Goal: Information Seeking & Learning: Compare options

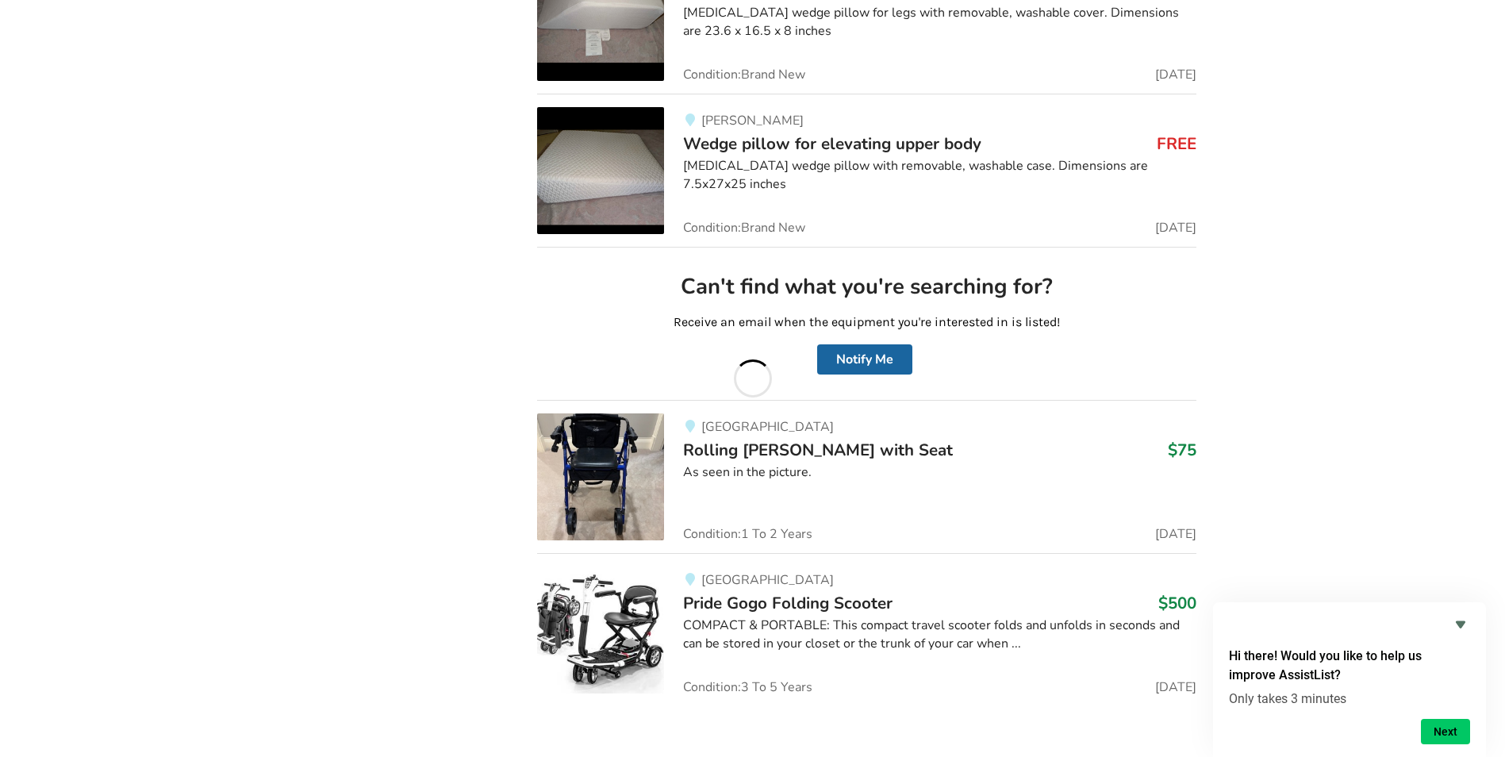
scroll to position [7943, 0]
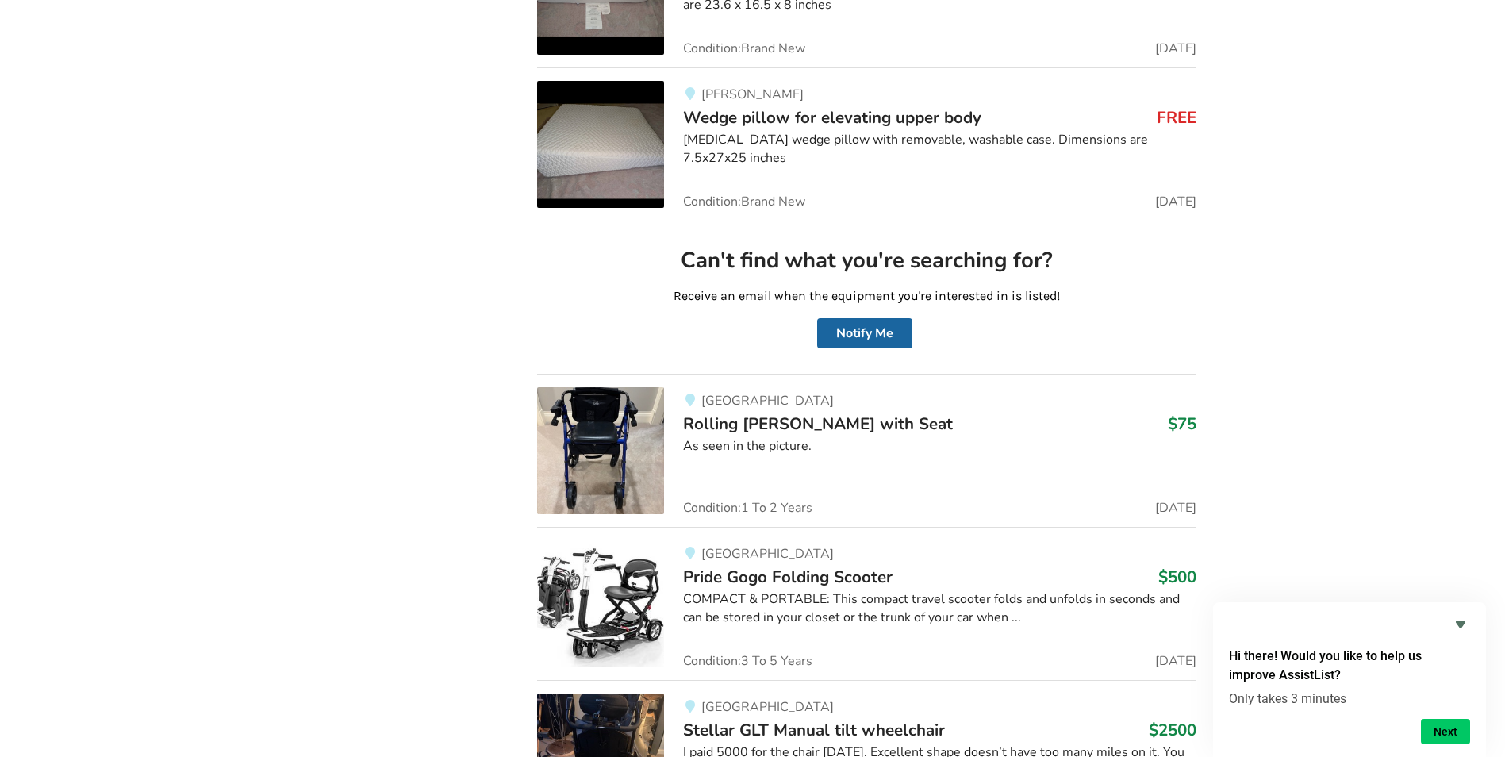
click at [617, 433] on img at bounding box center [600, 450] width 127 height 127
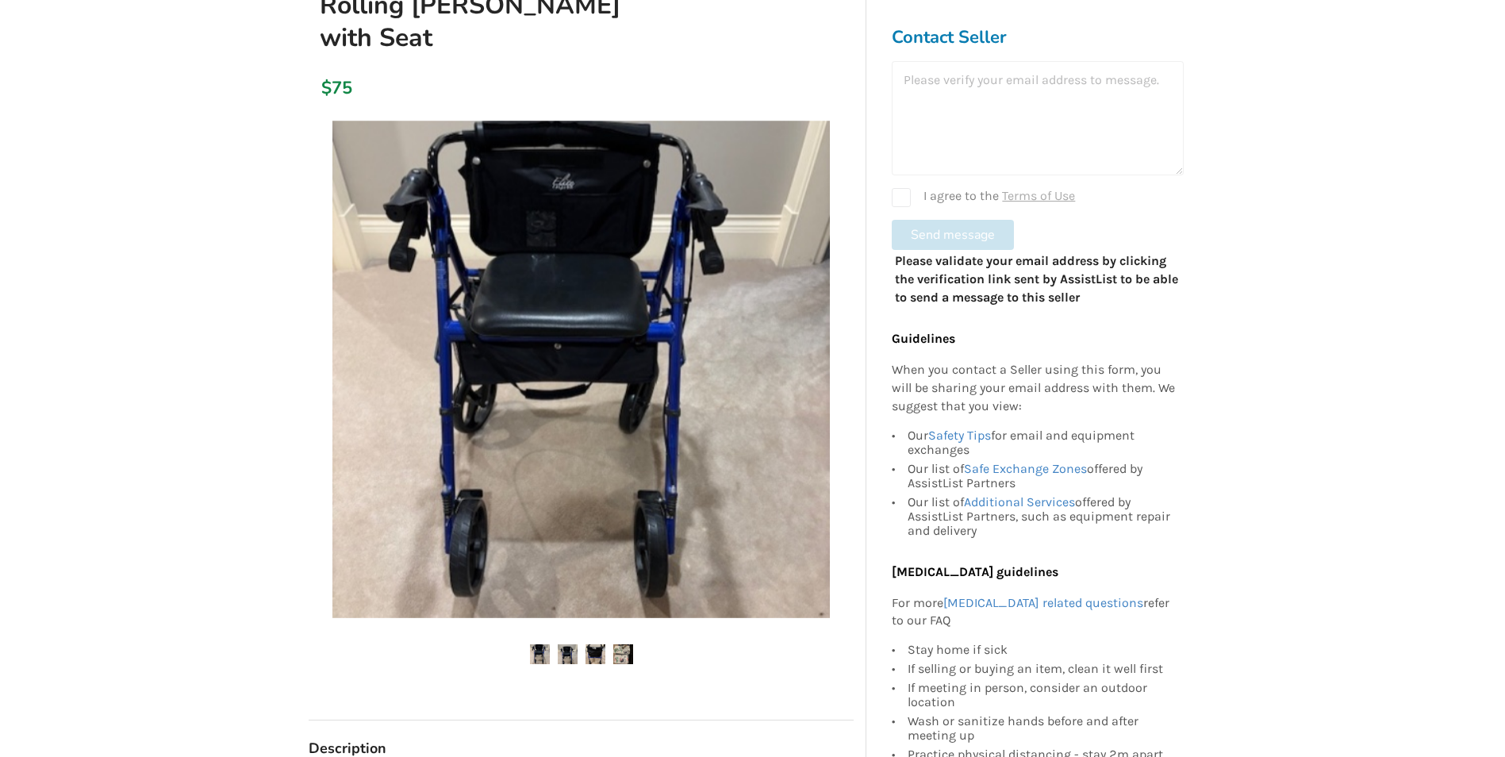
scroll to position [317, 0]
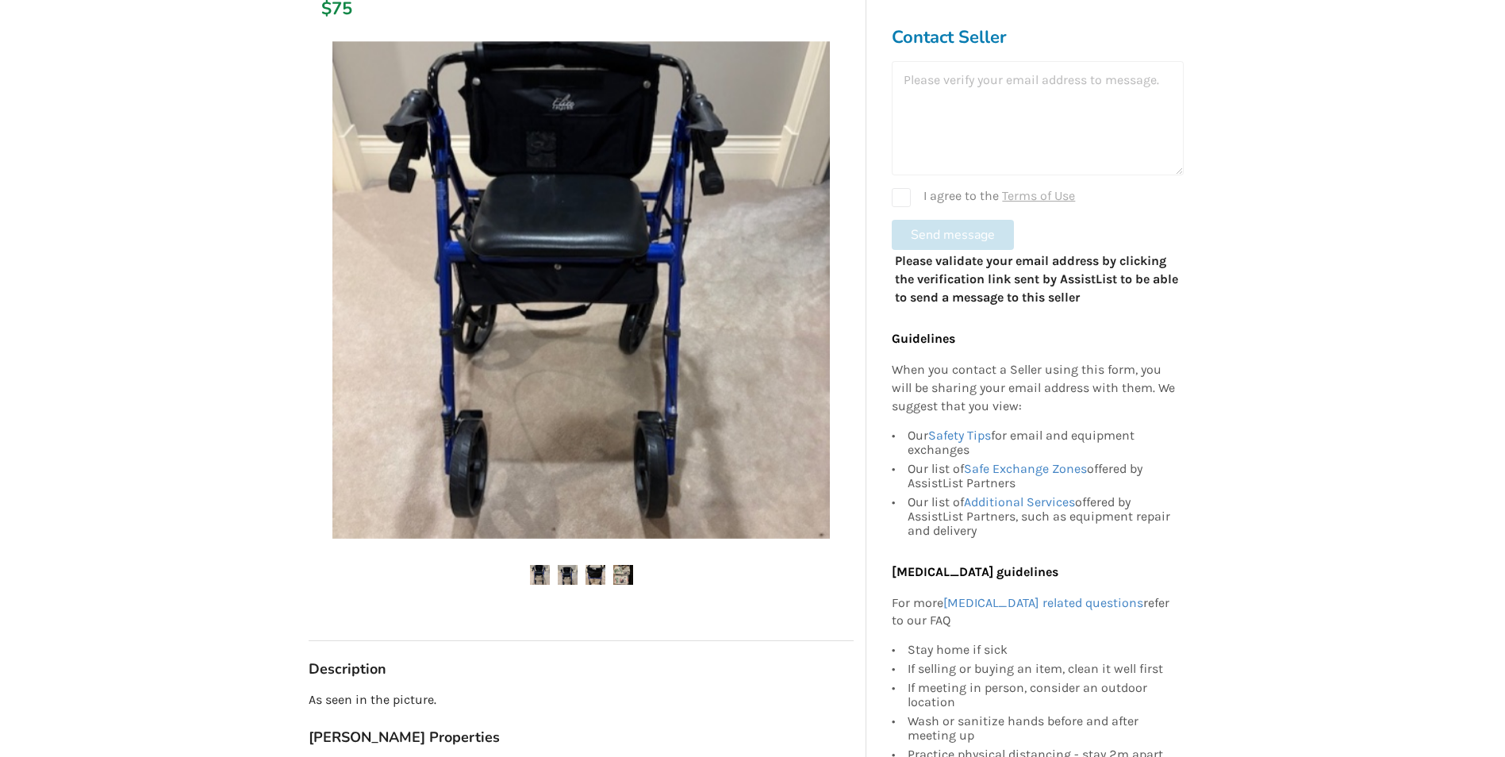
click at [544, 565] on img at bounding box center [540, 575] width 20 height 20
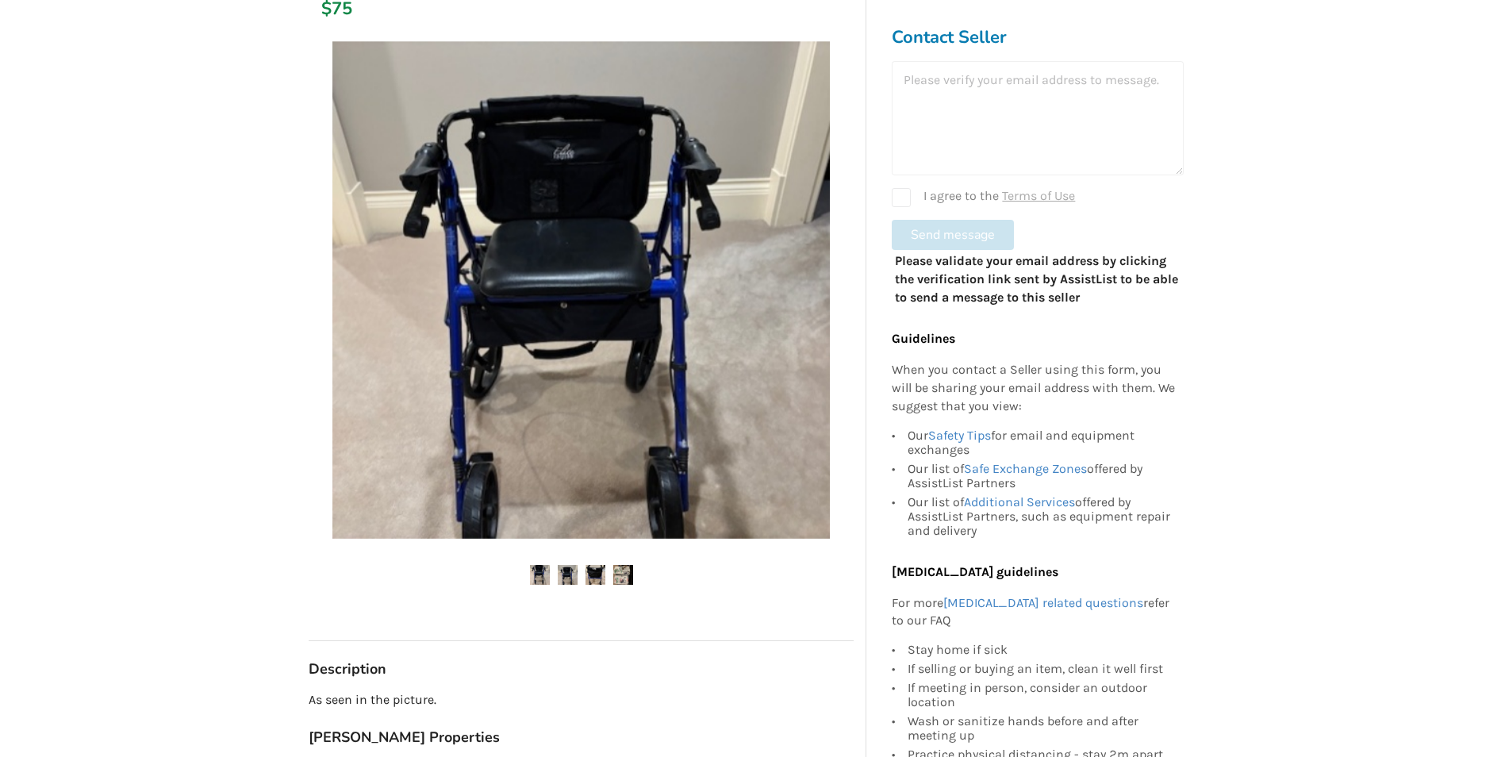
click at [570, 565] on img at bounding box center [568, 575] width 20 height 20
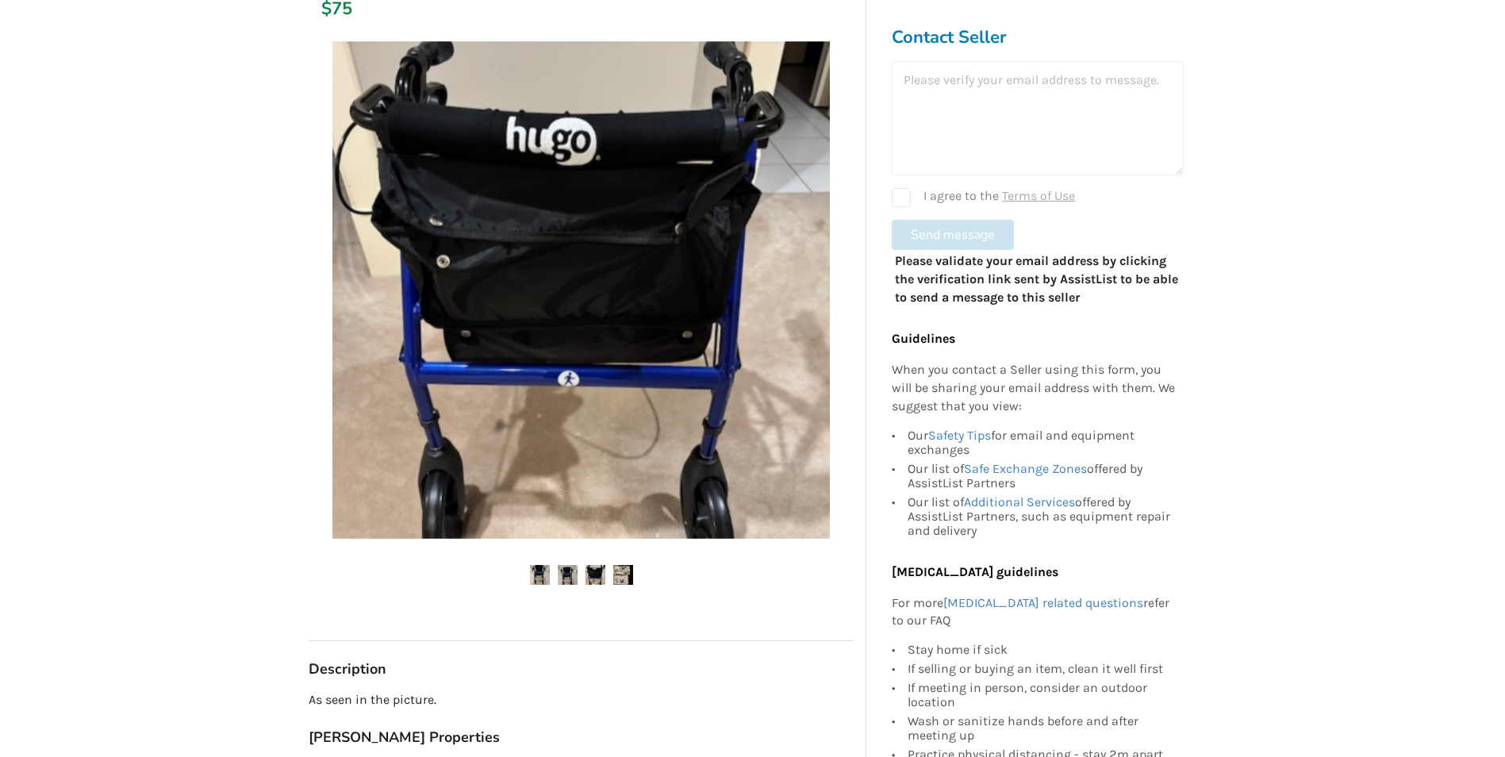
click at [598, 565] on img at bounding box center [596, 575] width 20 height 20
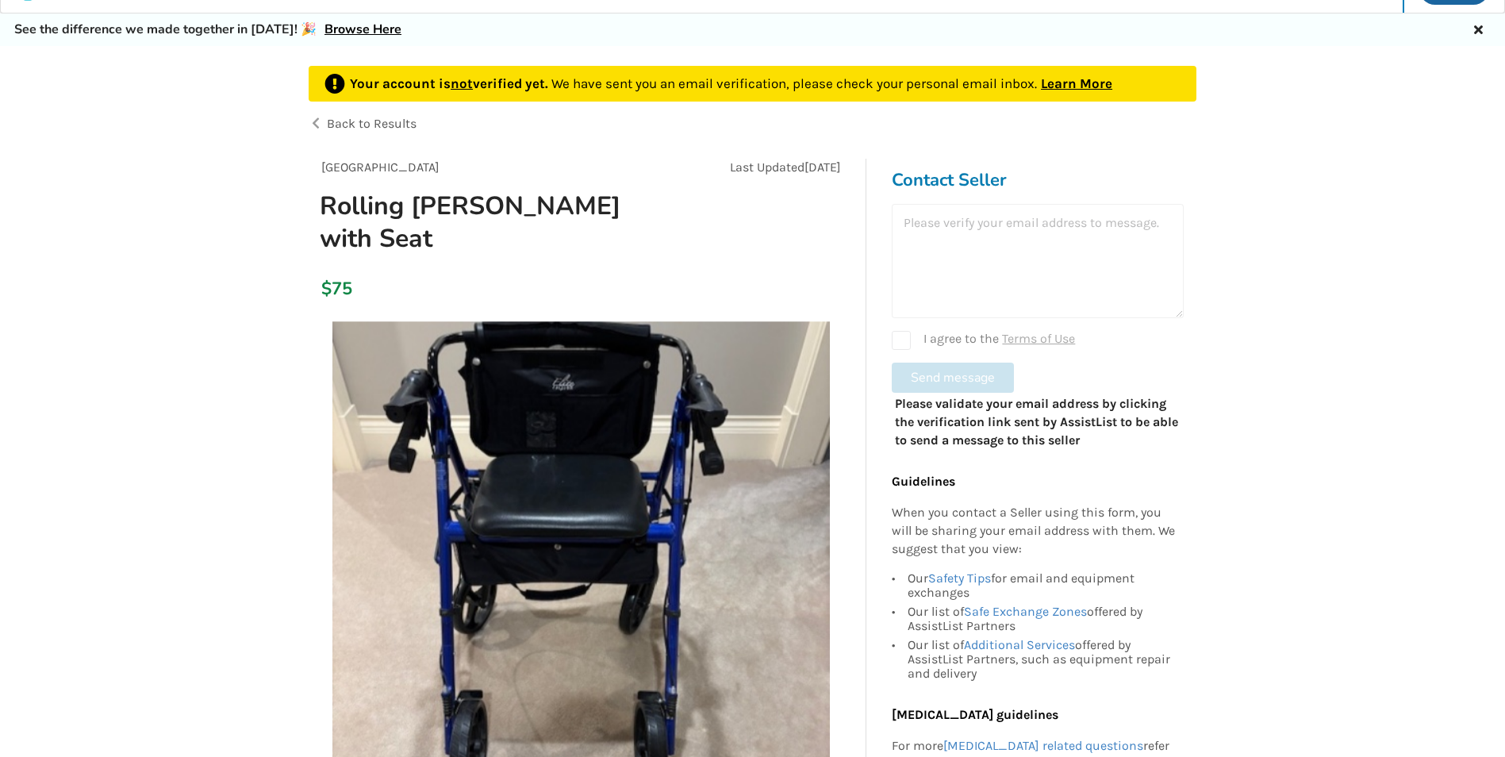
scroll to position [0, 0]
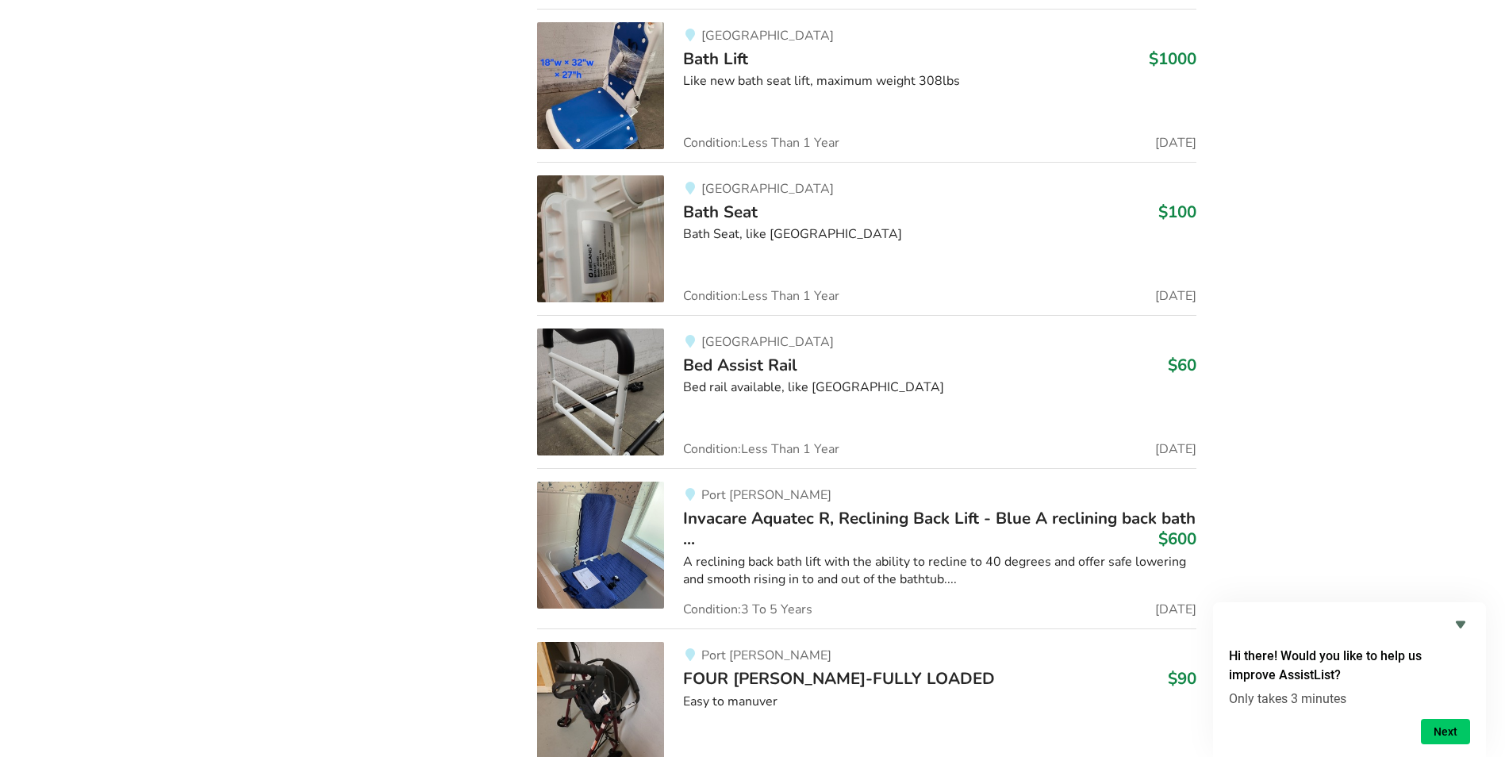
scroll to position [9809, 0]
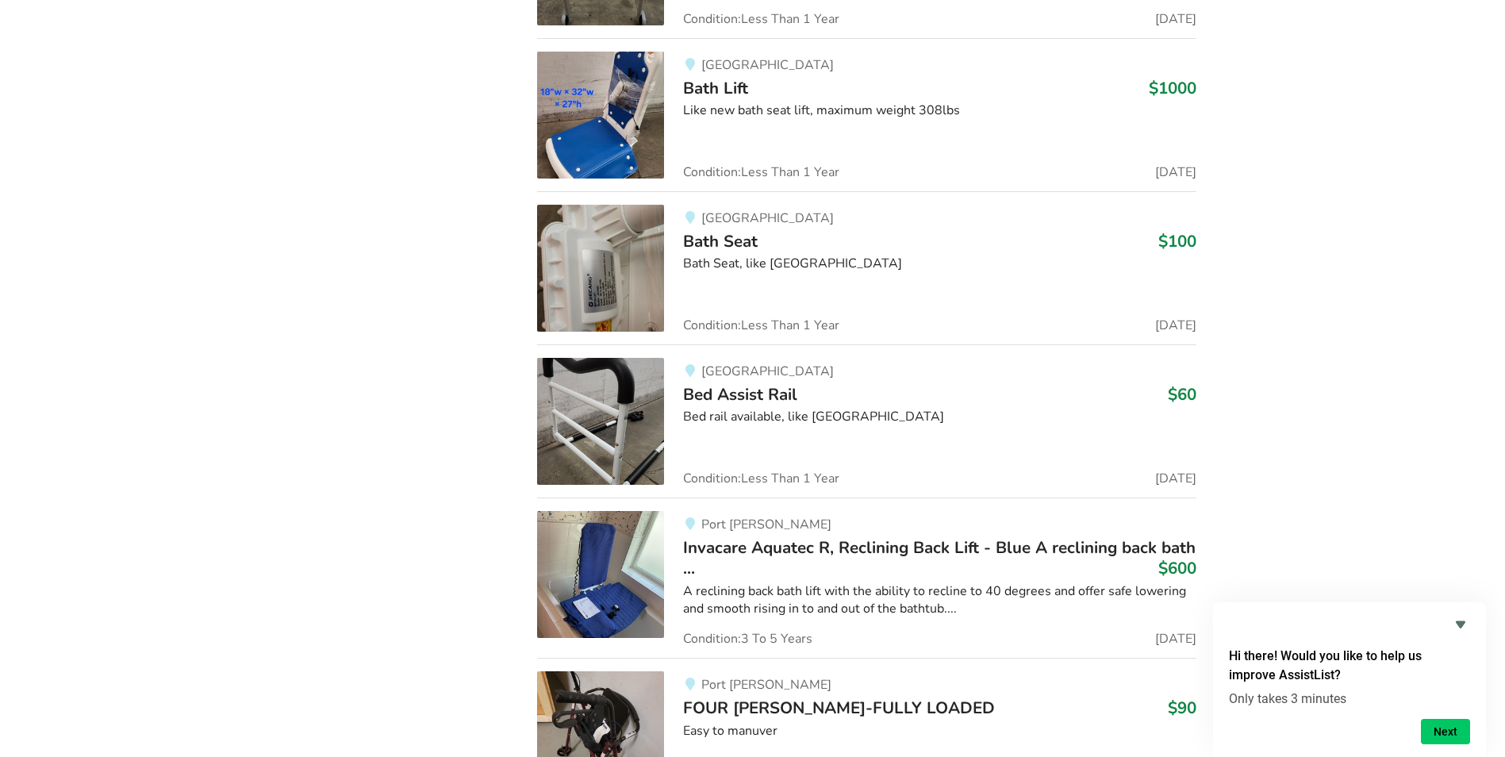
click at [602, 431] on img at bounding box center [600, 421] width 127 height 127
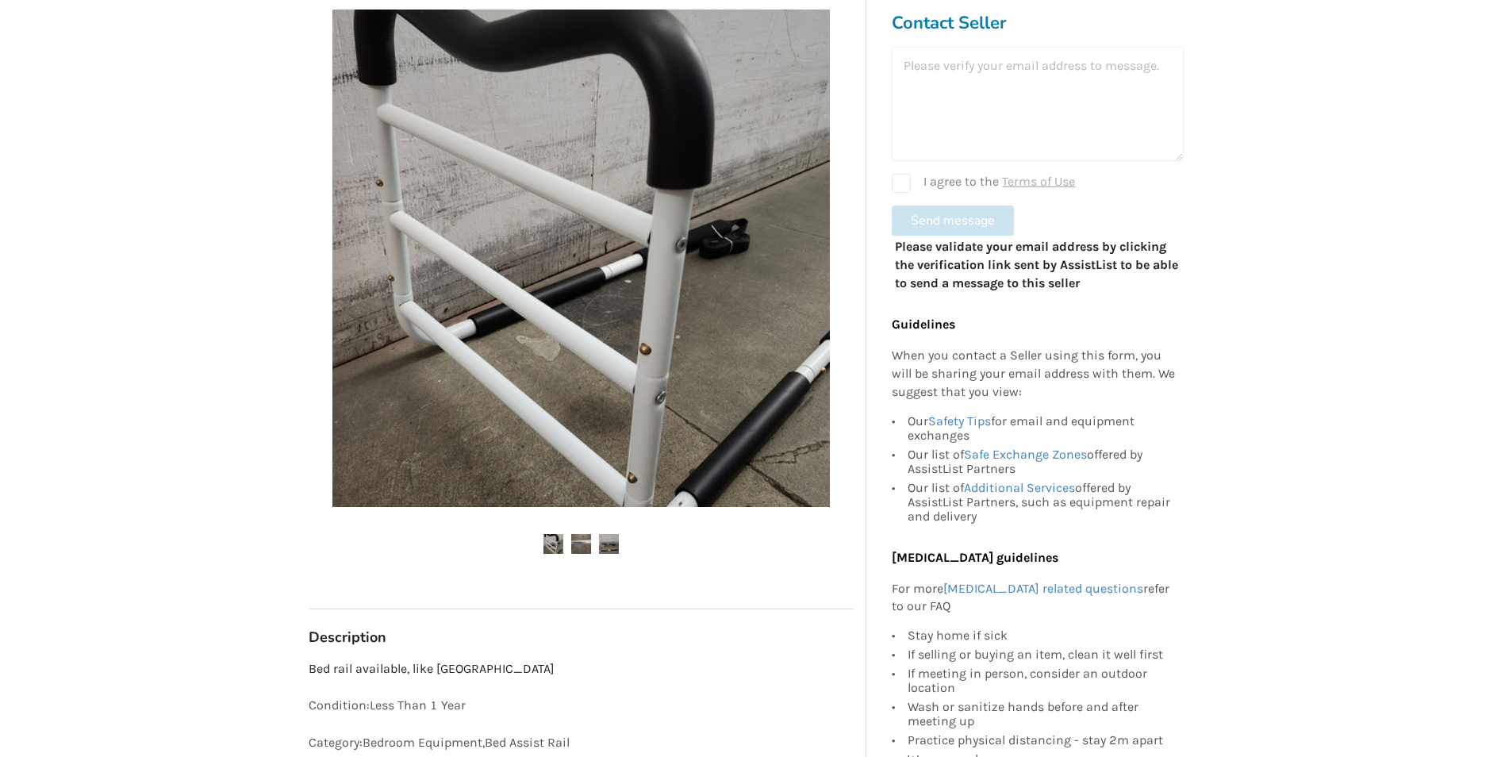
scroll to position [317, 0]
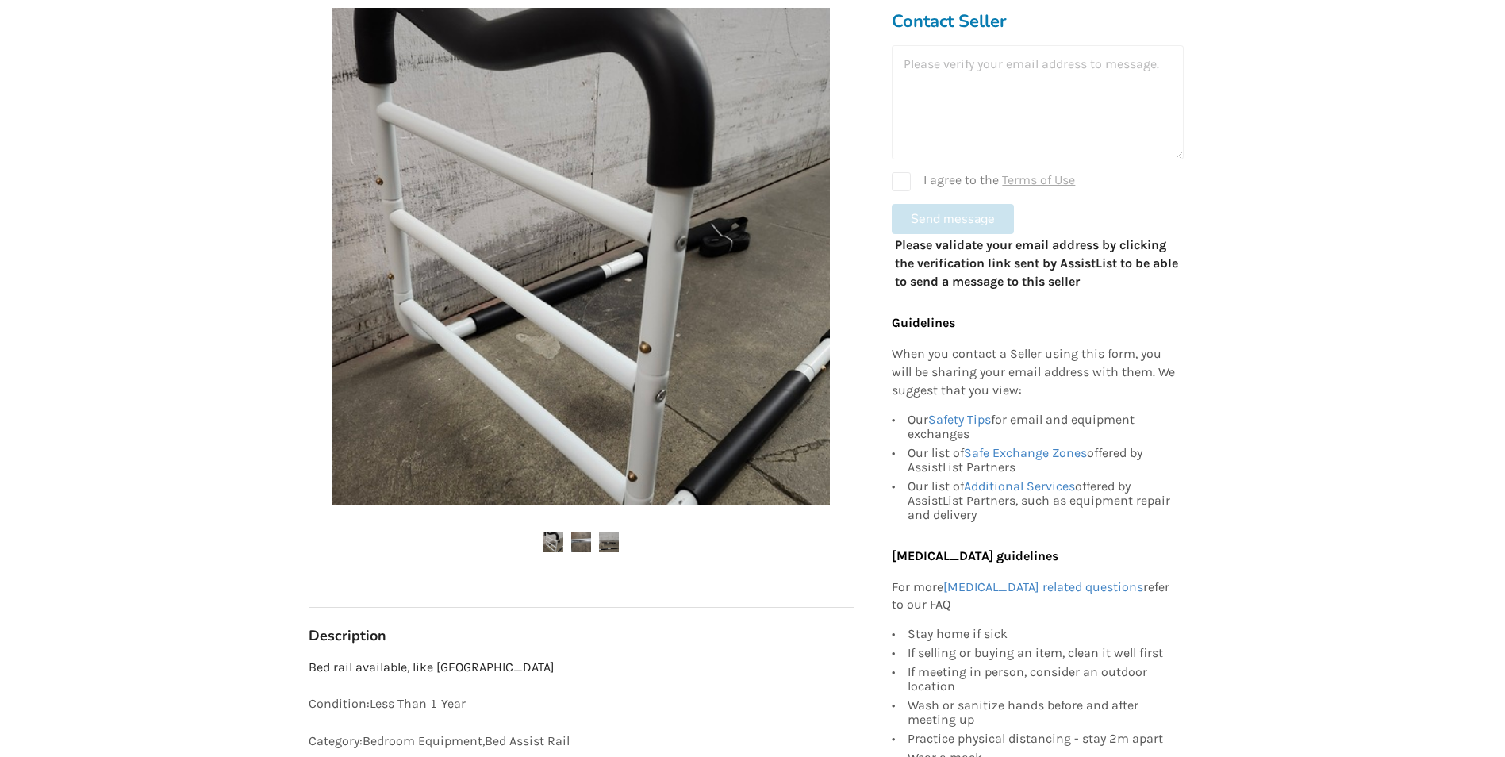
click at [582, 540] on img at bounding box center [581, 542] width 20 height 20
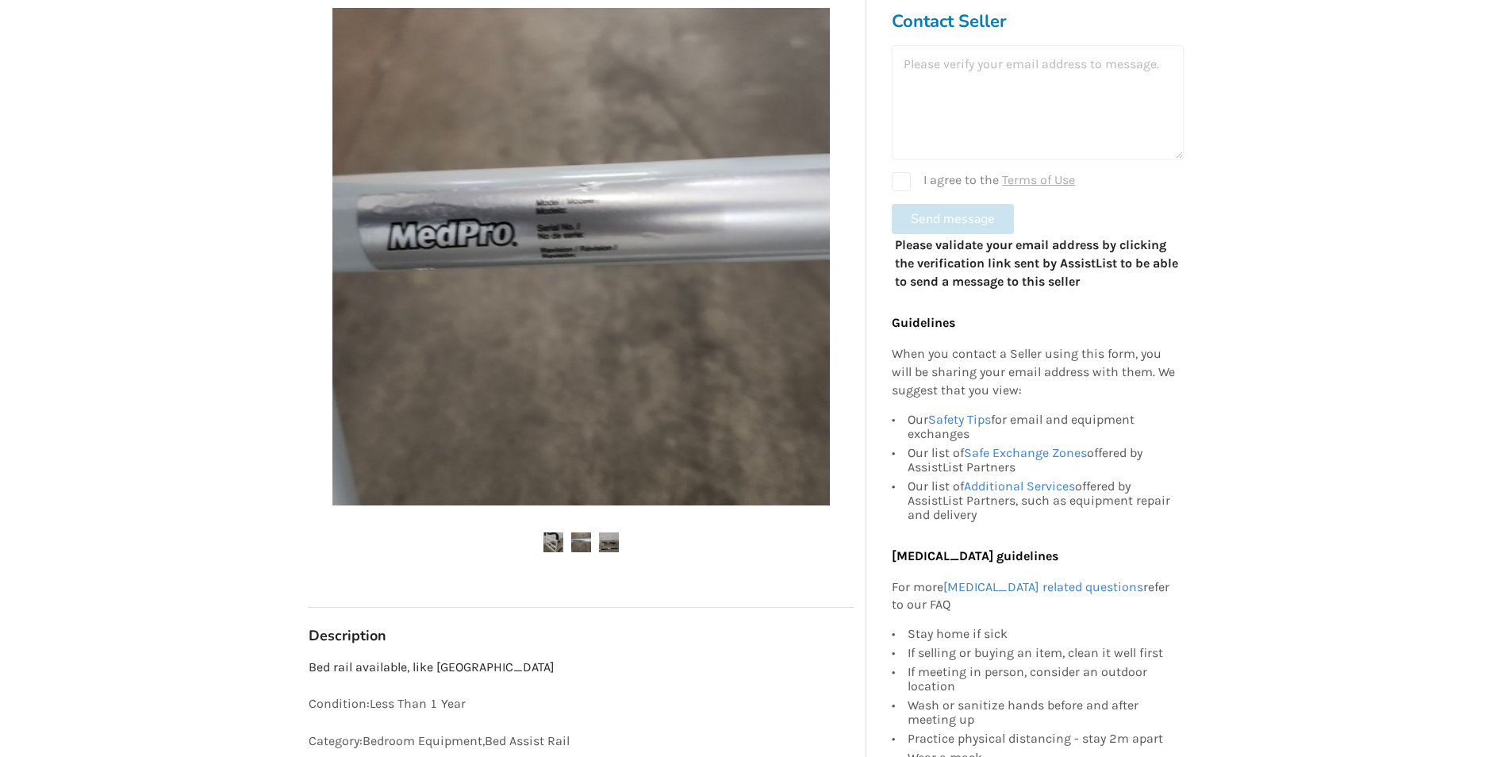
click at [609, 536] on img at bounding box center [609, 542] width 20 height 20
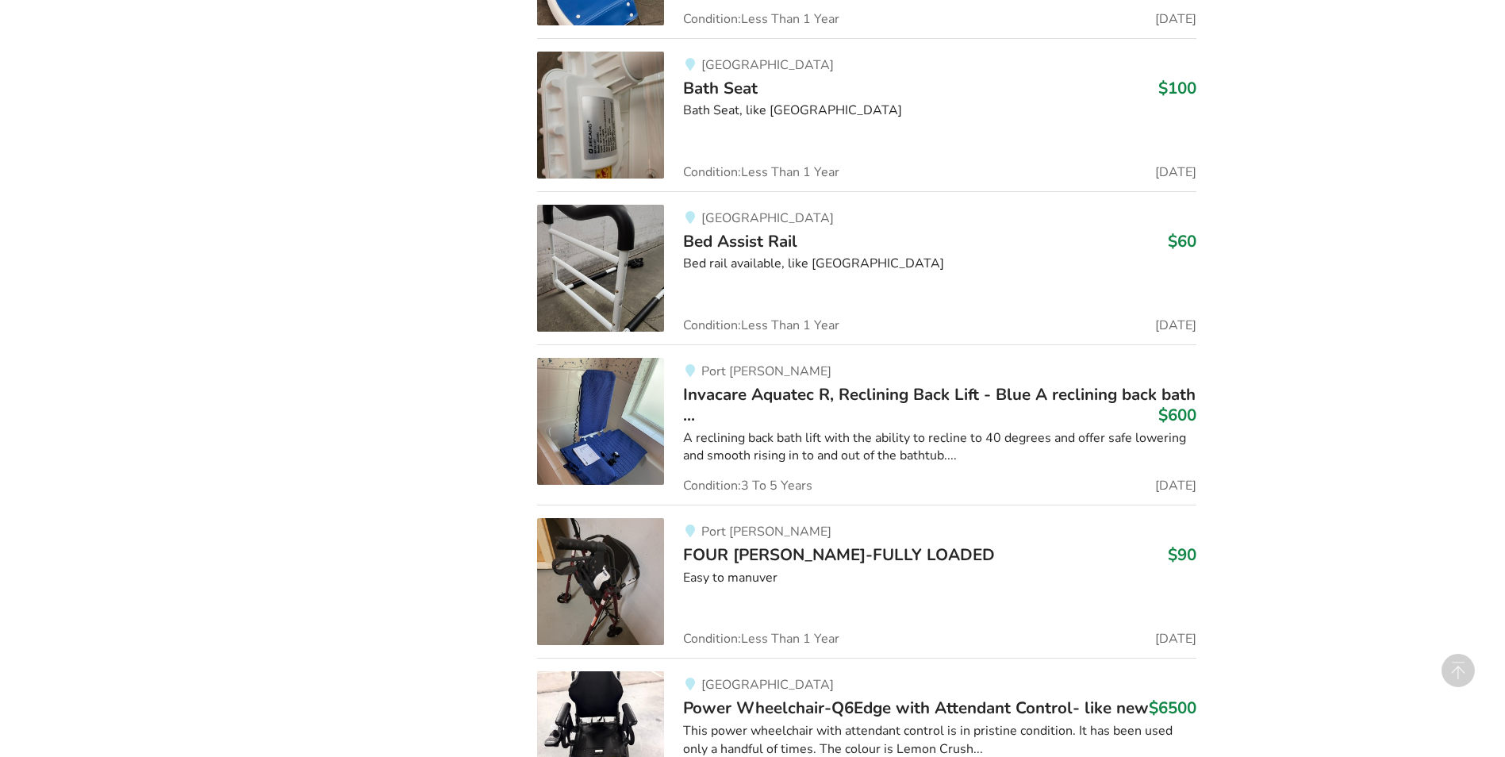
scroll to position [9968, 0]
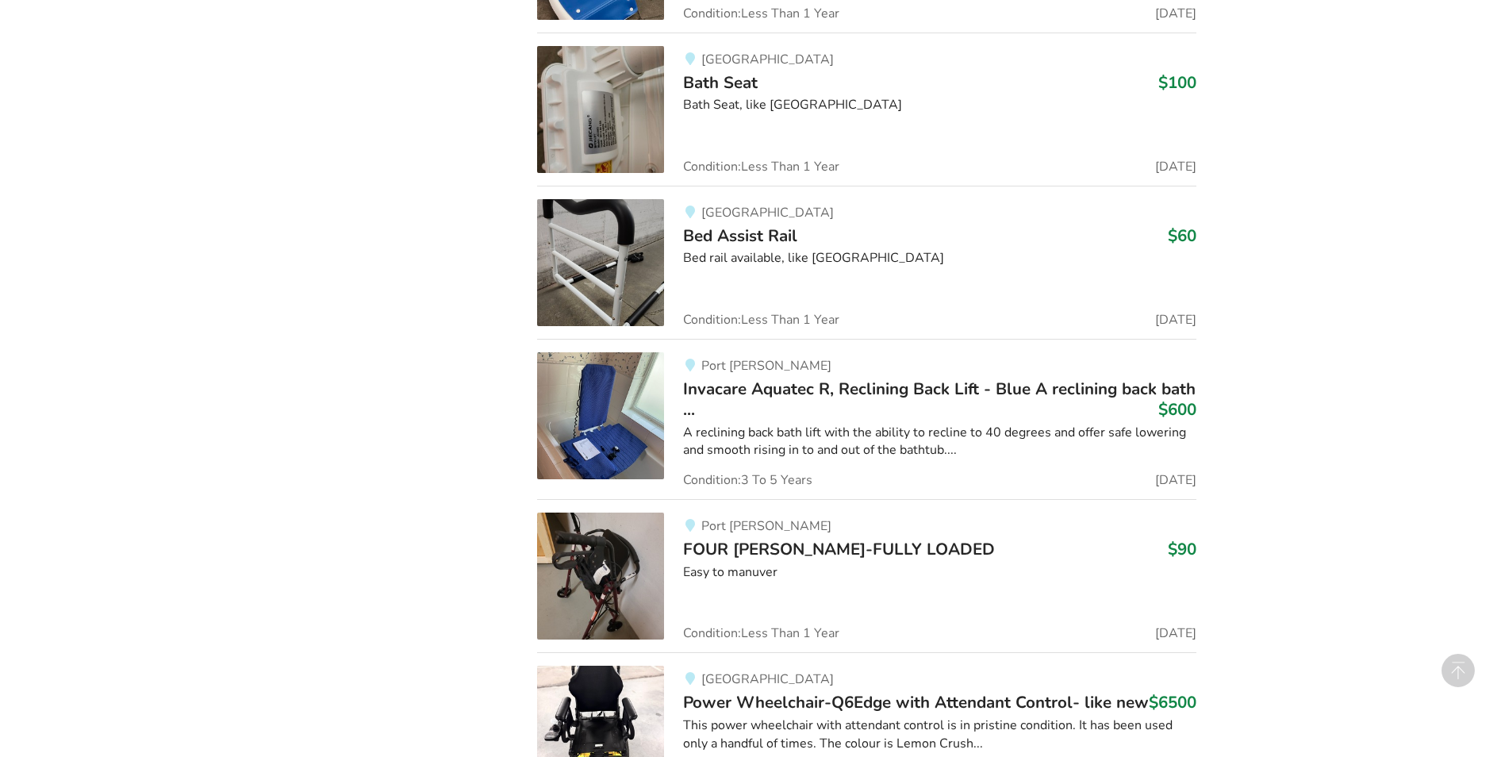
click at [610, 580] on img at bounding box center [600, 576] width 127 height 127
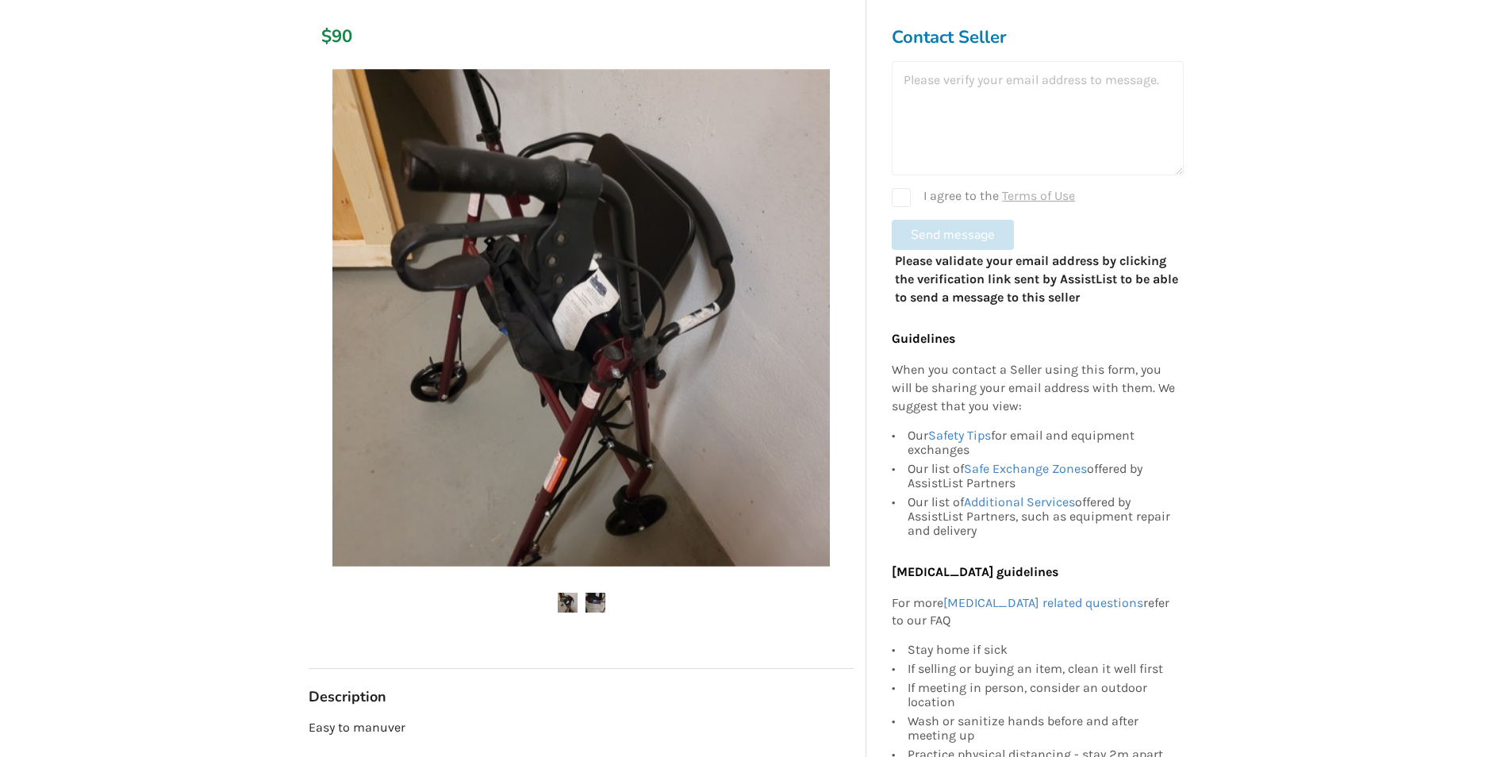
scroll to position [317, 0]
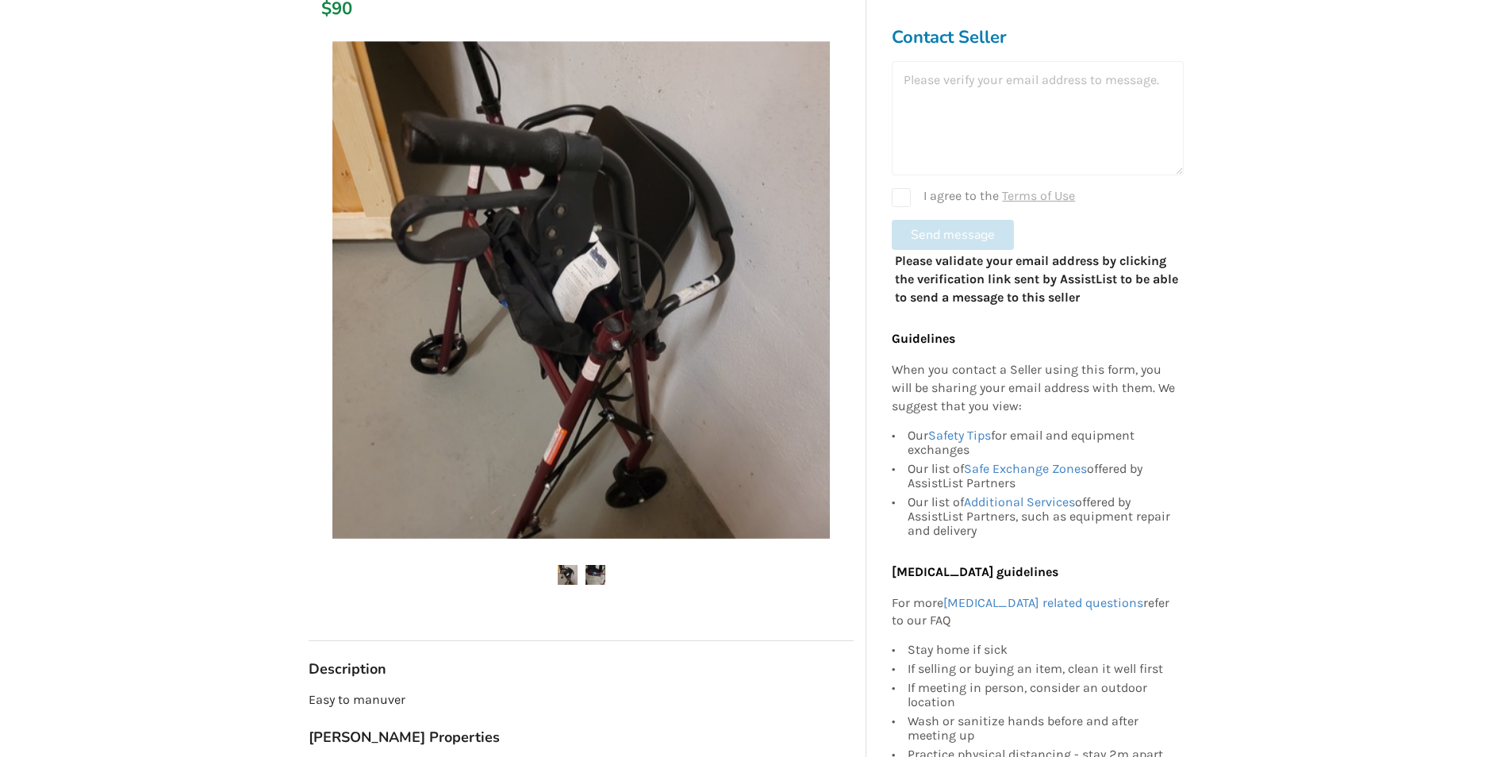
click at [590, 565] on img at bounding box center [596, 575] width 20 height 20
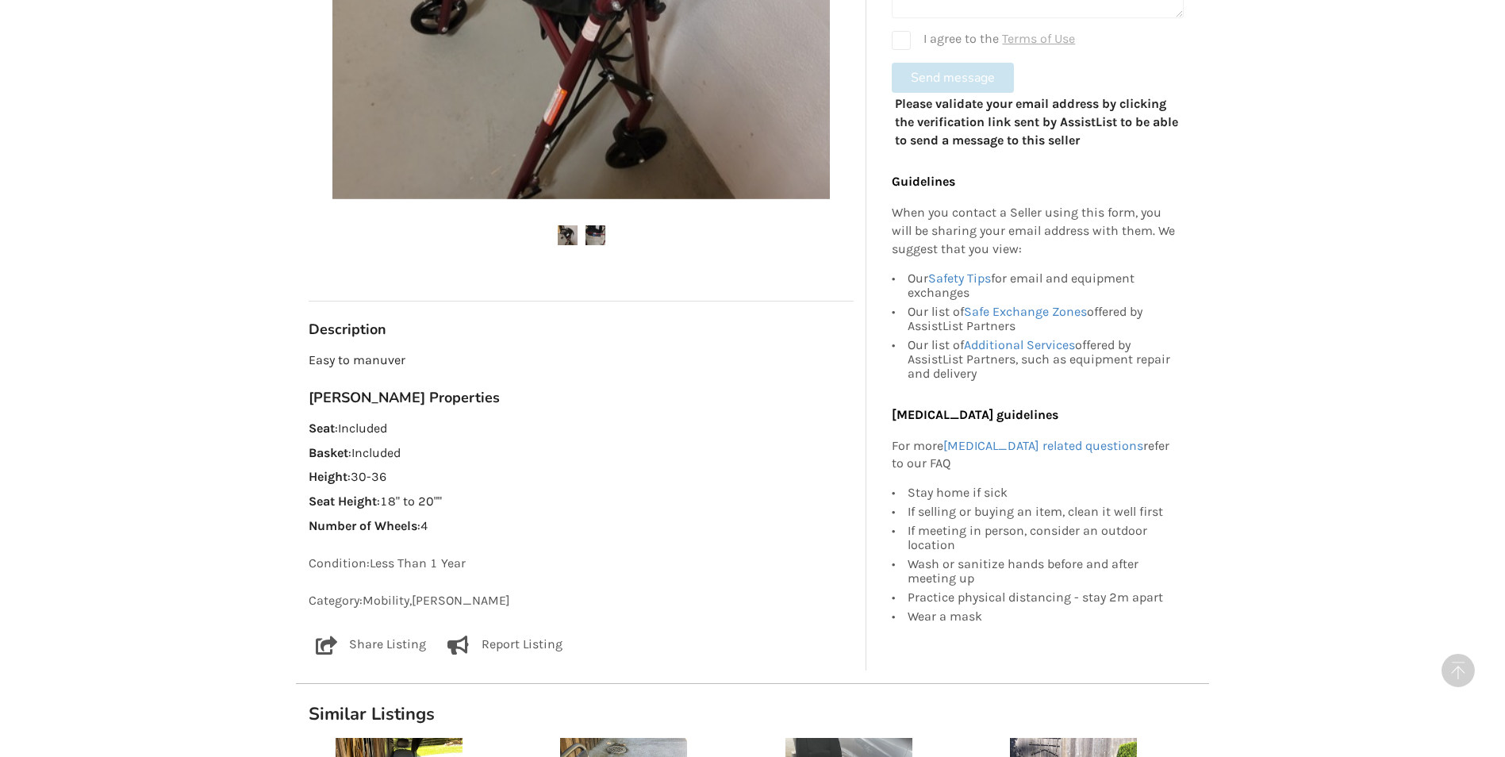
scroll to position [555, 0]
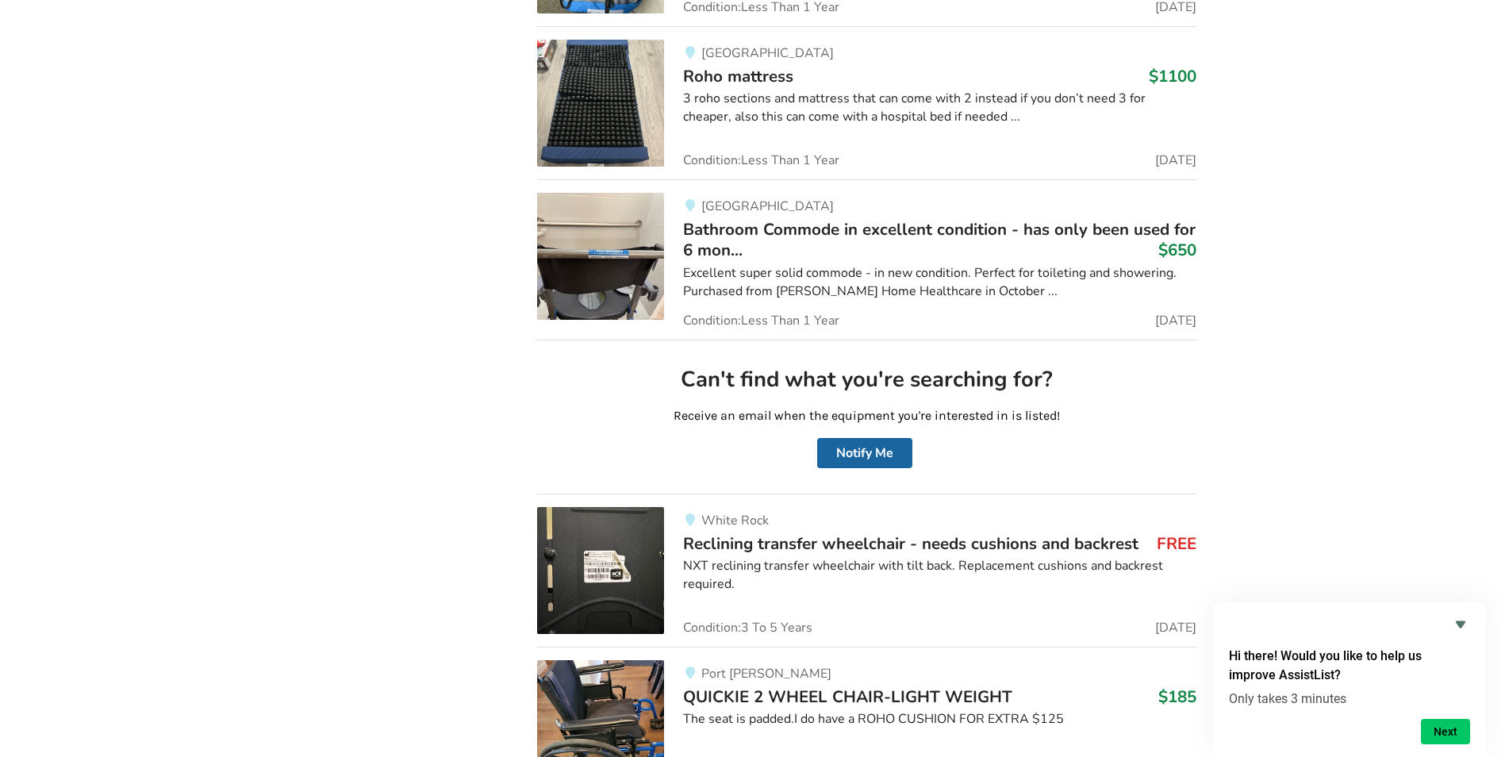
scroll to position [11714, 0]
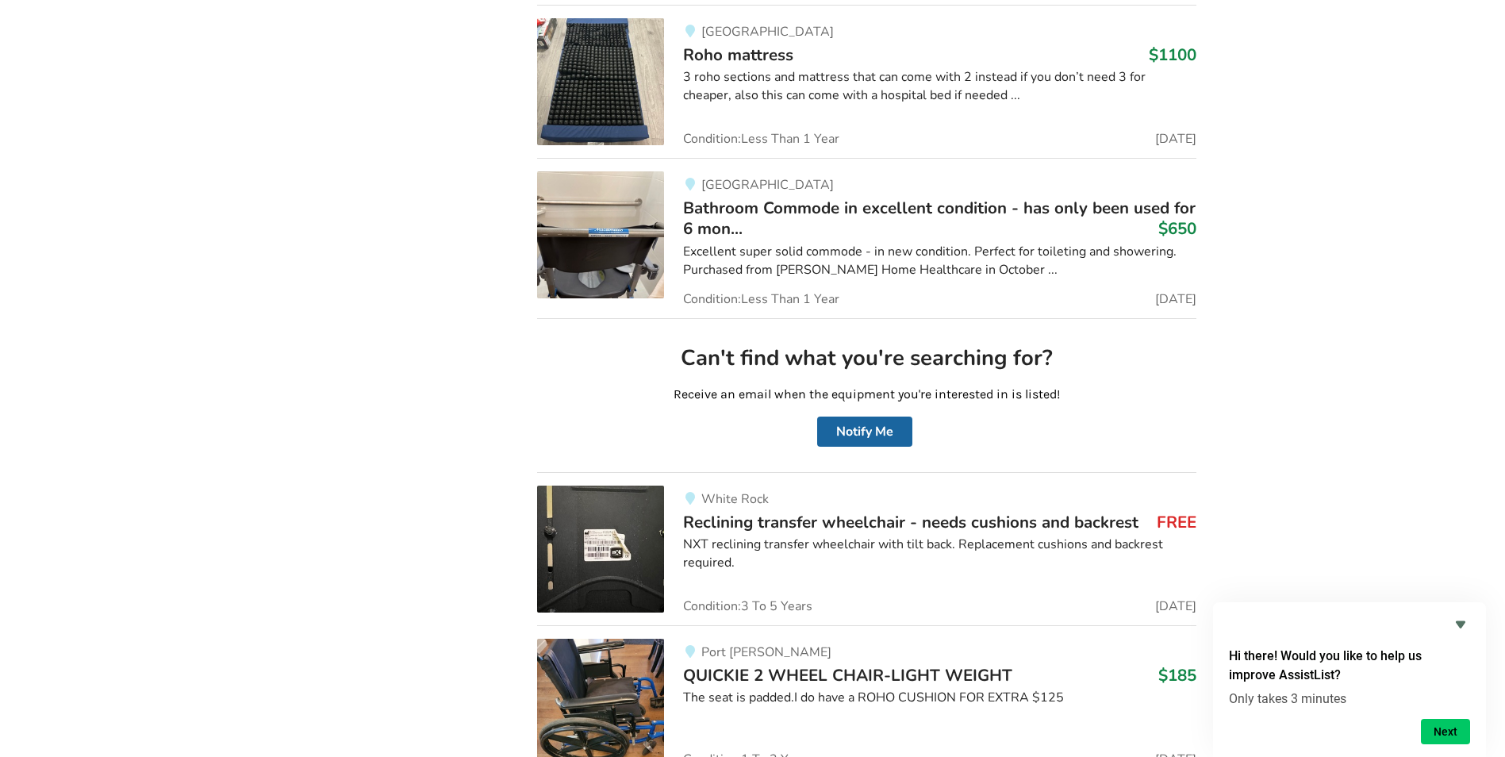
click at [605, 661] on img at bounding box center [600, 702] width 127 height 127
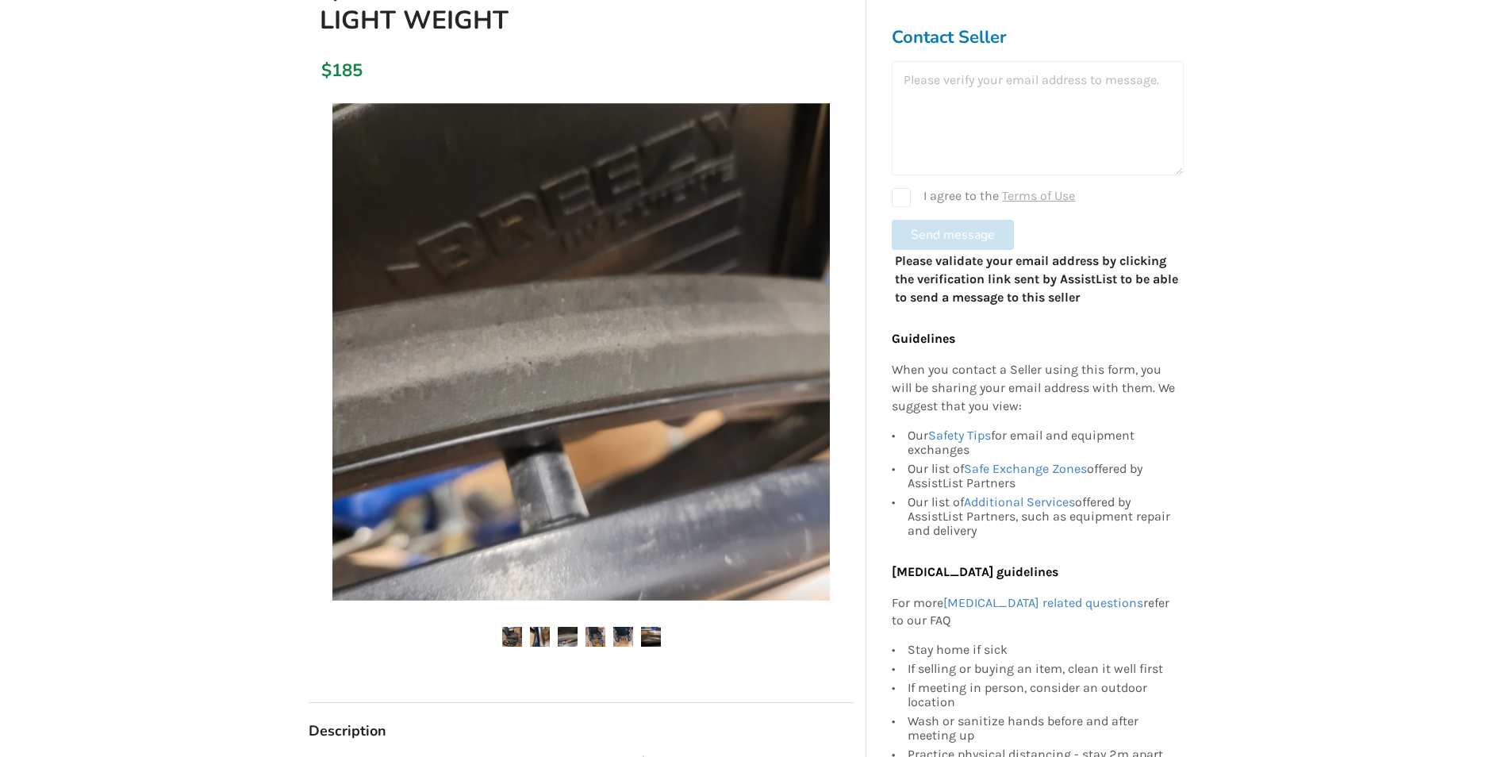
scroll to position [238, 0]
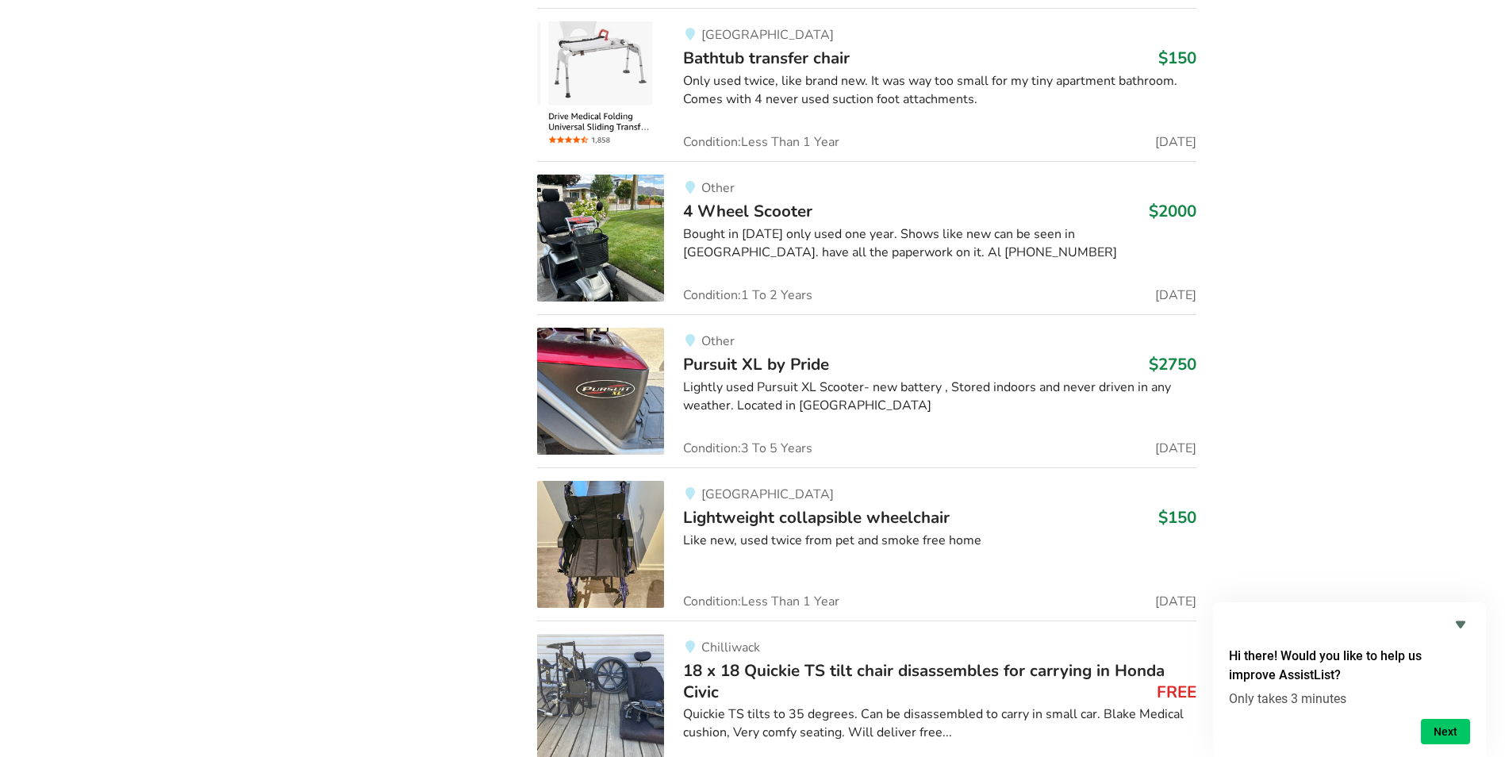
scroll to position [14840, 0]
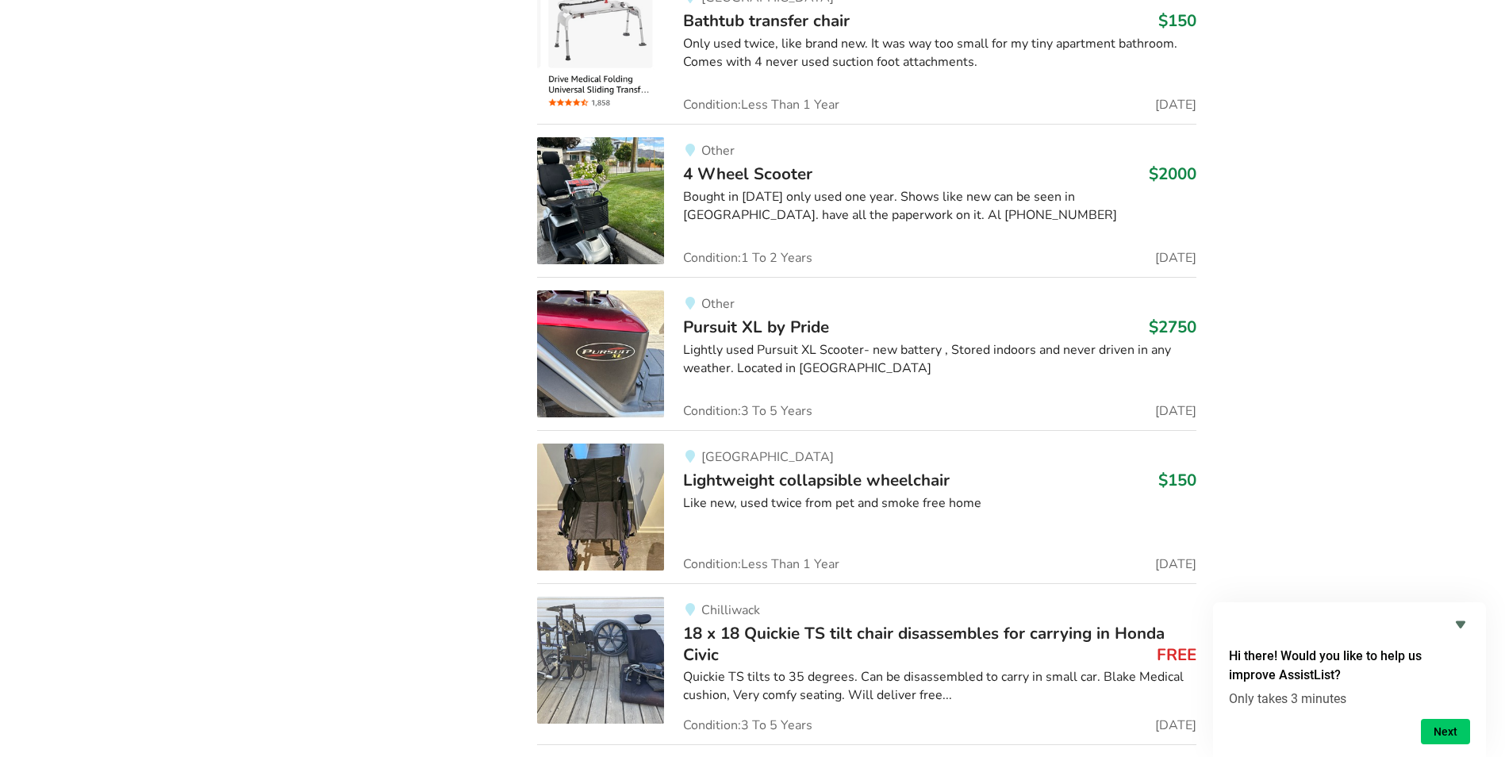
click at [585, 470] on img at bounding box center [600, 507] width 127 height 127
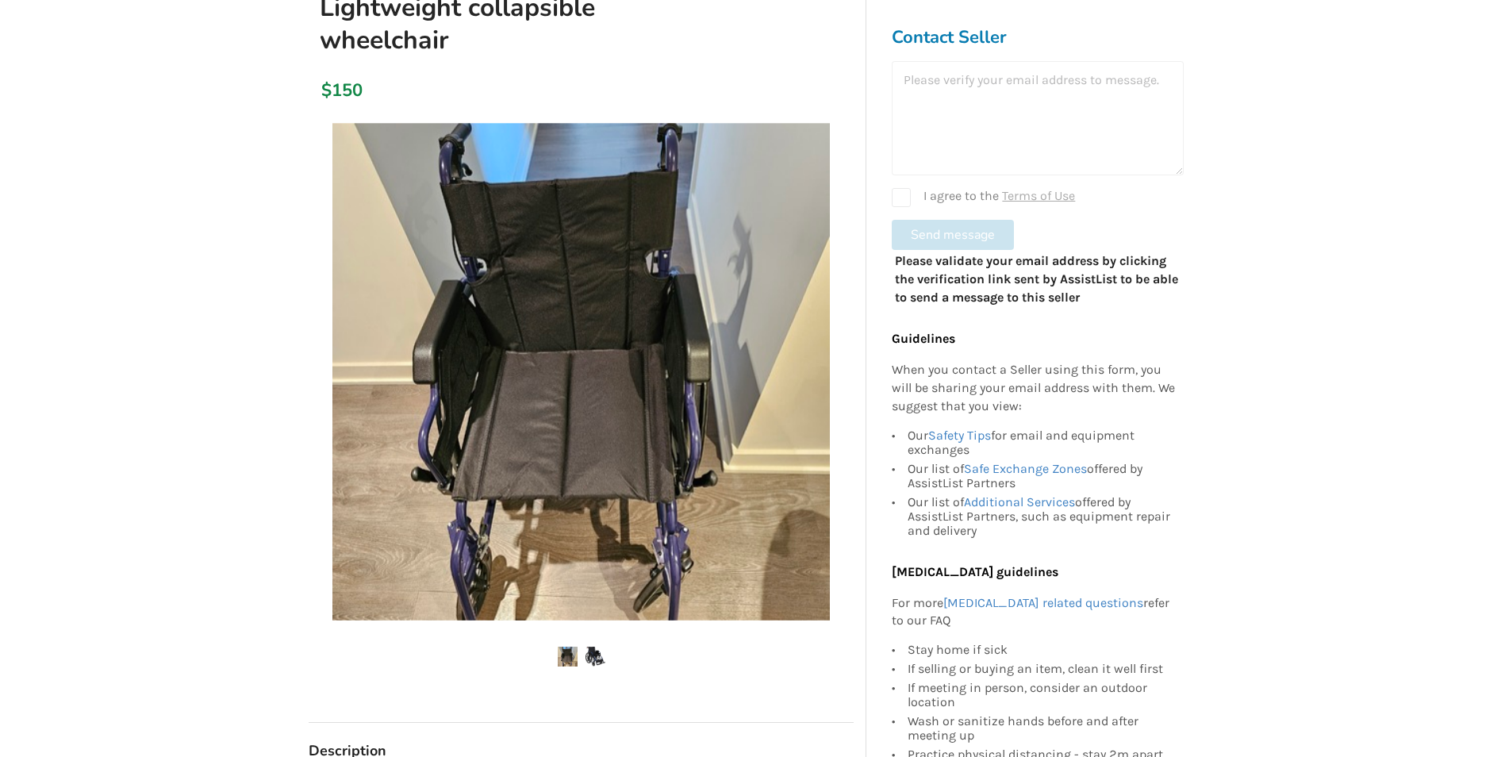
scroll to position [238, 0]
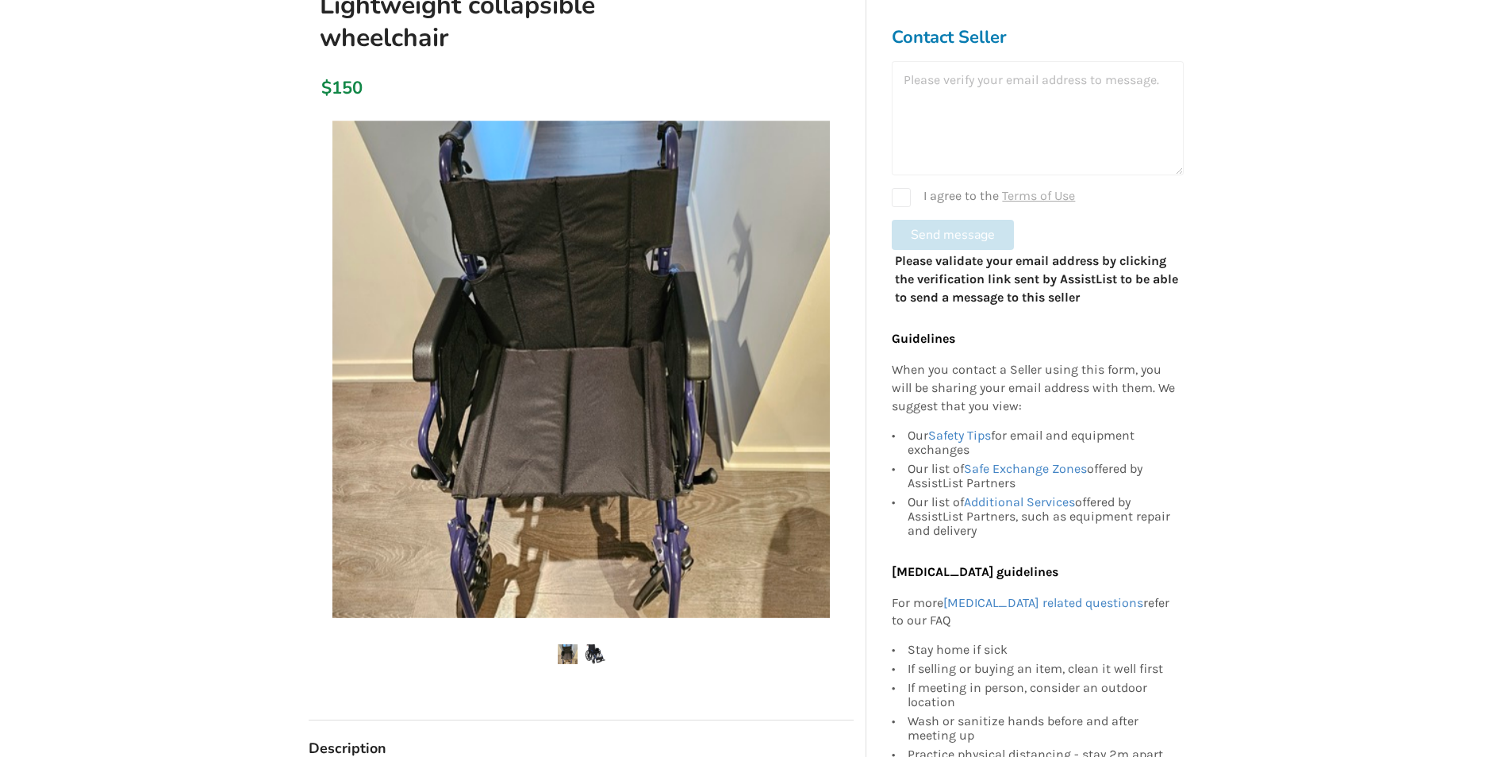
click at [593, 655] on img at bounding box center [596, 654] width 20 height 20
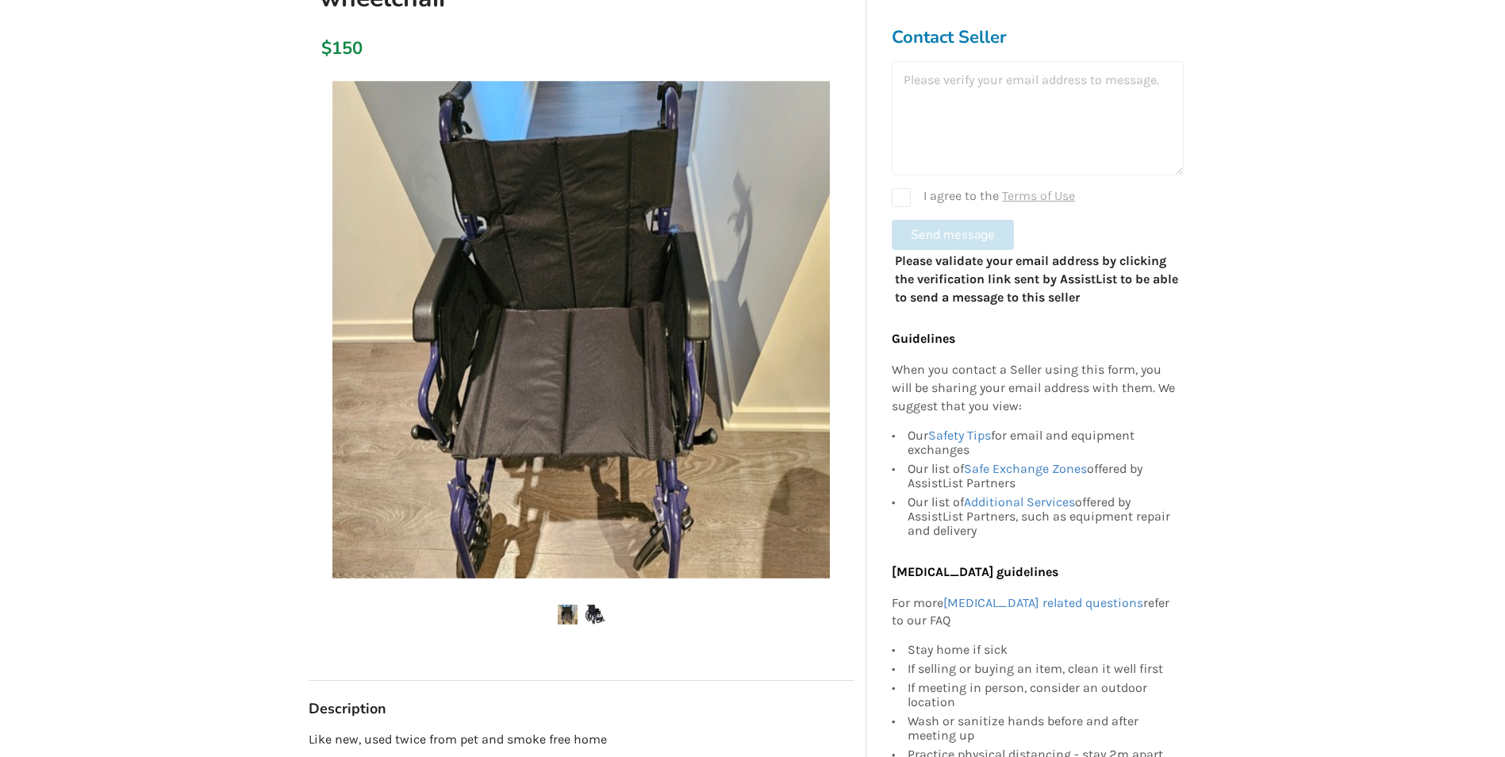
scroll to position [159, 0]
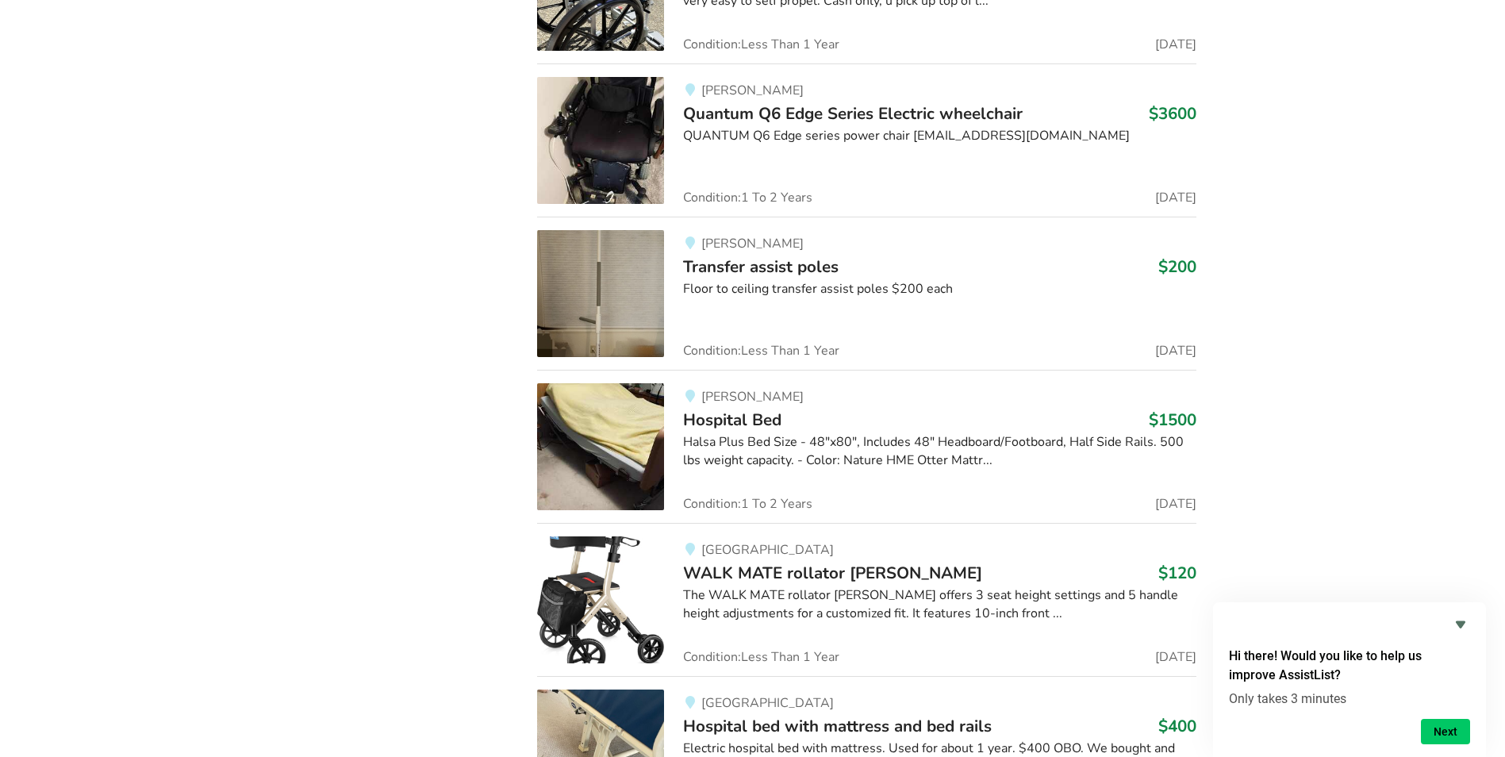
scroll to position [21366, 0]
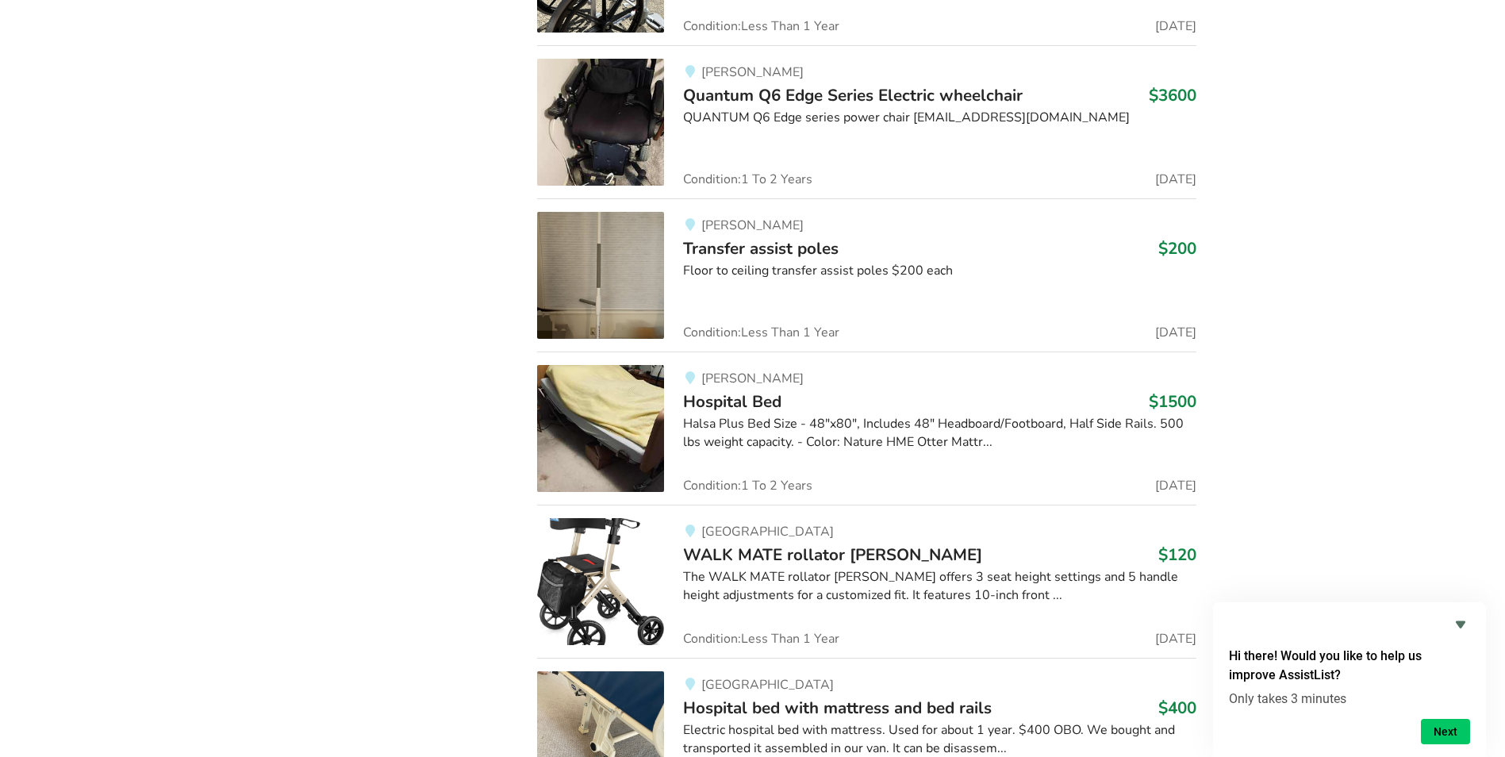
click at [623, 551] on img at bounding box center [600, 581] width 127 height 127
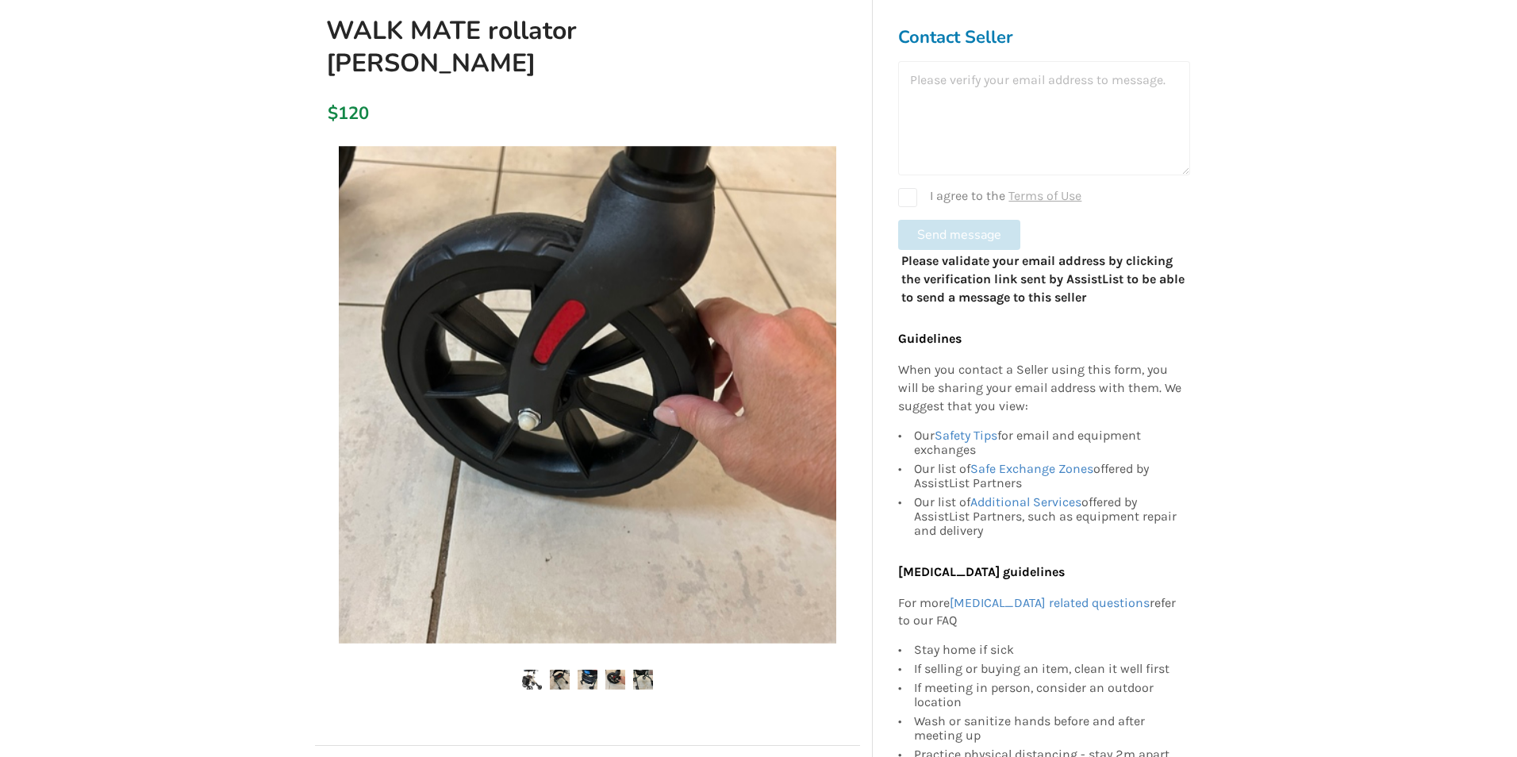
scroll to position [238, 0]
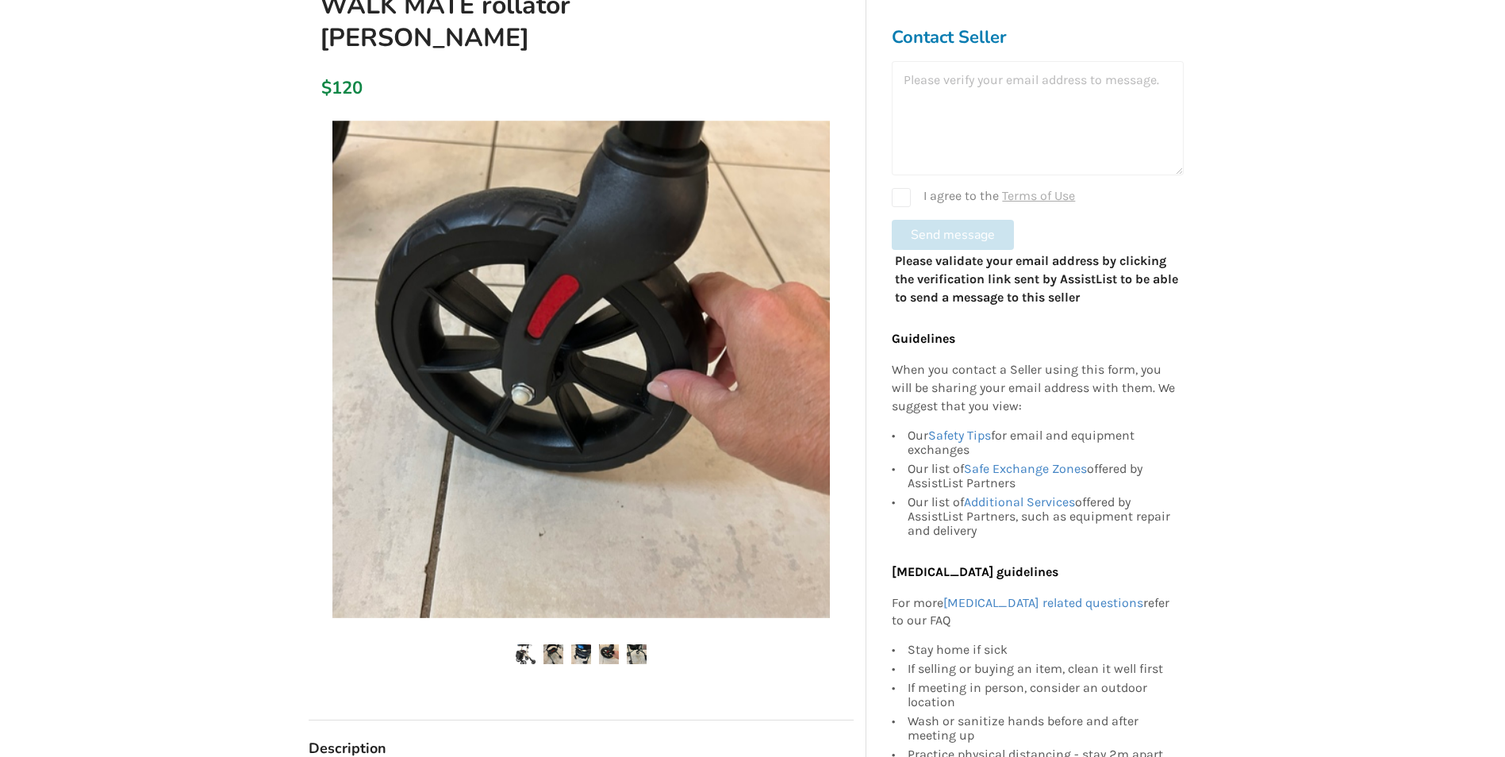
click at [558, 644] on img at bounding box center [553, 654] width 20 height 20
click at [587, 644] on img at bounding box center [581, 654] width 20 height 20
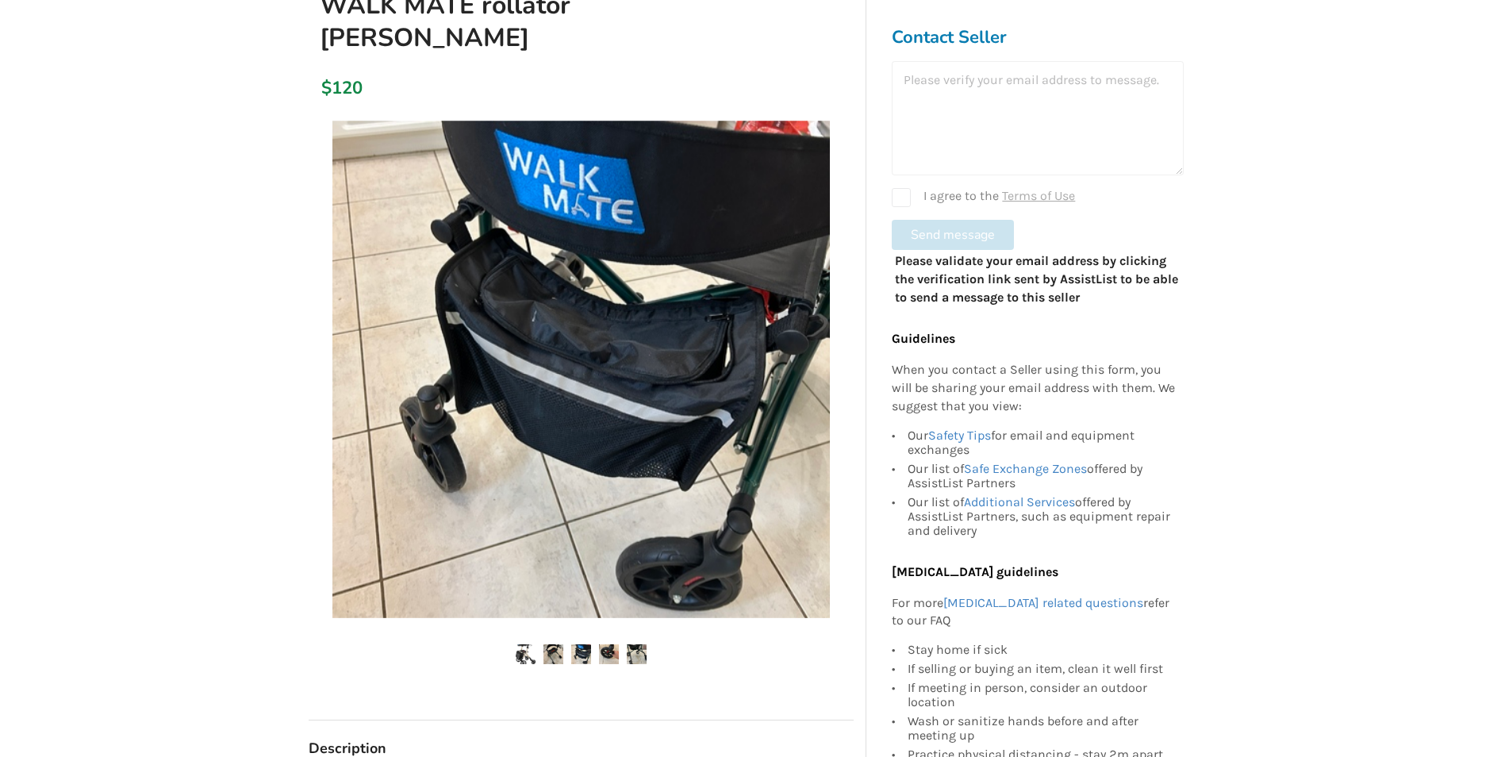
click at [611, 644] on img at bounding box center [609, 654] width 20 height 20
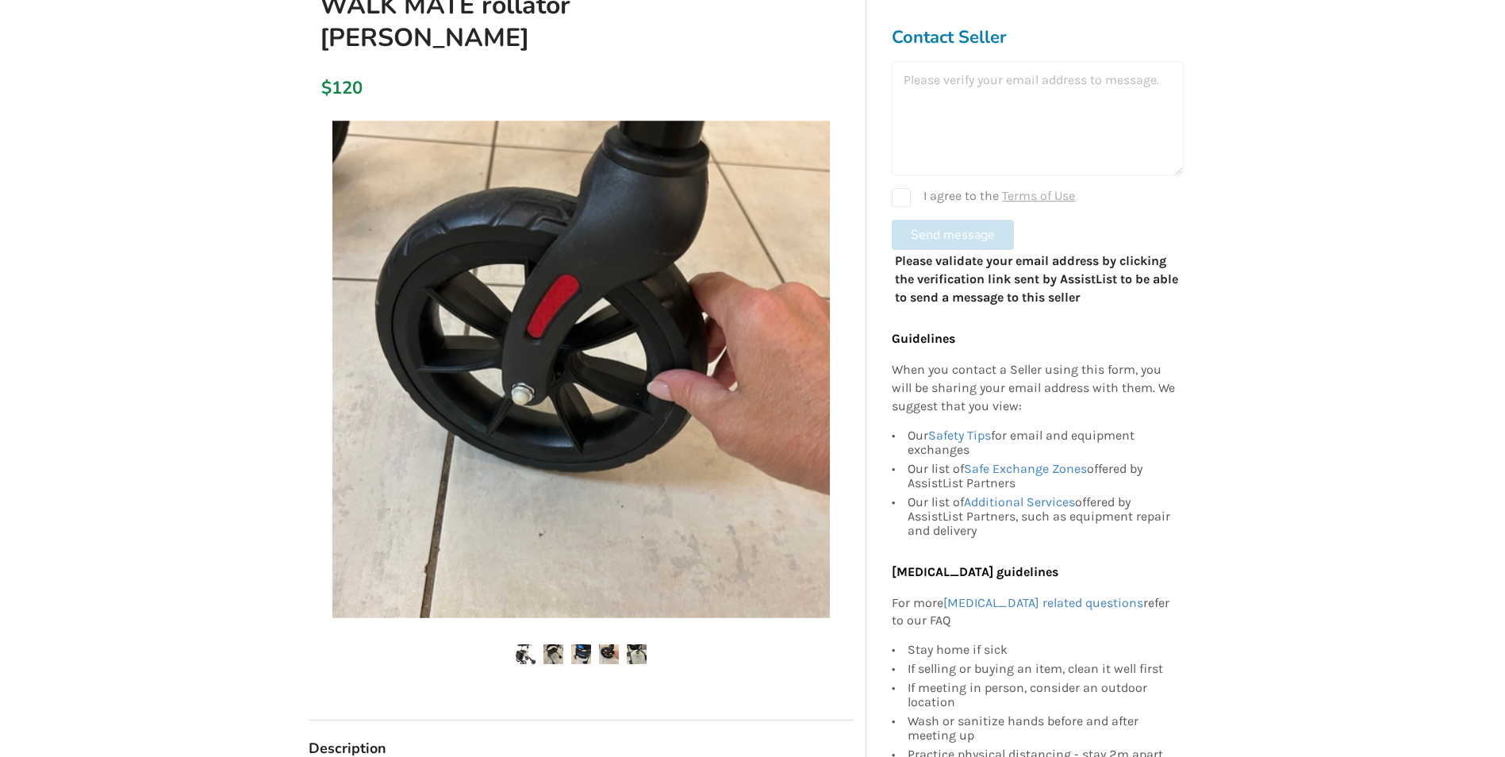
click at [638, 644] on img at bounding box center [637, 654] width 20 height 20
click at [522, 644] on img at bounding box center [526, 654] width 20 height 20
click at [516, 644] on img at bounding box center [526, 654] width 20 height 20
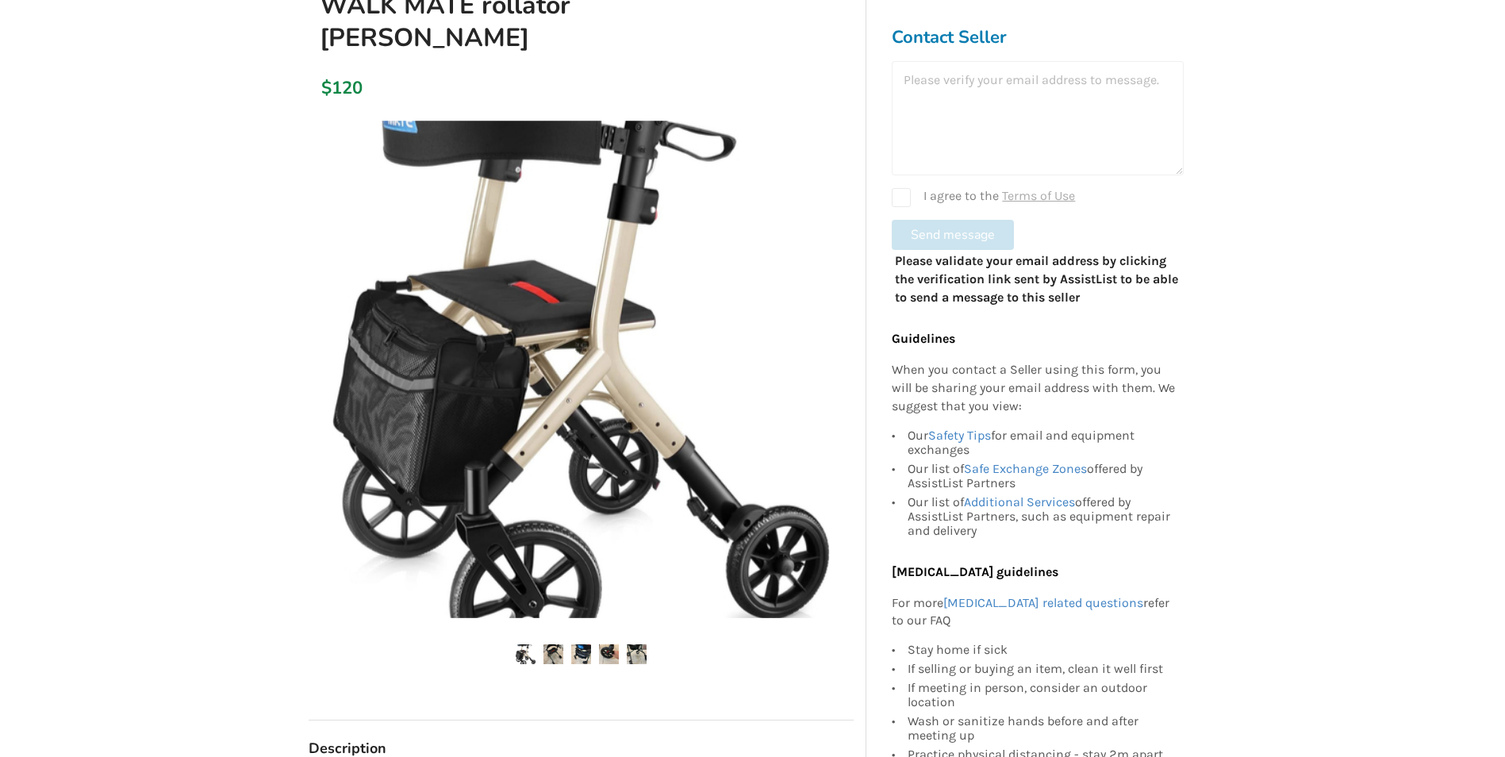
click at [588, 240] on img at bounding box center [580, 369] width 497 height 497
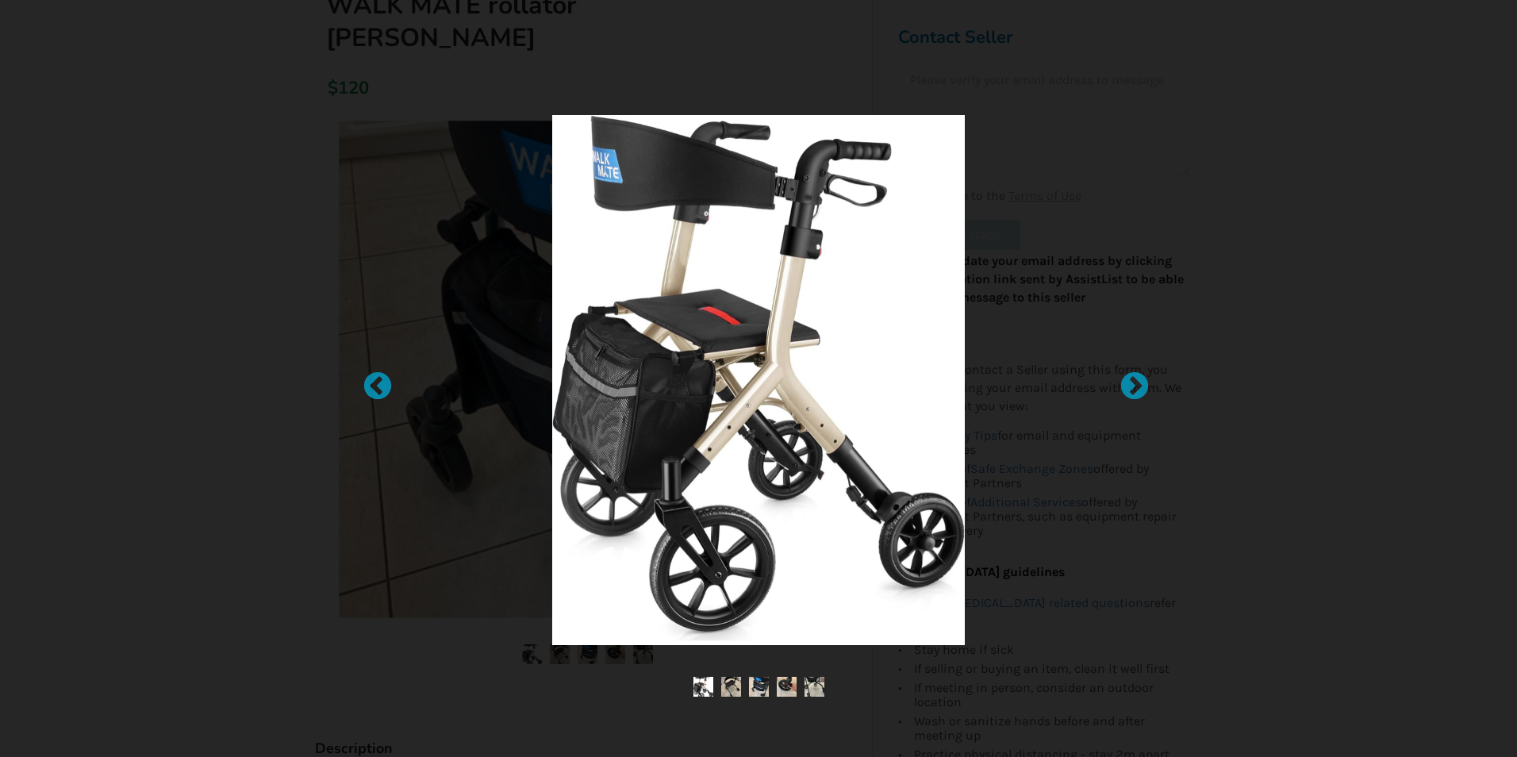
click at [734, 689] on img at bounding box center [731, 687] width 20 height 20
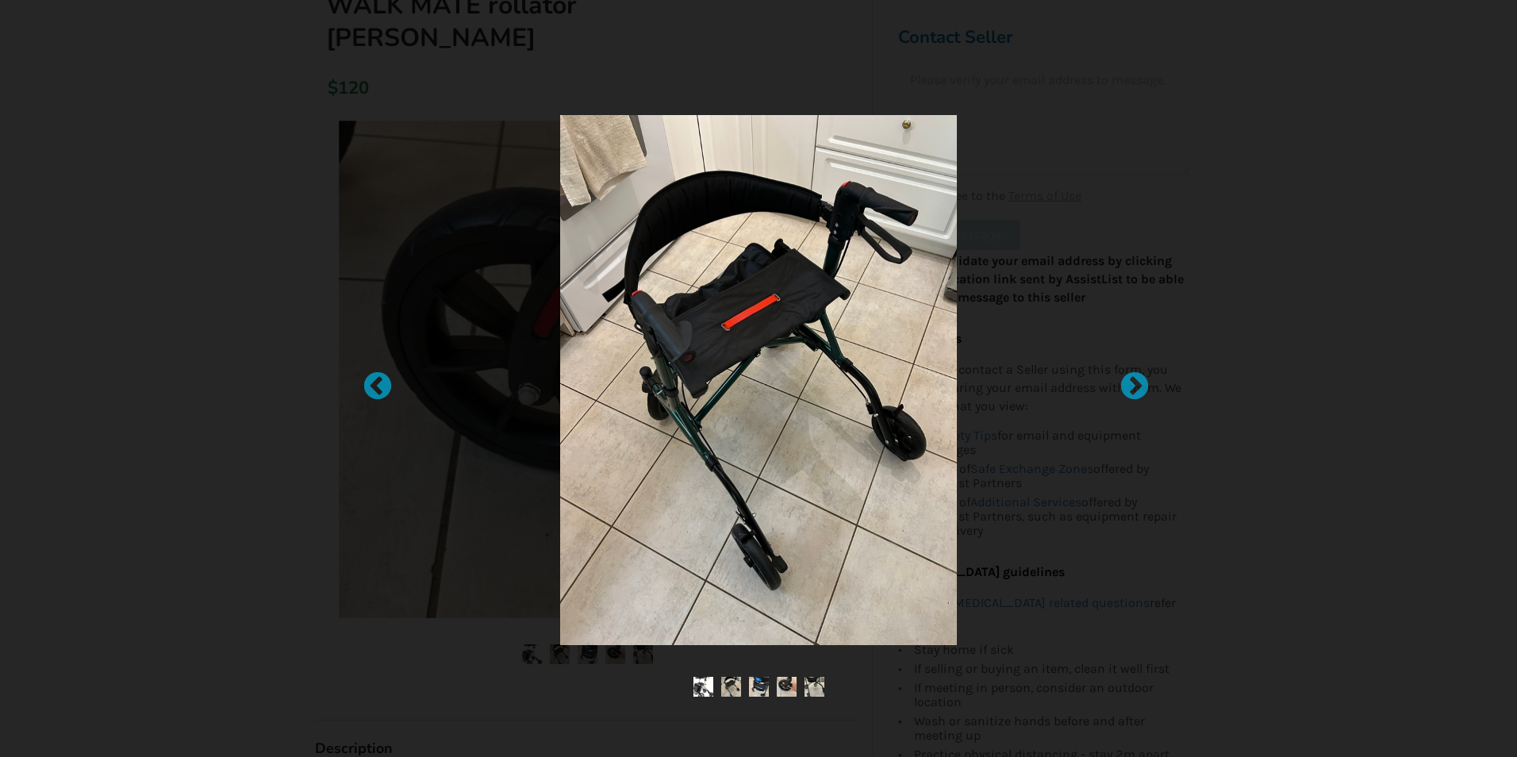
click at [761, 691] on img at bounding box center [759, 687] width 20 height 20
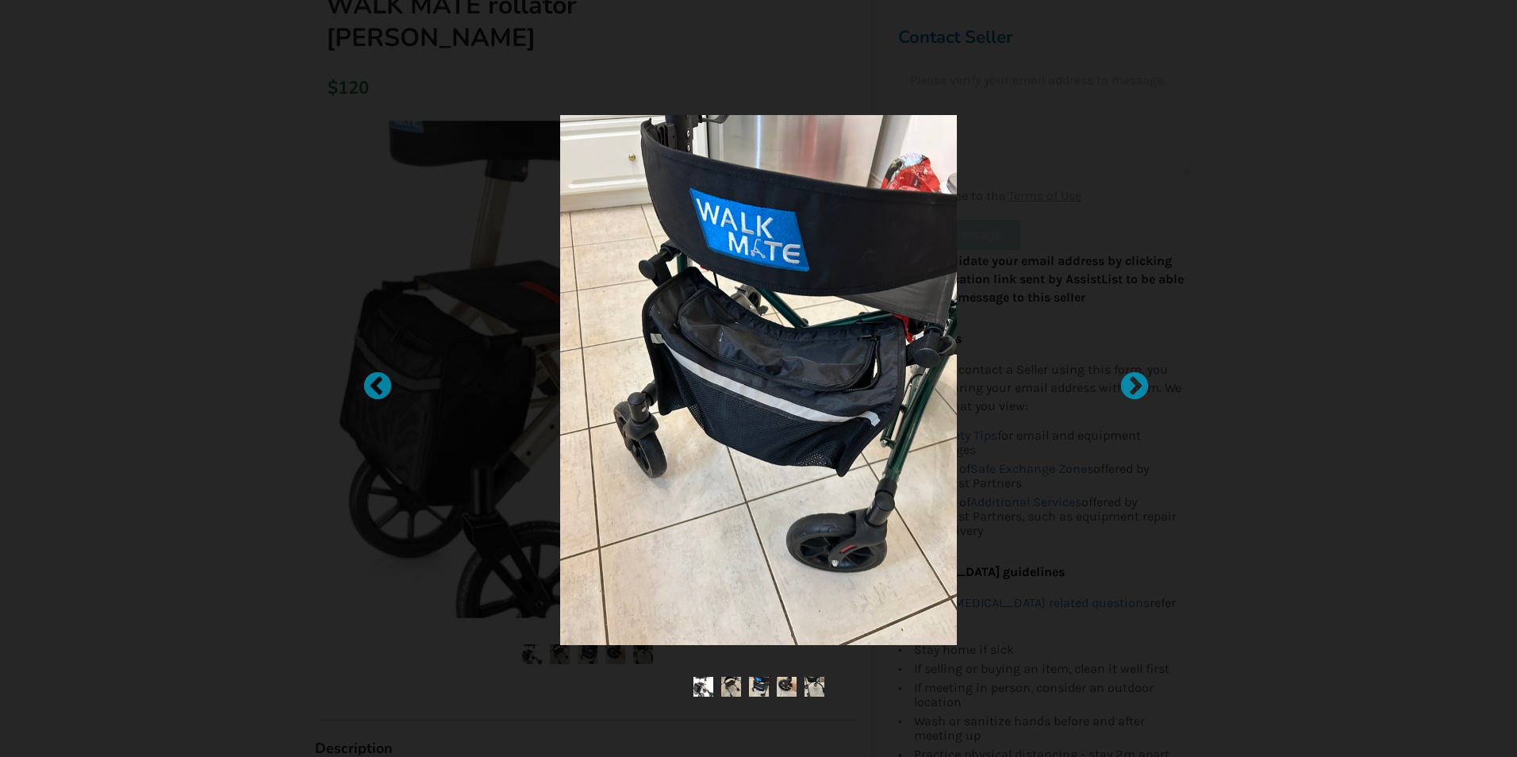
click at [781, 680] on img at bounding box center [787, 687] width 20 height 20
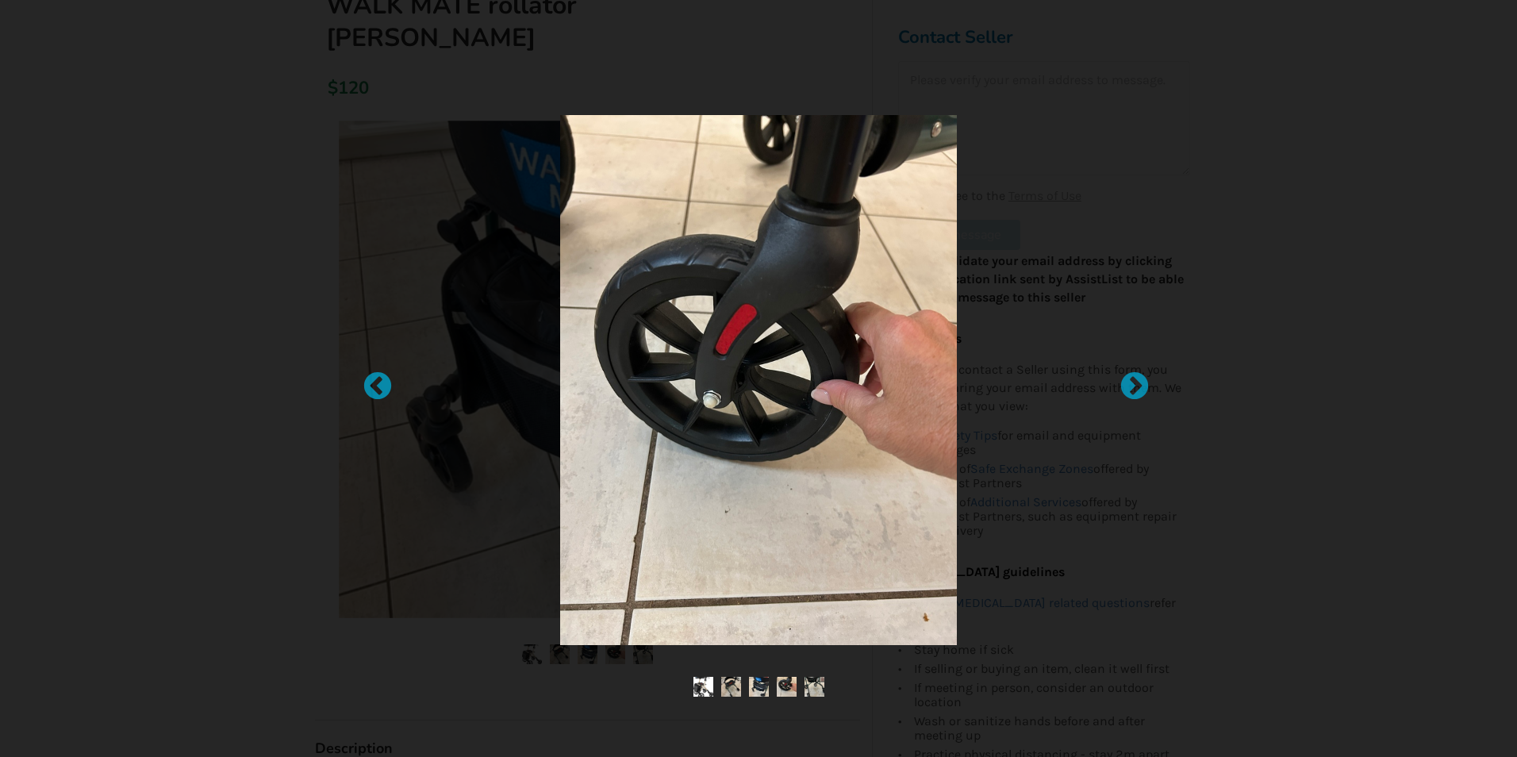
click at [808, 678] on img at bounding box center [814, 687] width 20 height 20
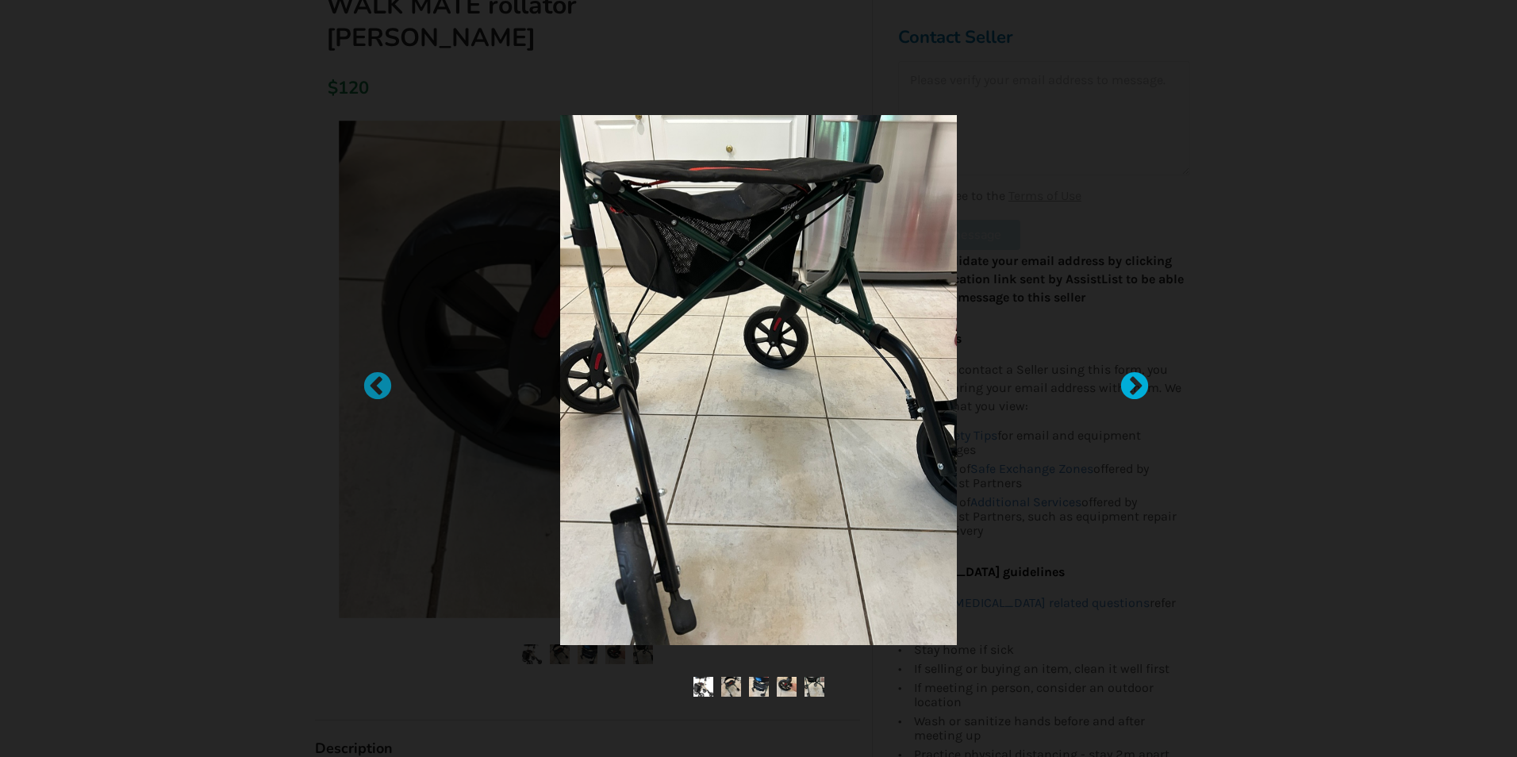
click at [1131, 384] on div at bounding box center [1127, 379] width 16 height 16
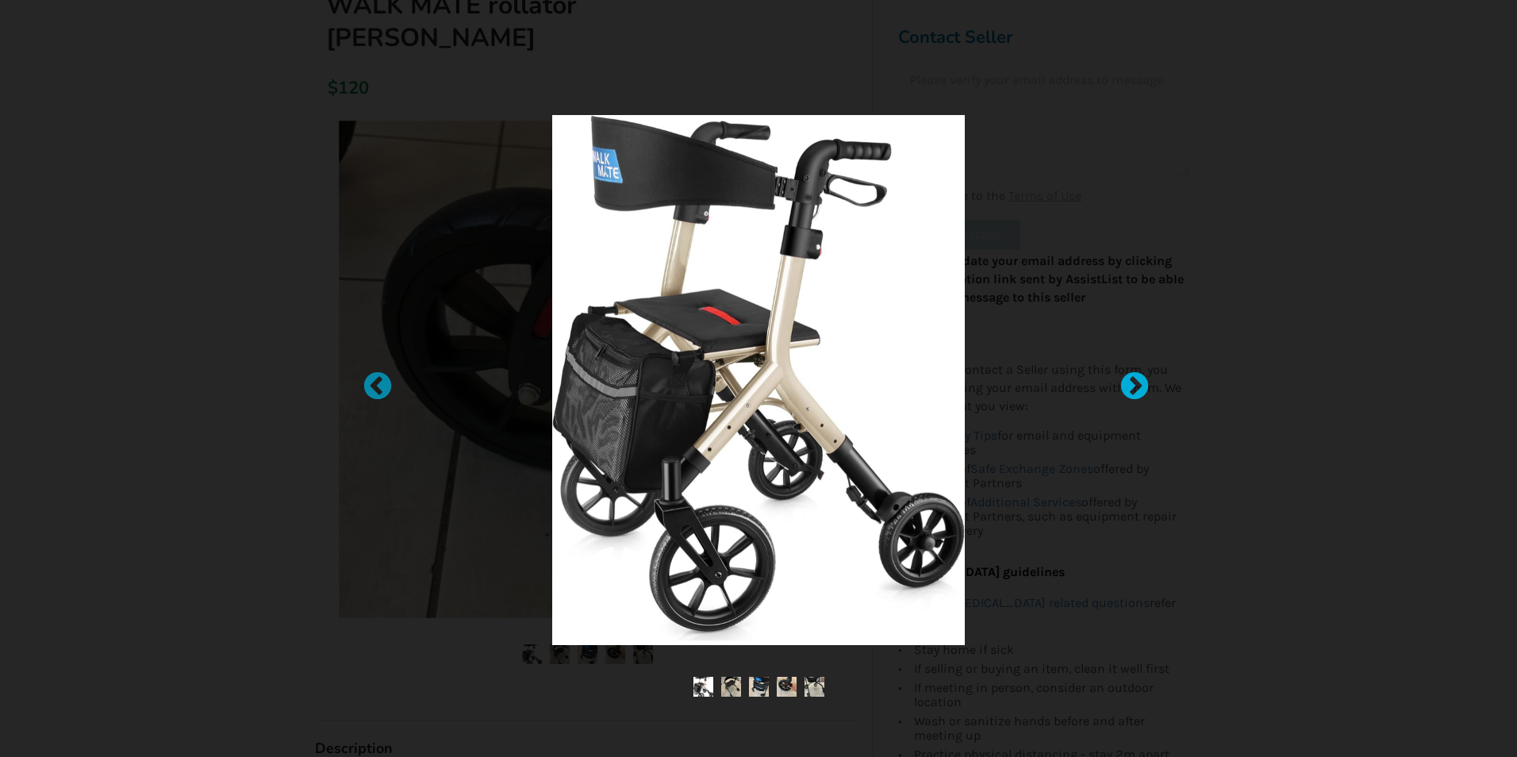
click at [1131, 384] on div at bounding box center [1127, 379] width 16 height 16
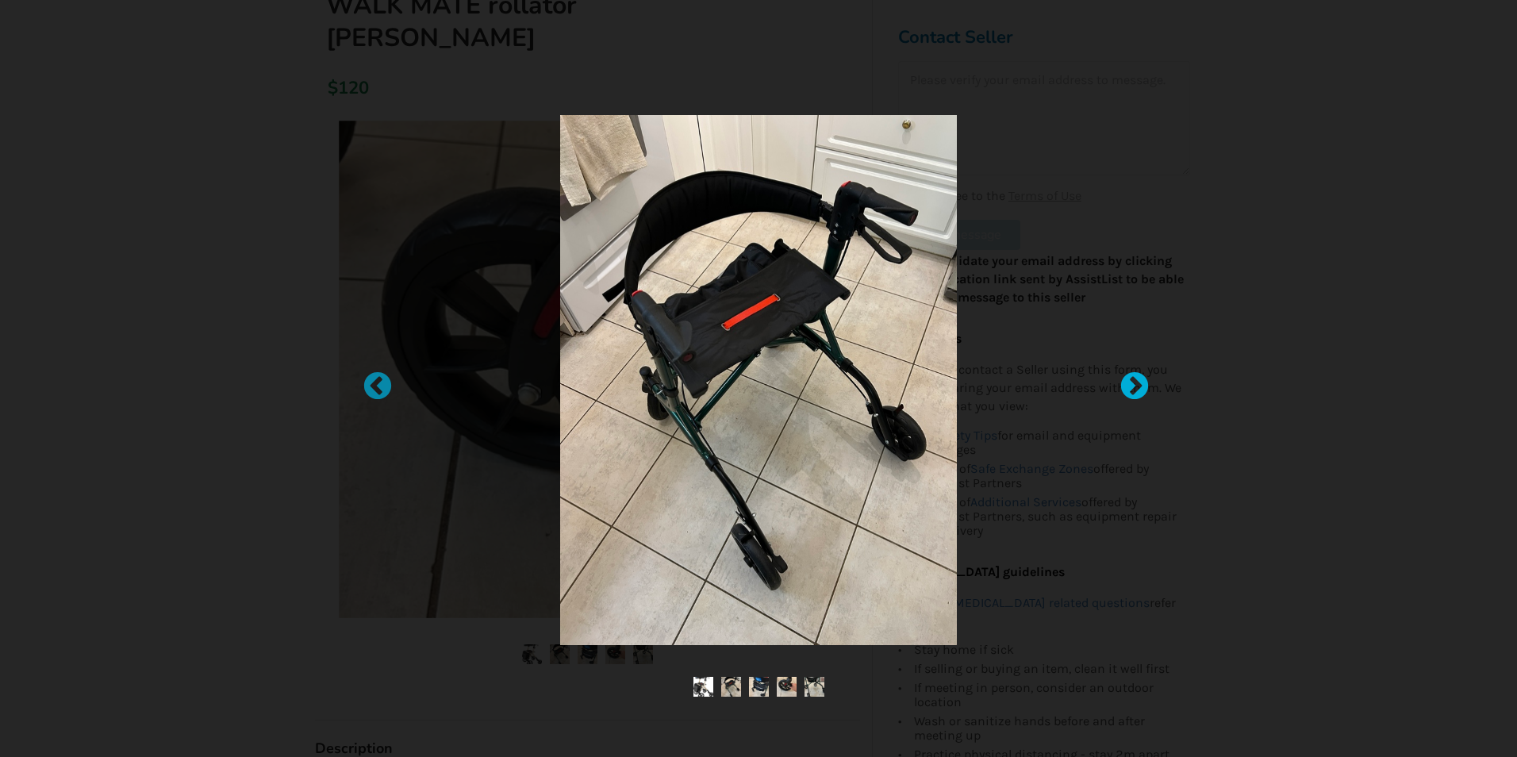
click at [1130, 386] on div at bounding box center [1127, 379] width 16 height 16
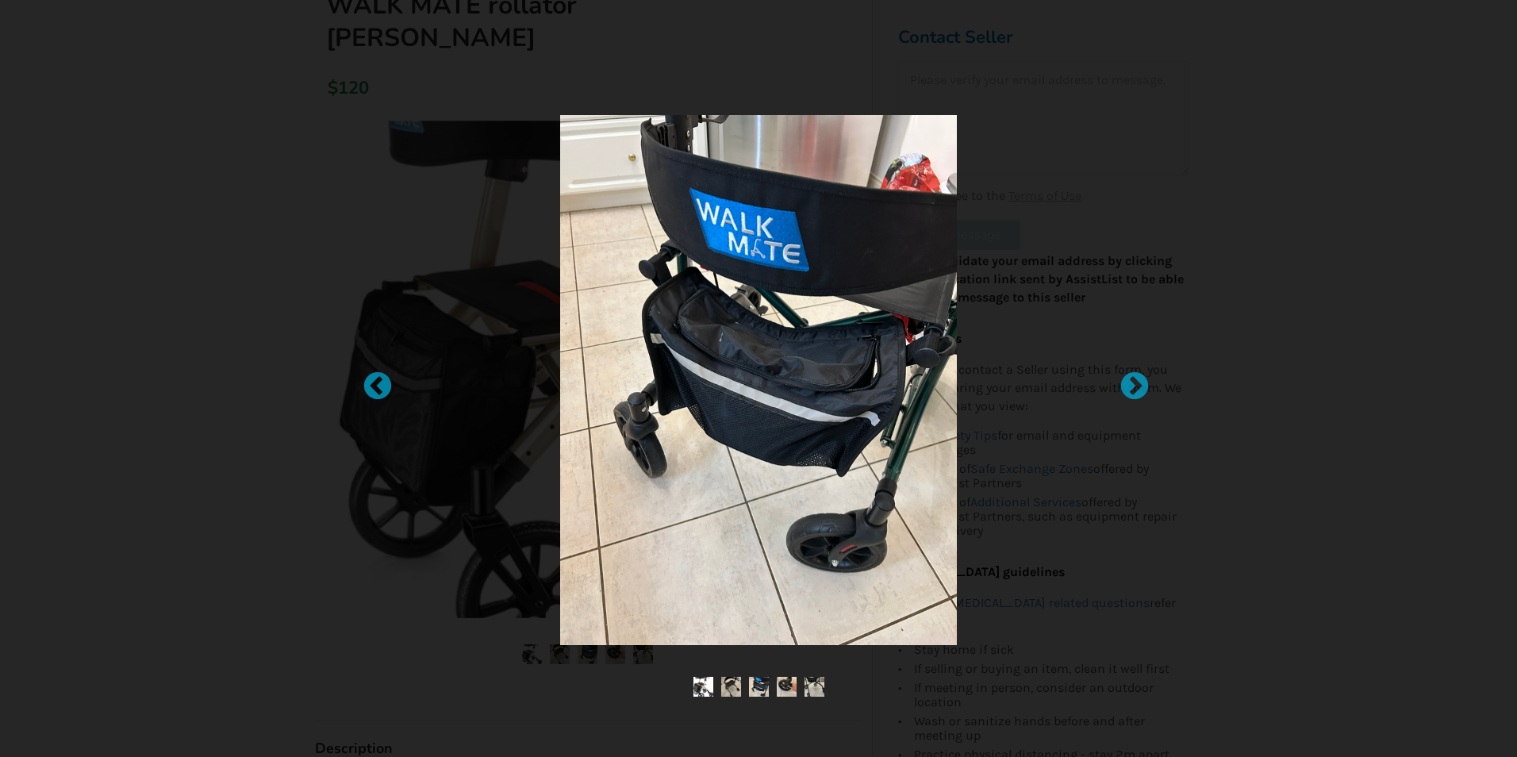
click at [1071, 278] on div at bounding box center [758, 380] width 628 height 530
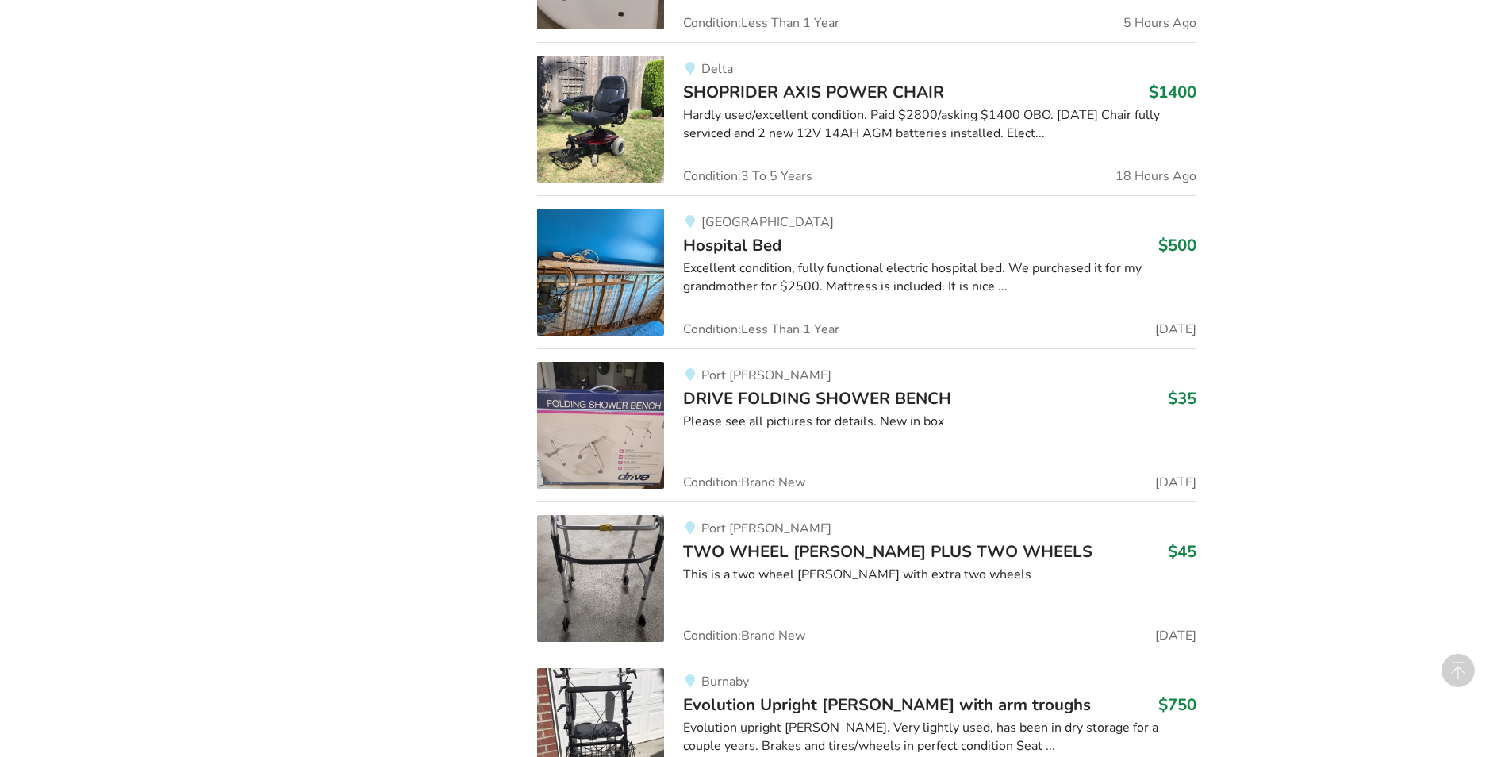
scroll to position [1987, 0]
click at [595, 428] on img at bounding box center [600, 423] width 127 height 127
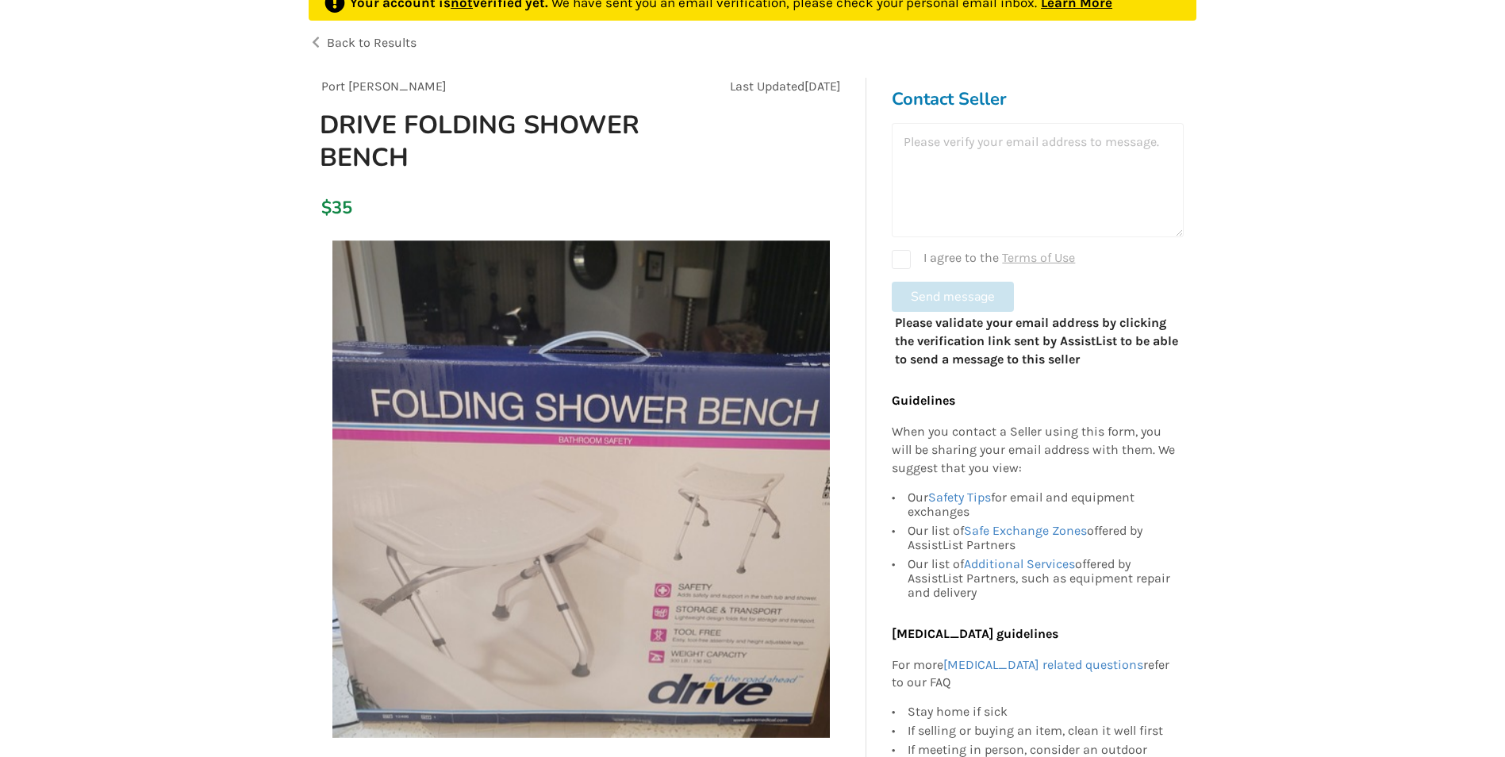
scroll to position [79, 0]
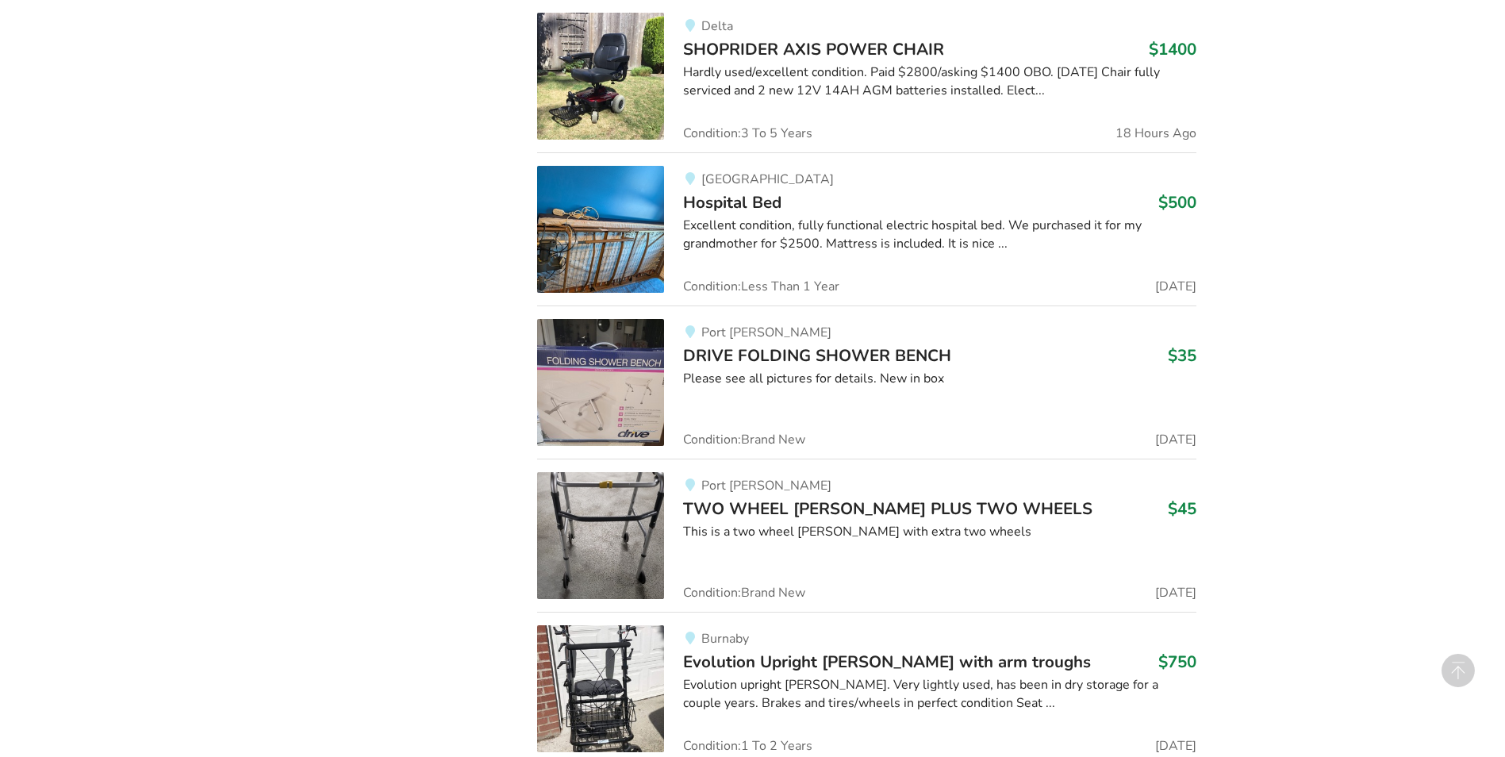
scroll to position [2067, 0]
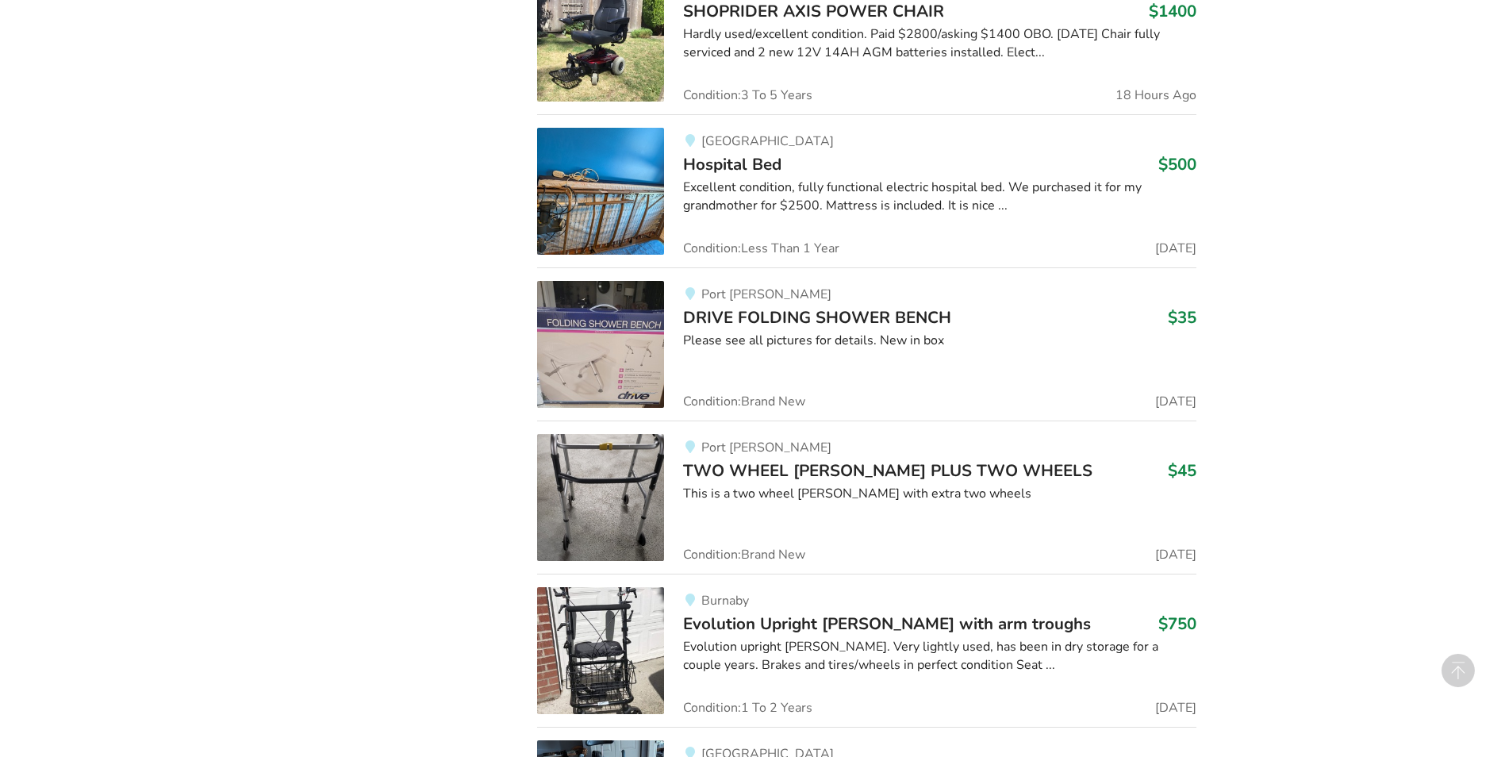
click at [575, 506] on img at bounding box center [600, 497] width 127 height 127
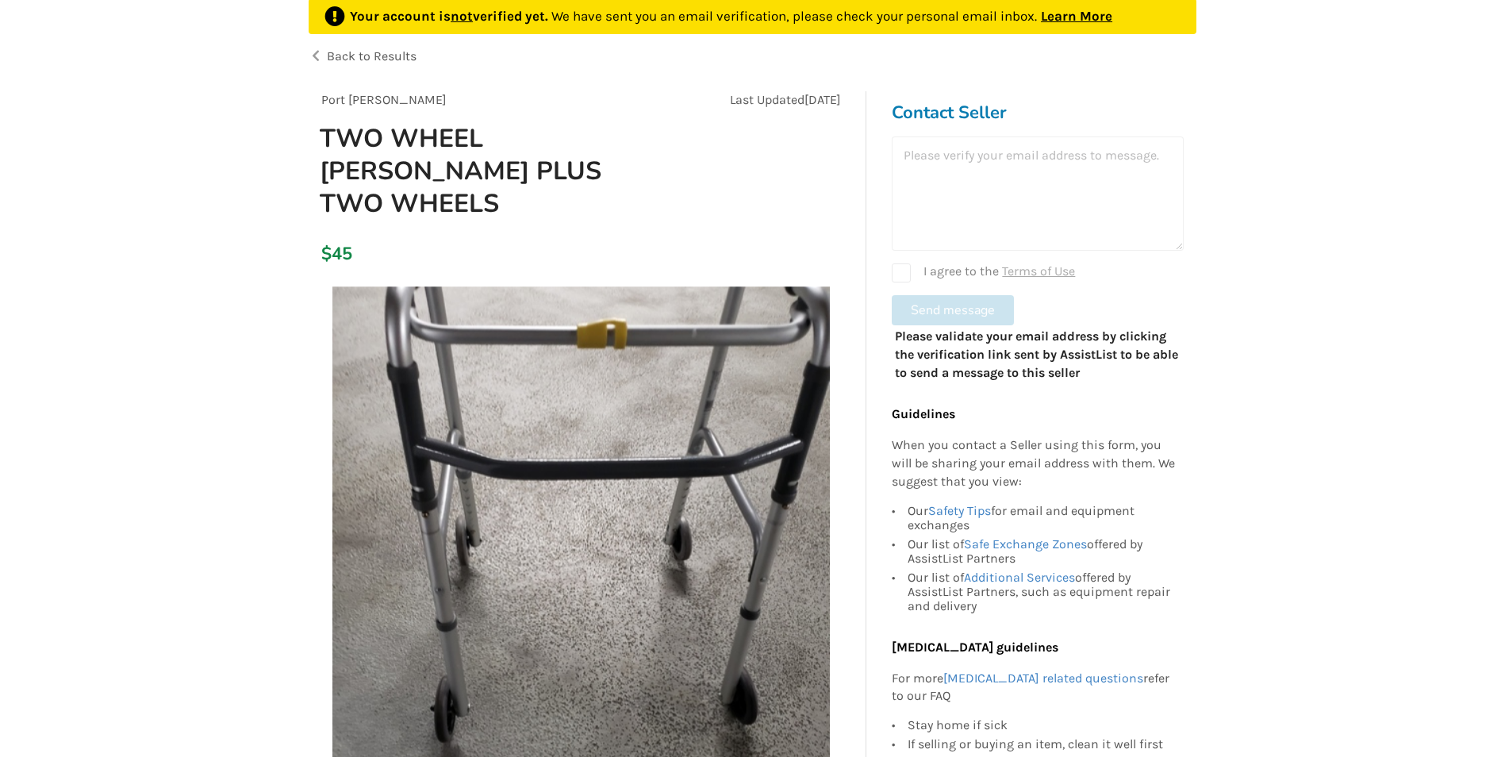
scroll to position [79, 0]
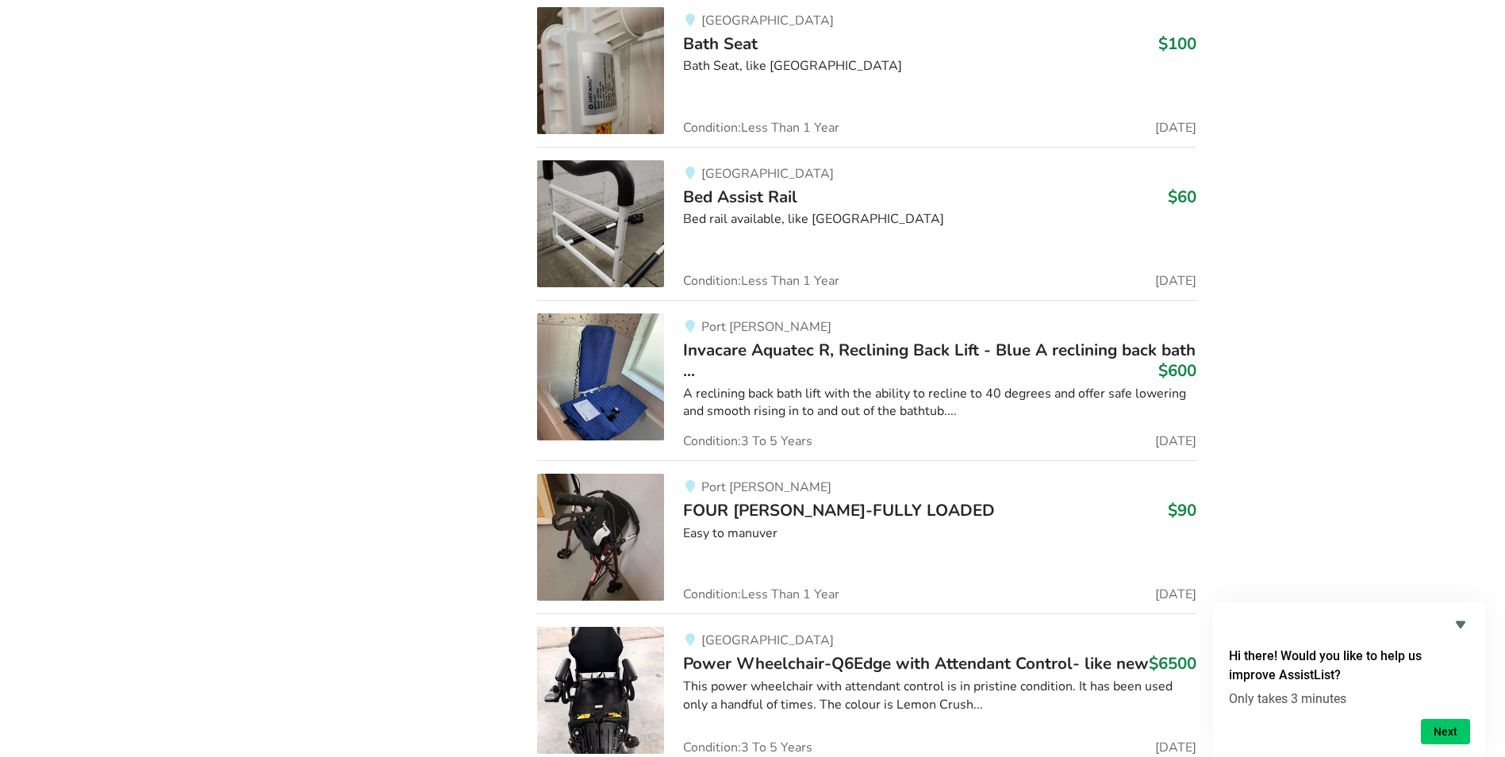
scroll to position [10024, 0]
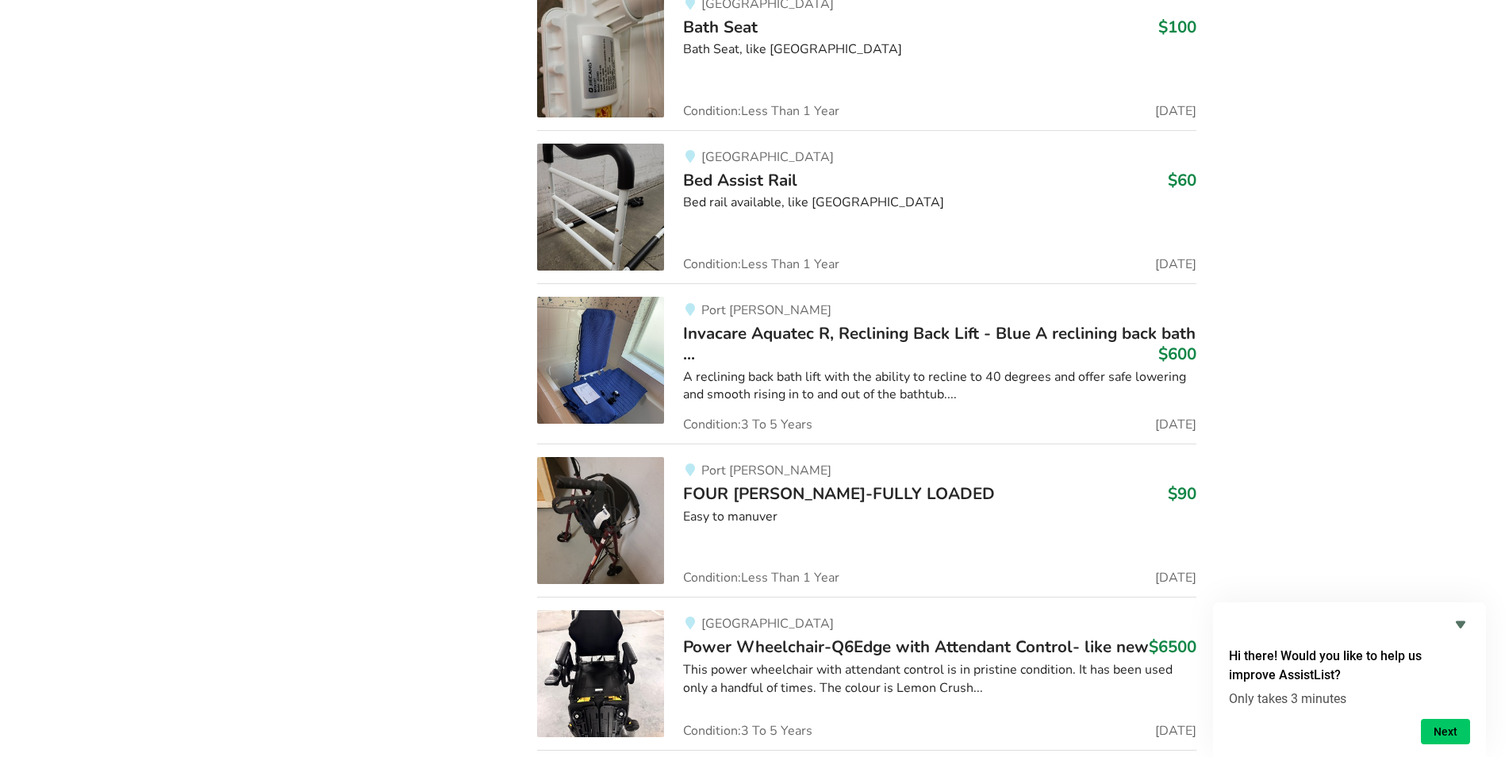
click at [613, 528] on img at bounding box center [600, 520] width 127 height 127
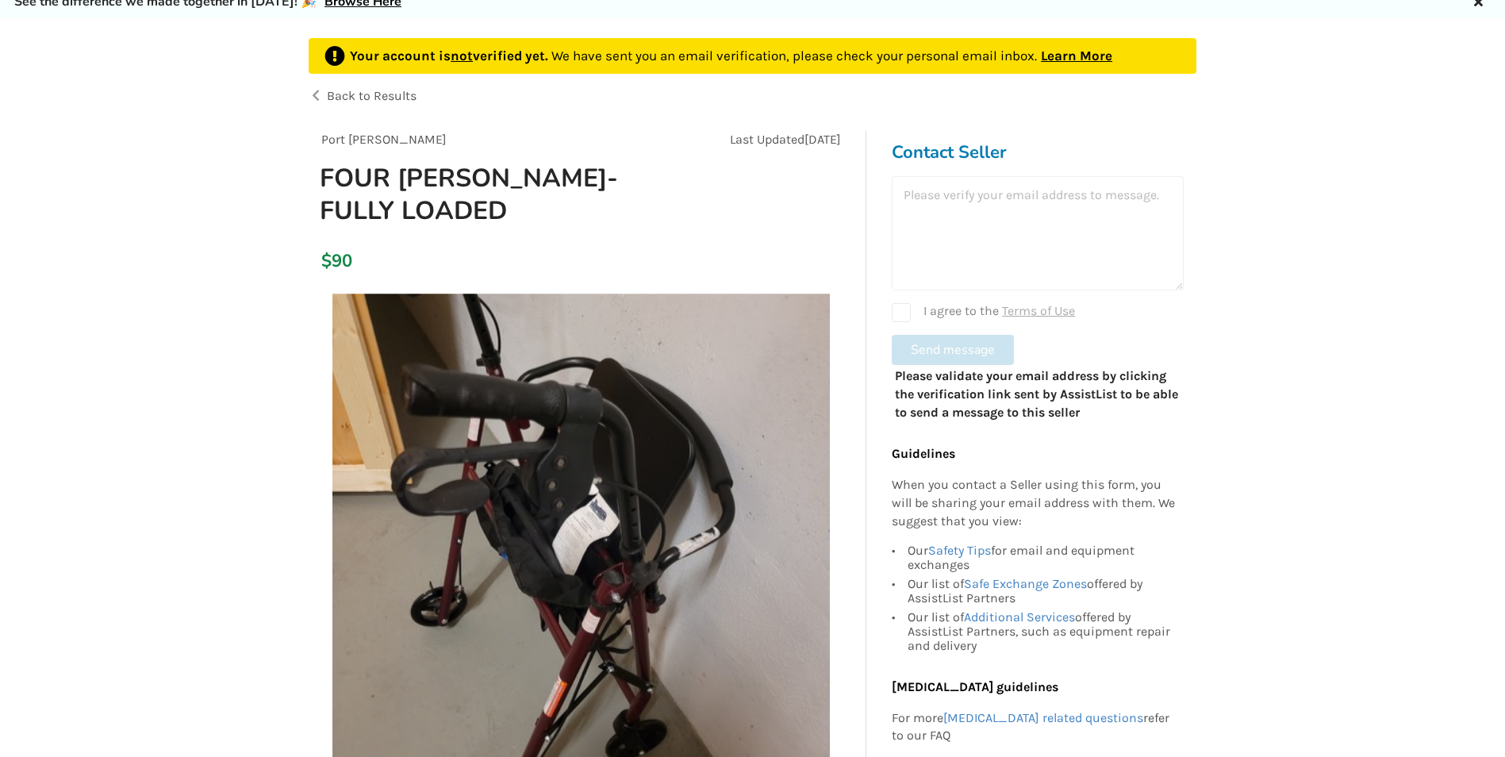
scroll to position [159, 0]
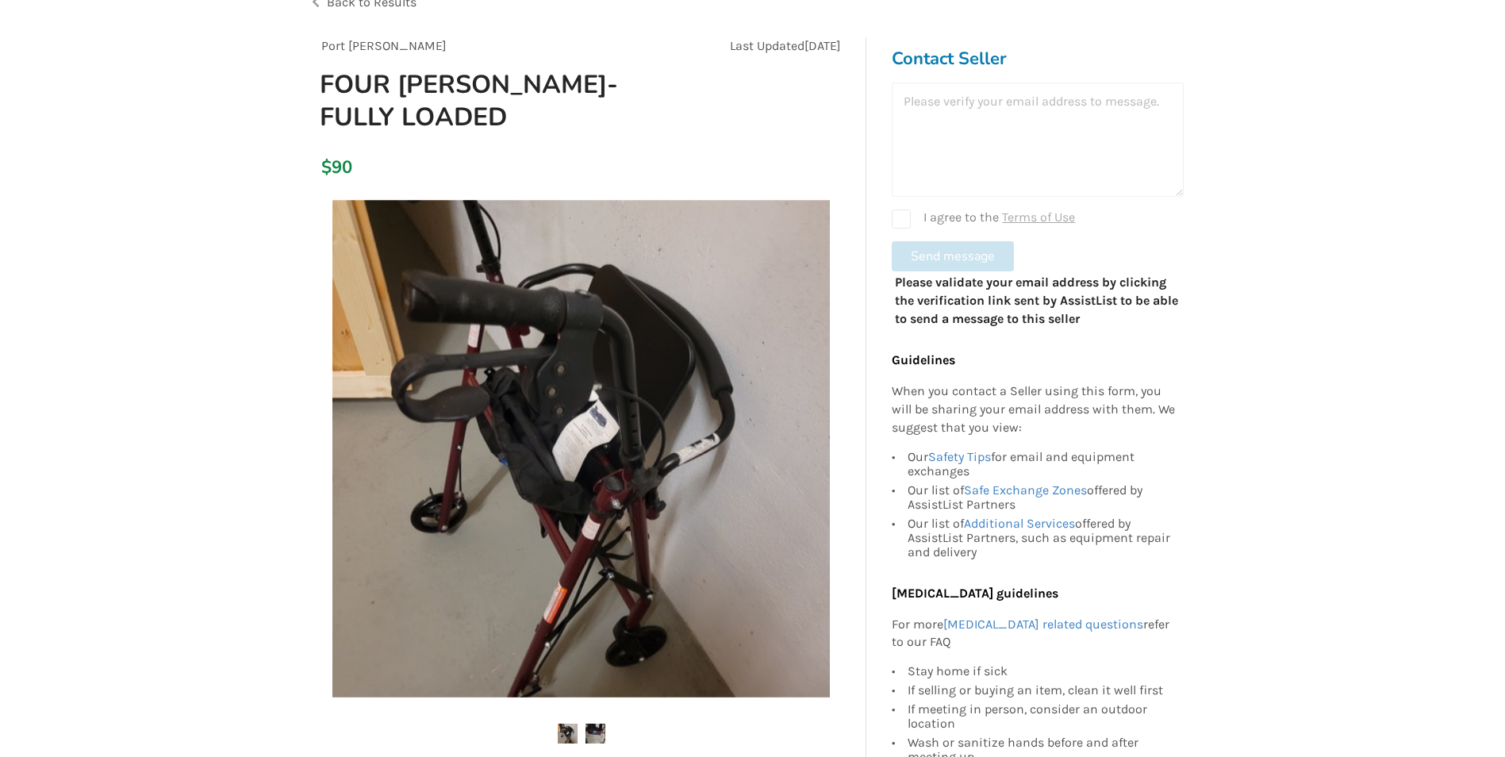
click at [597, 732] on img at bounding box center [596, 734] width 20 height 20
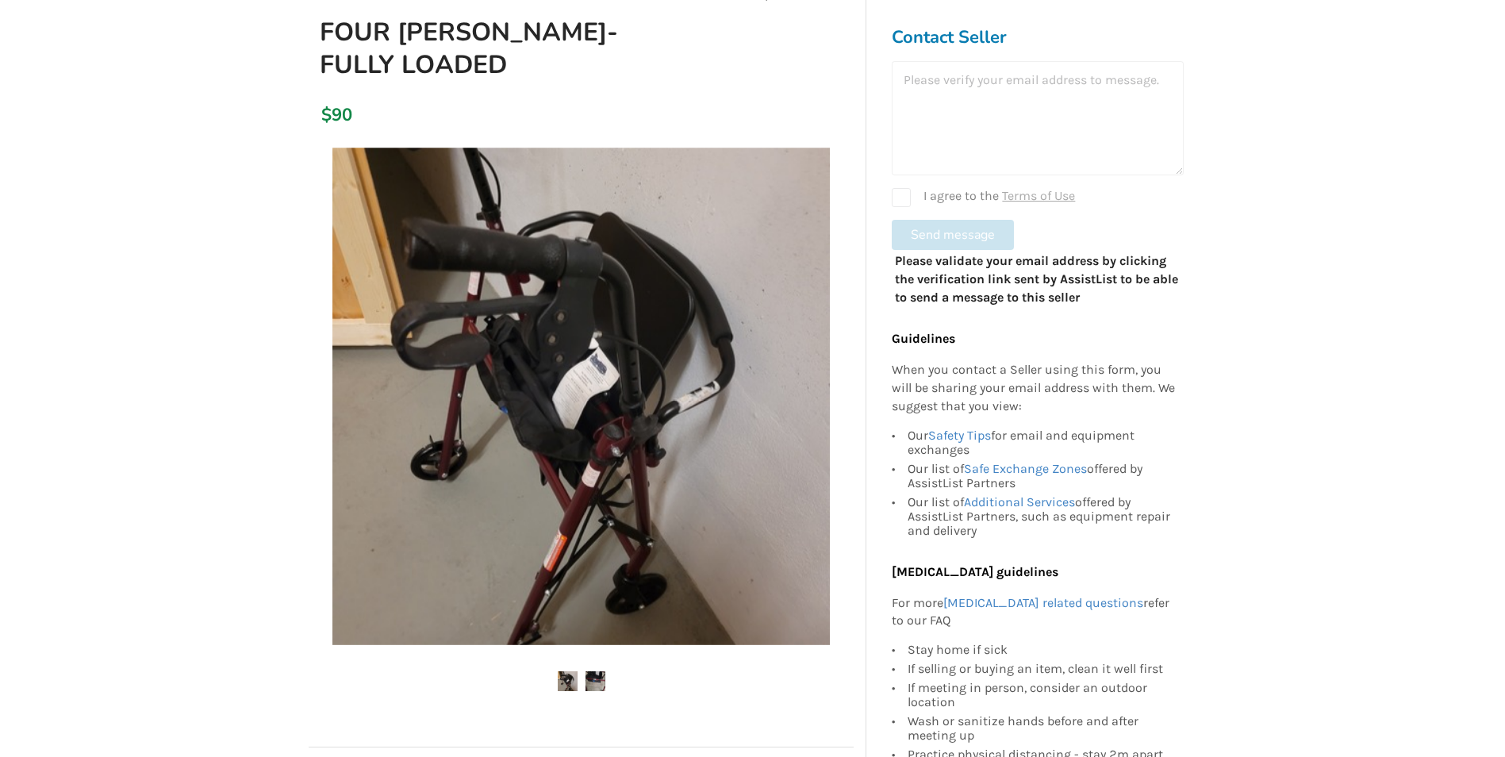
scroll to position [238, 0]
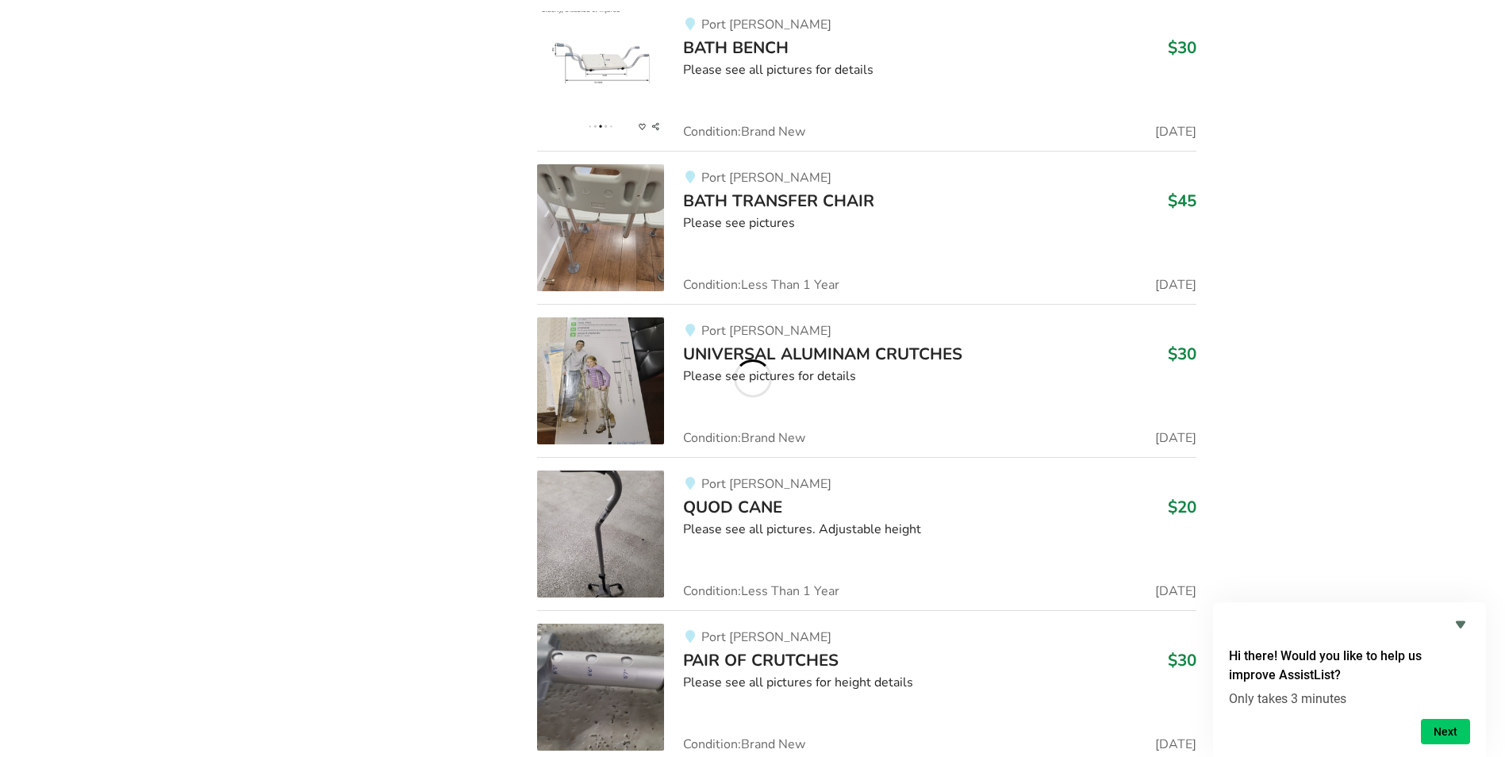
scroll to position [22220, 0]
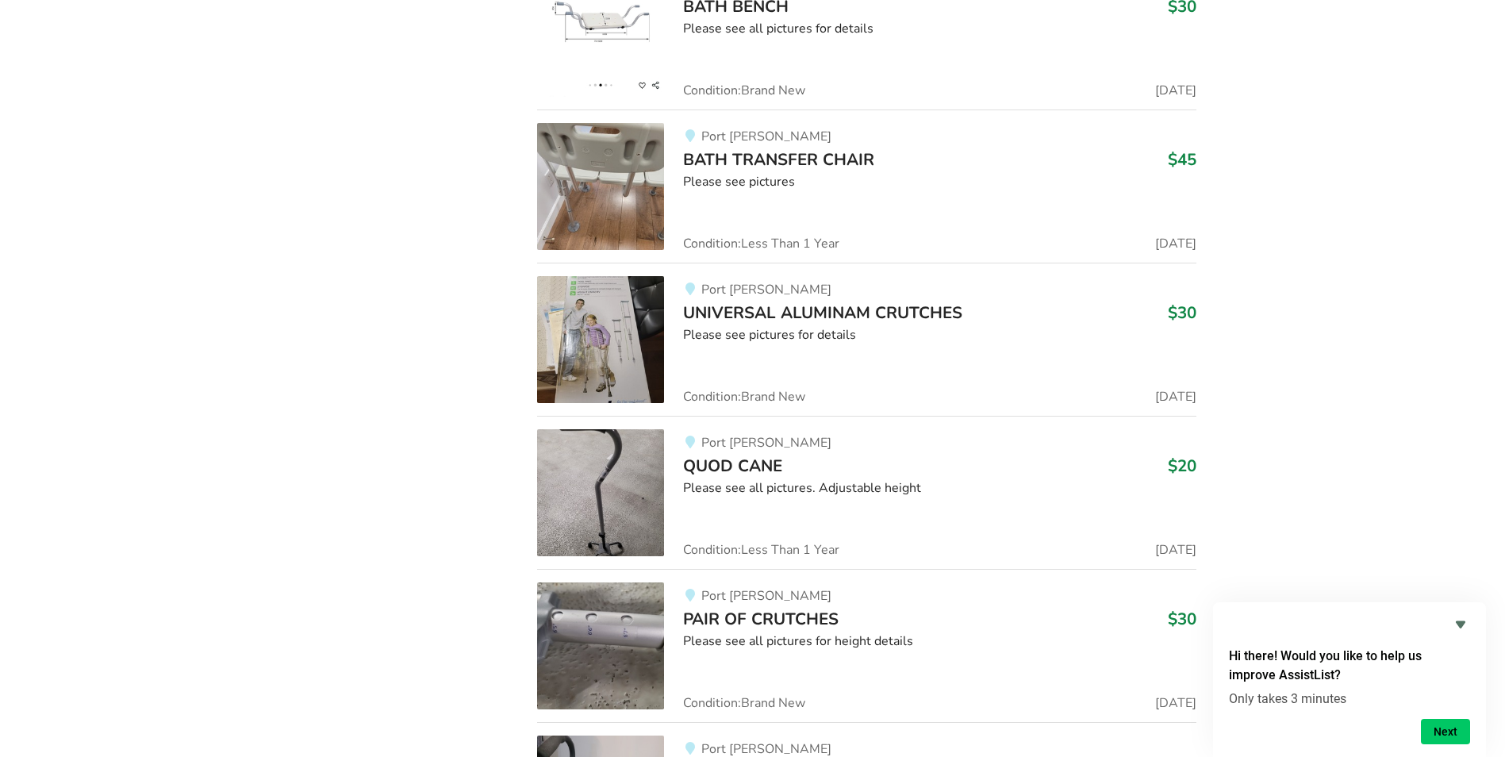
click at [626, 461] on img at bounding box center [600, 492] width 127 height 127
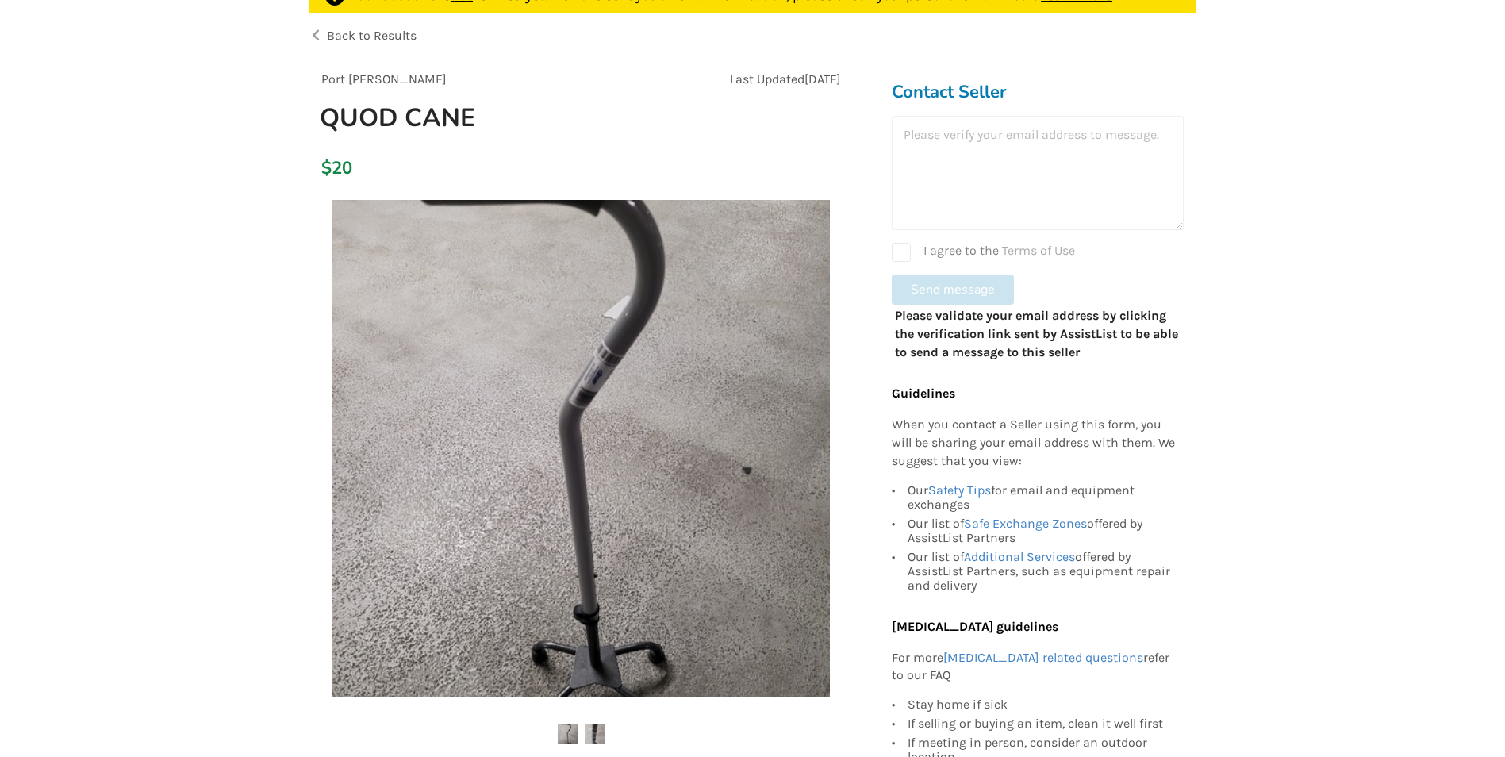
scroll to position [159, 0]
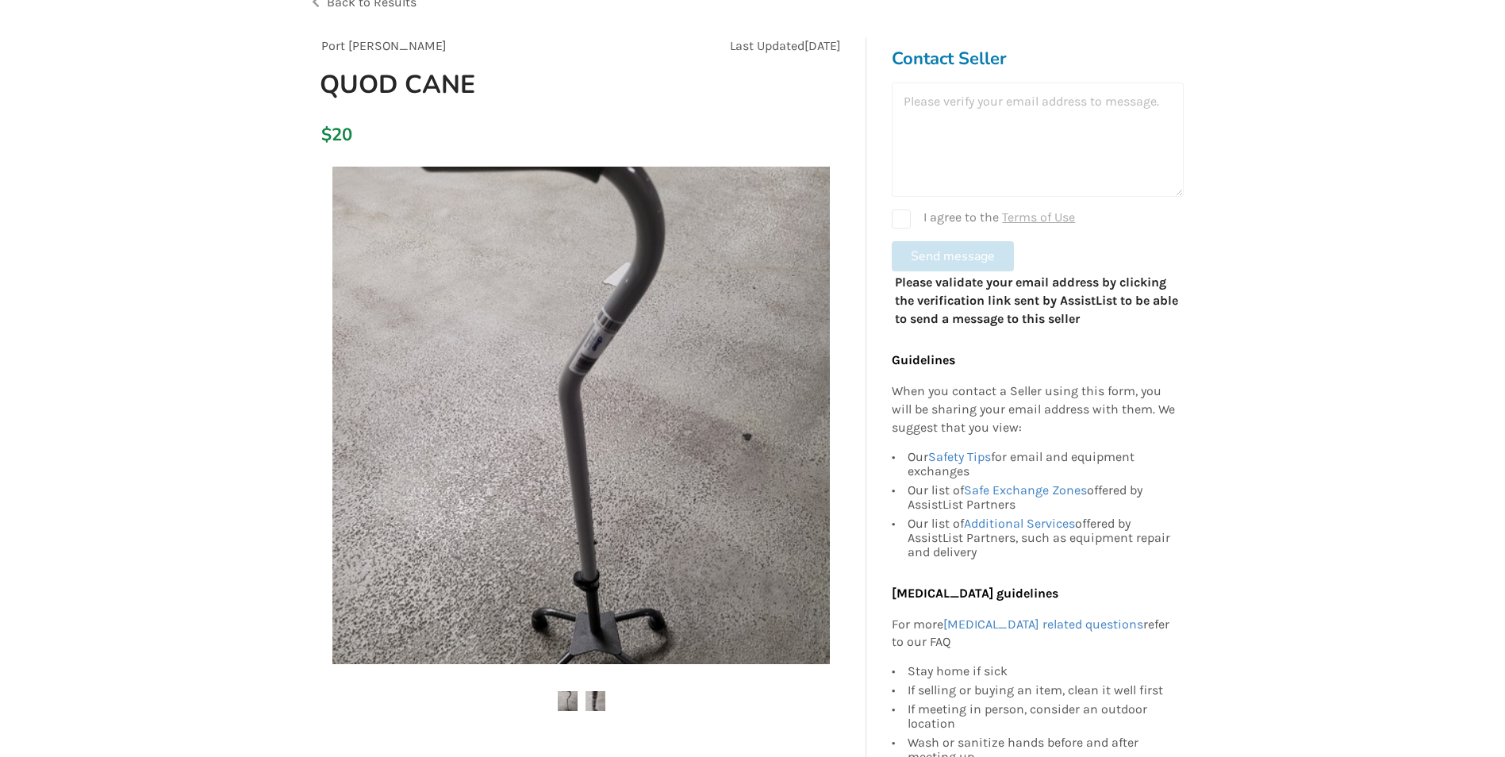
click at [591, 697] on img at bounding box center [596, 701] width 20 height 20
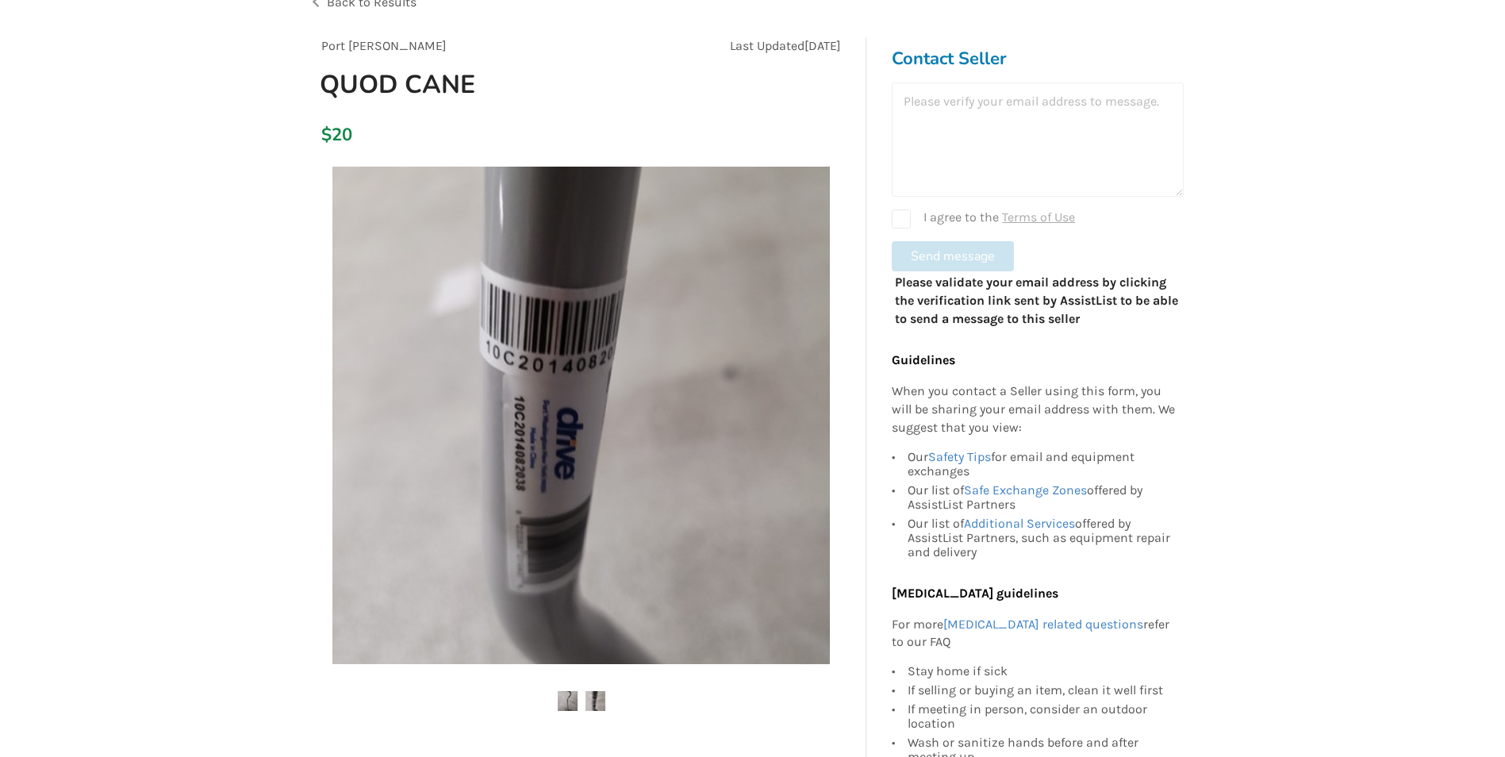
click at [562, 697] on img at bounding box center [568, 701] width 20 height 20
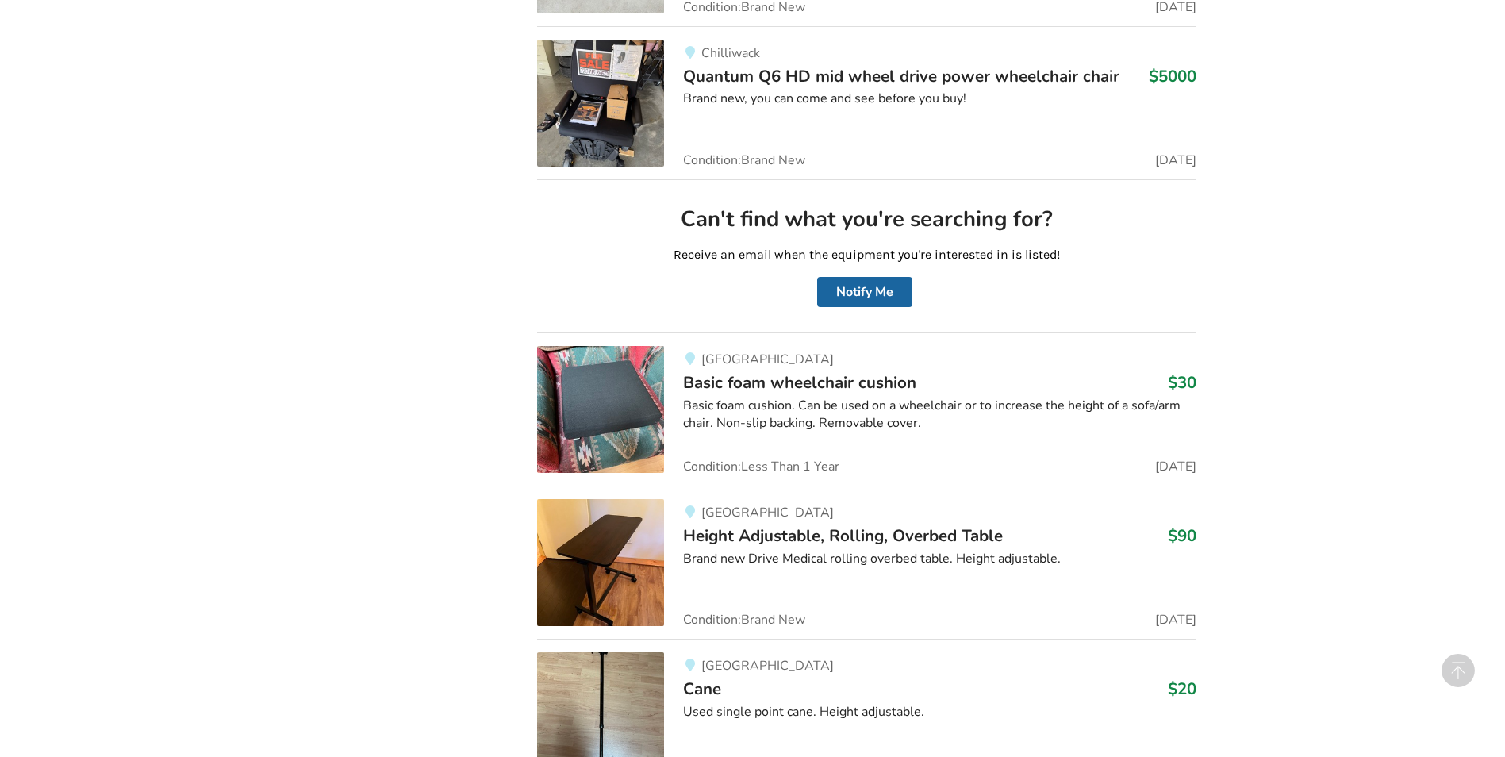
scroll to position [23410, 0]
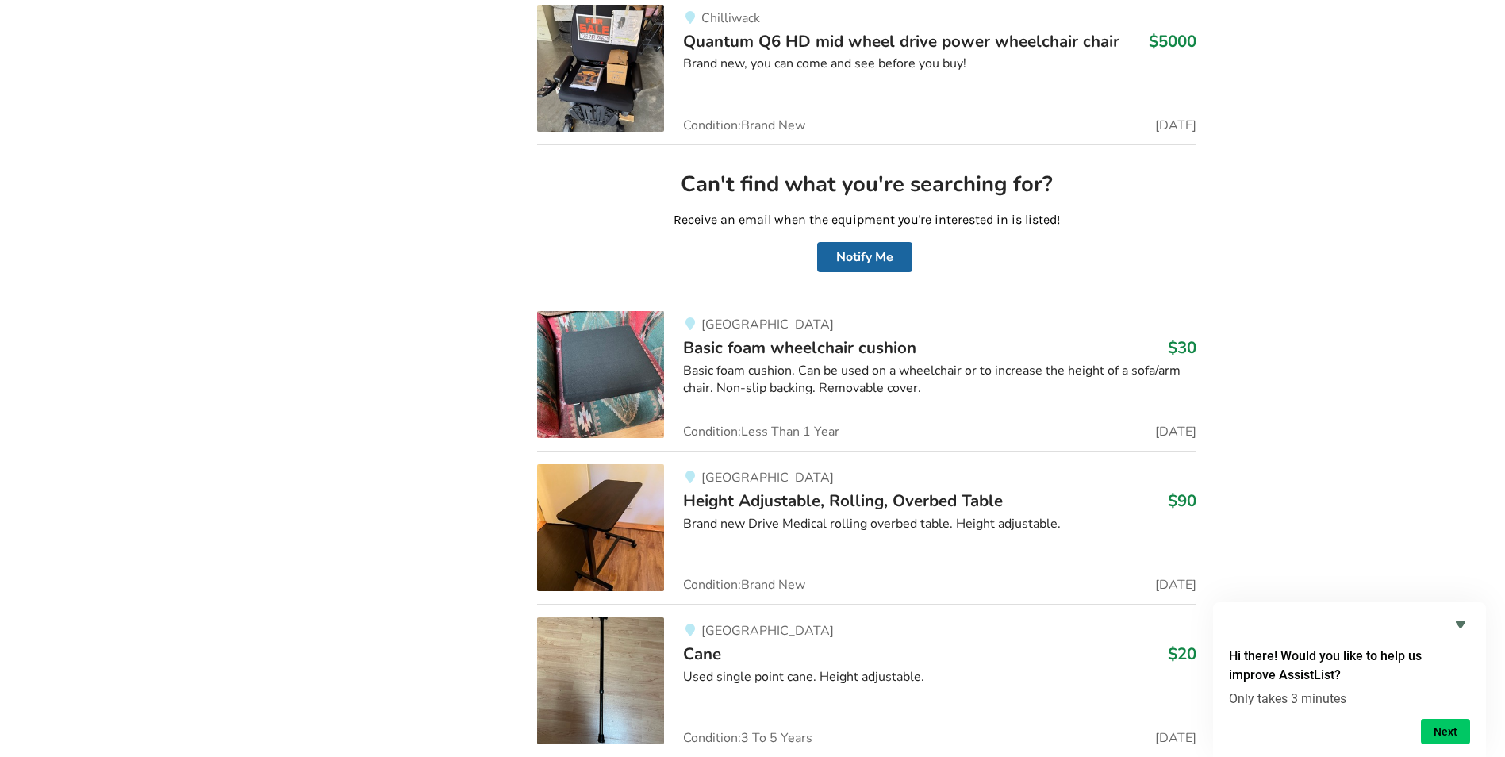
click at [624, 507] on img at bounding box center [600, 527] width 127 height 127
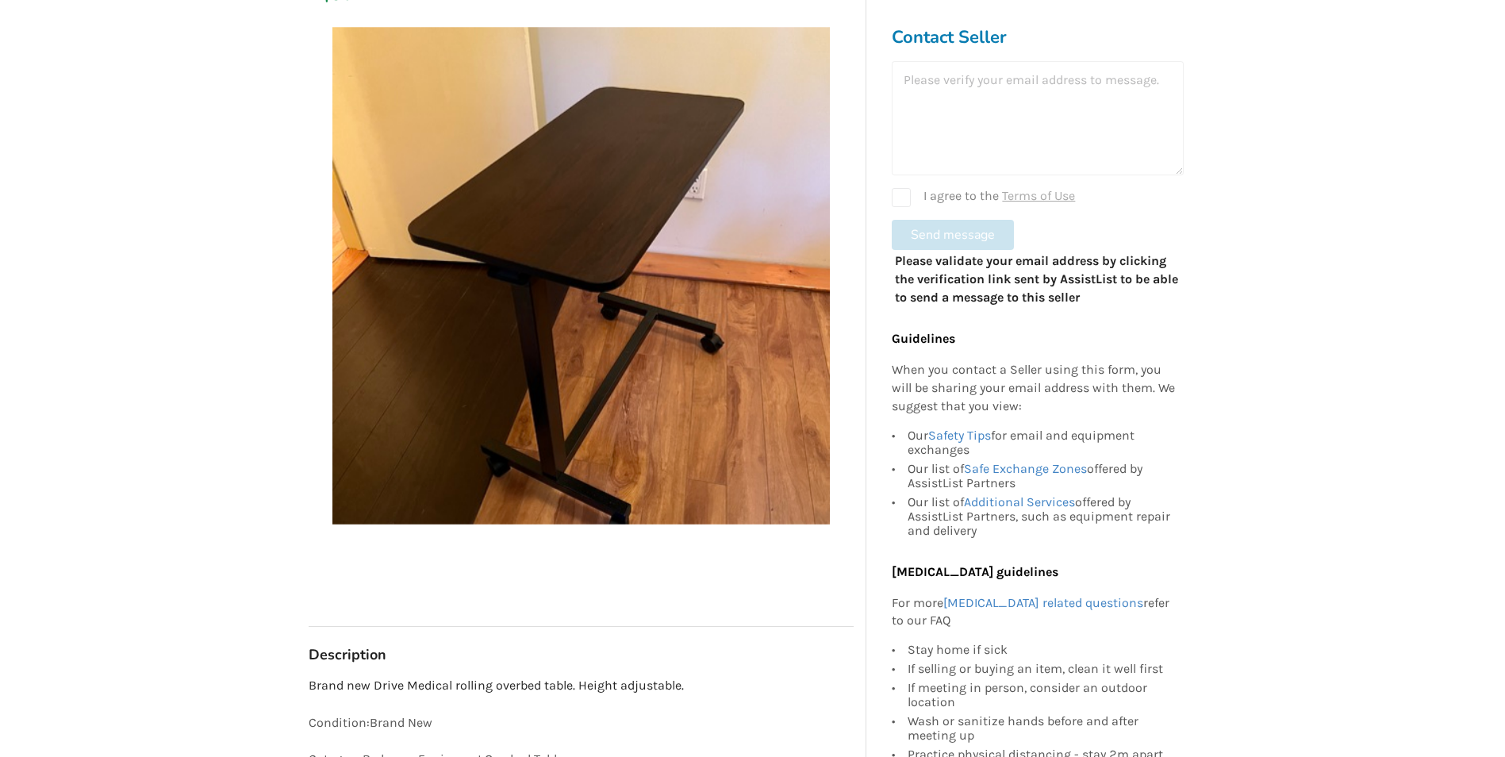
scroll to position [411, 0]
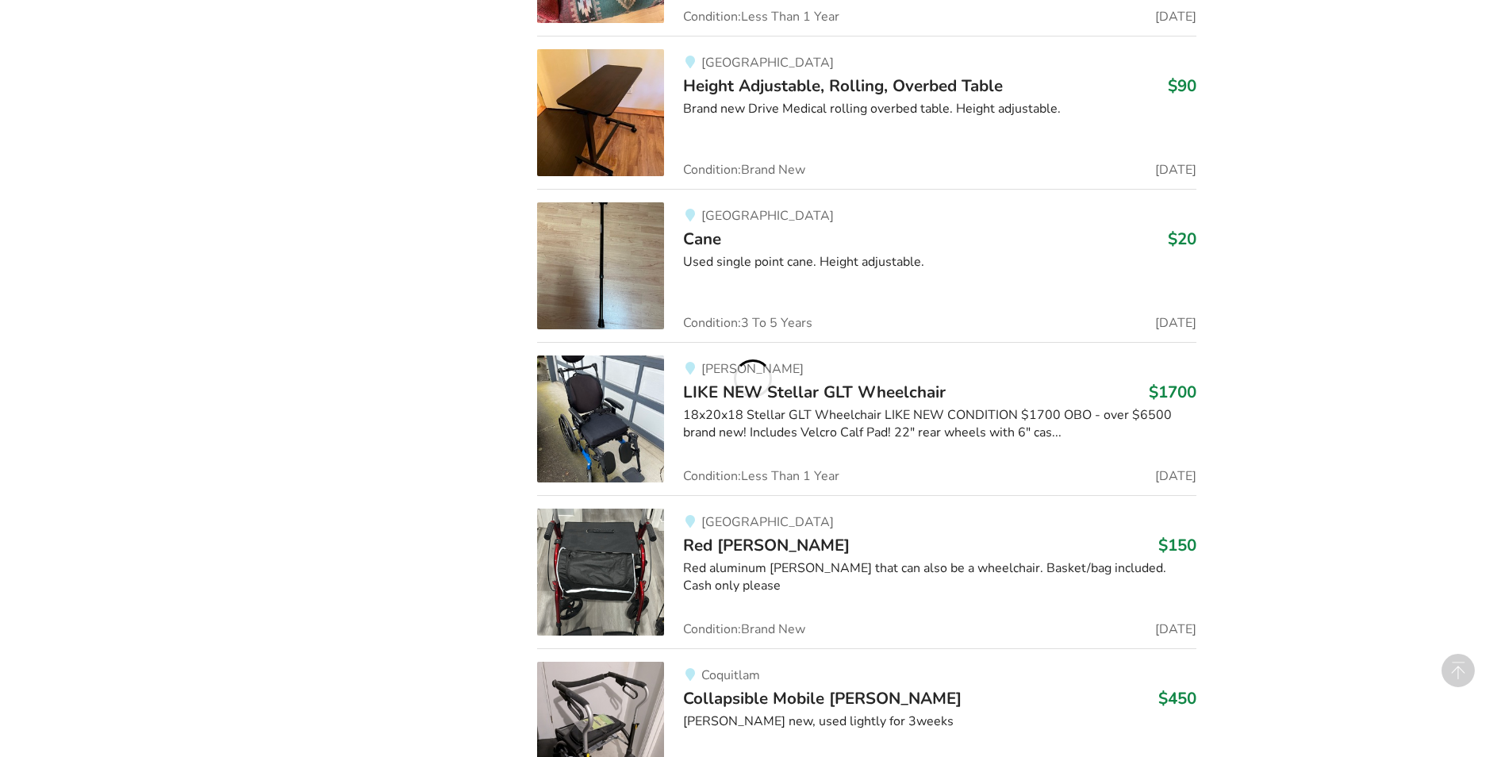
scroll to position [23887, 0]
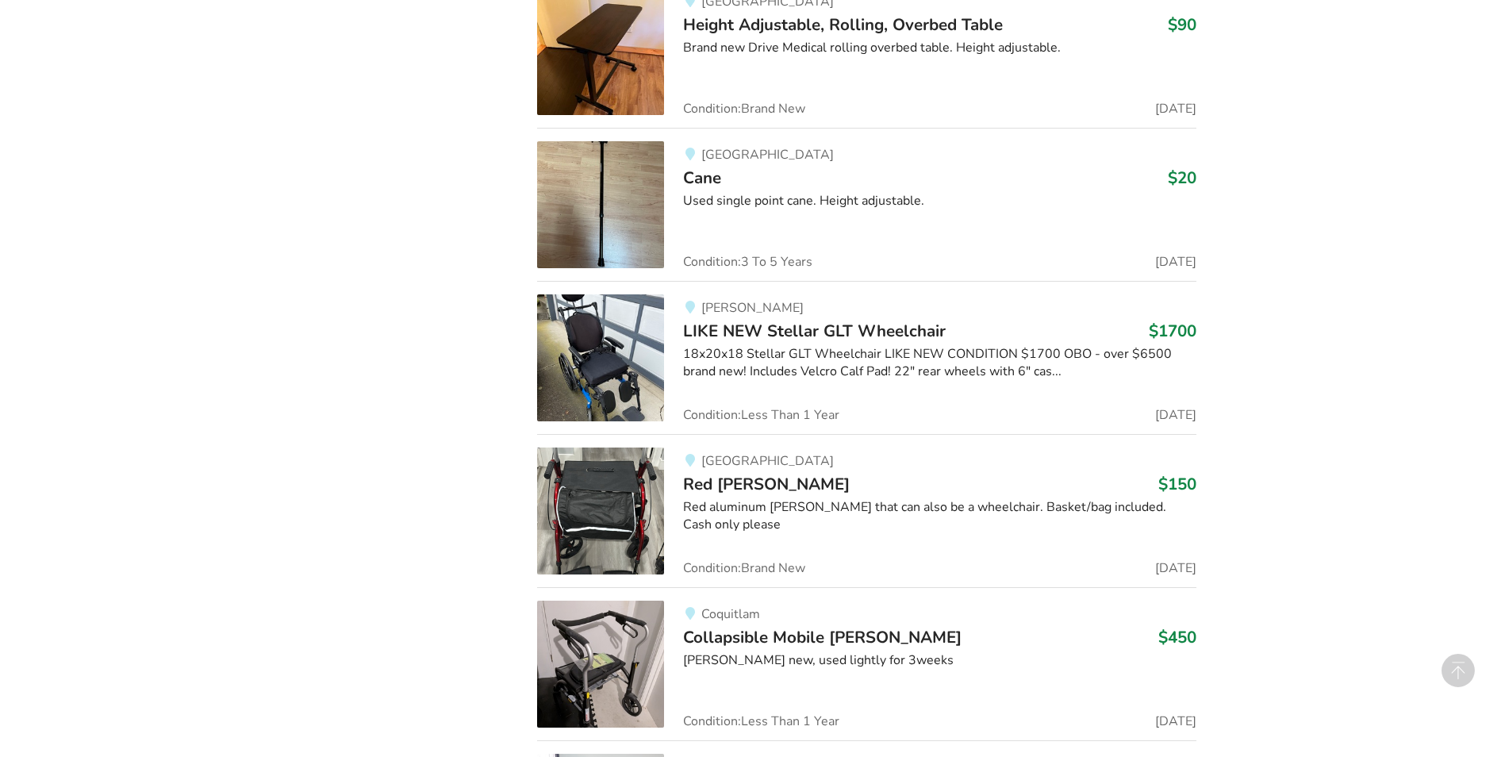
click at [622, 503] on img at bounding box center [600, 510] width 127 height 127
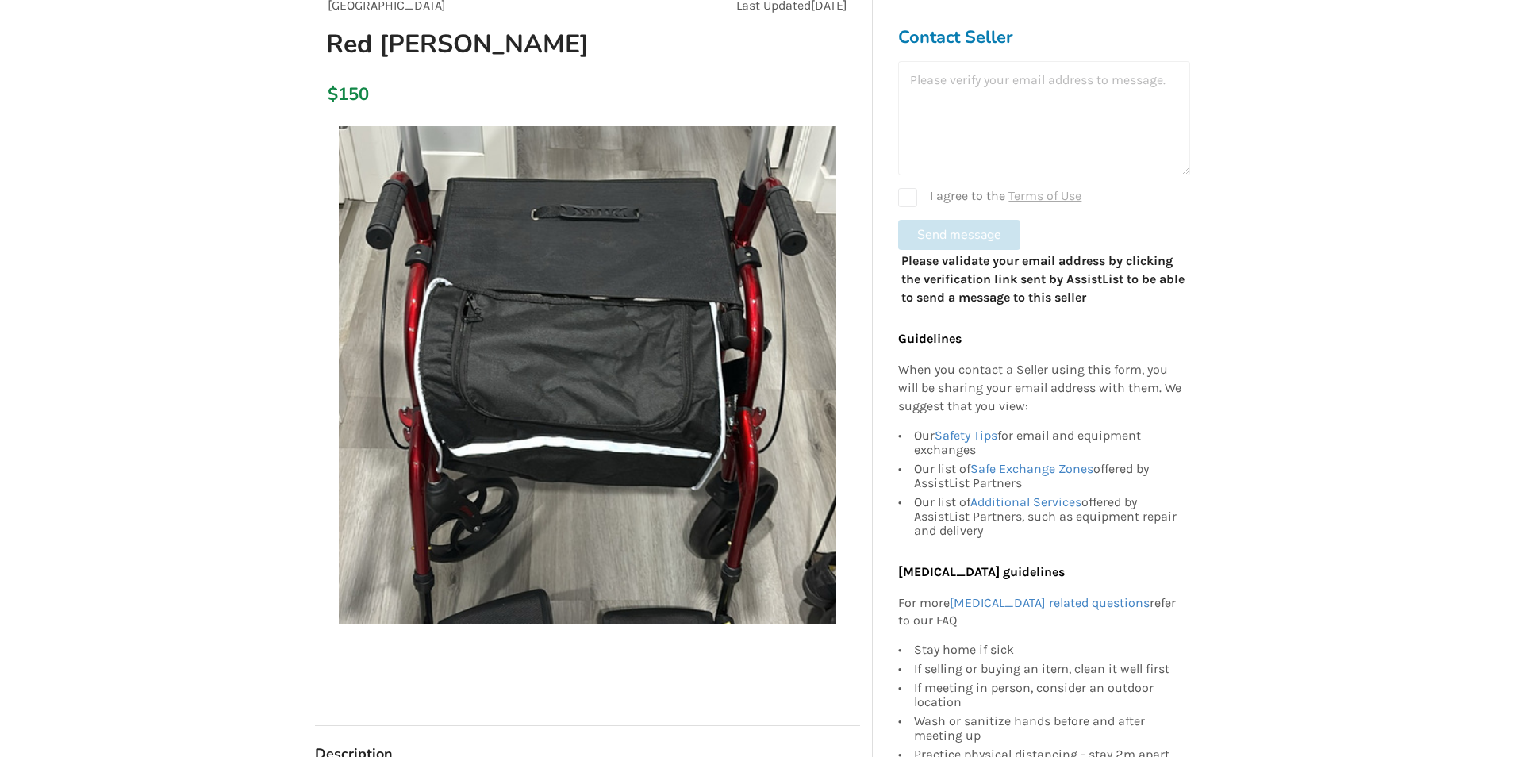
scroll to position [159, 0]
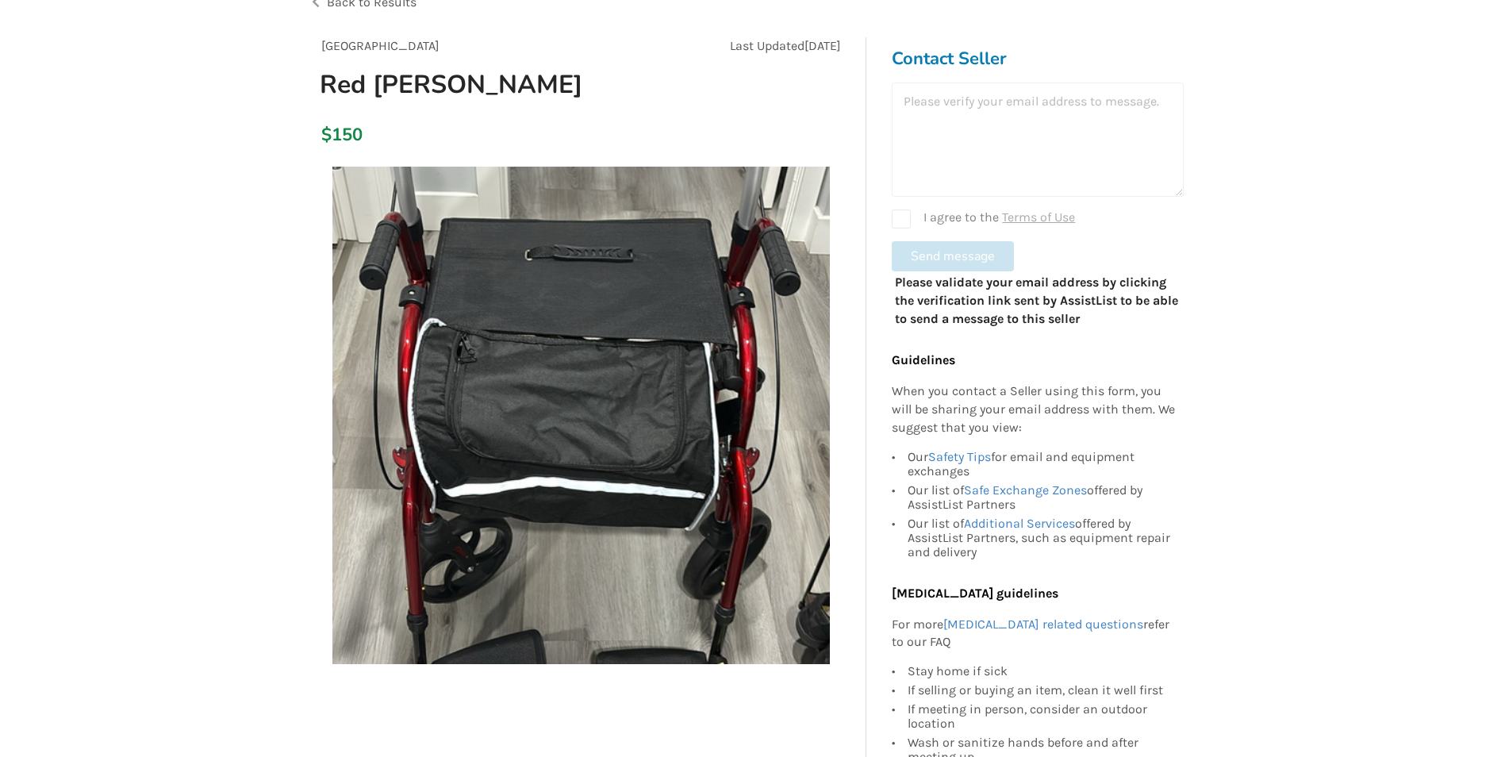
click at [614, 502] on img at bounding box center [580, 415] width 497 height 497
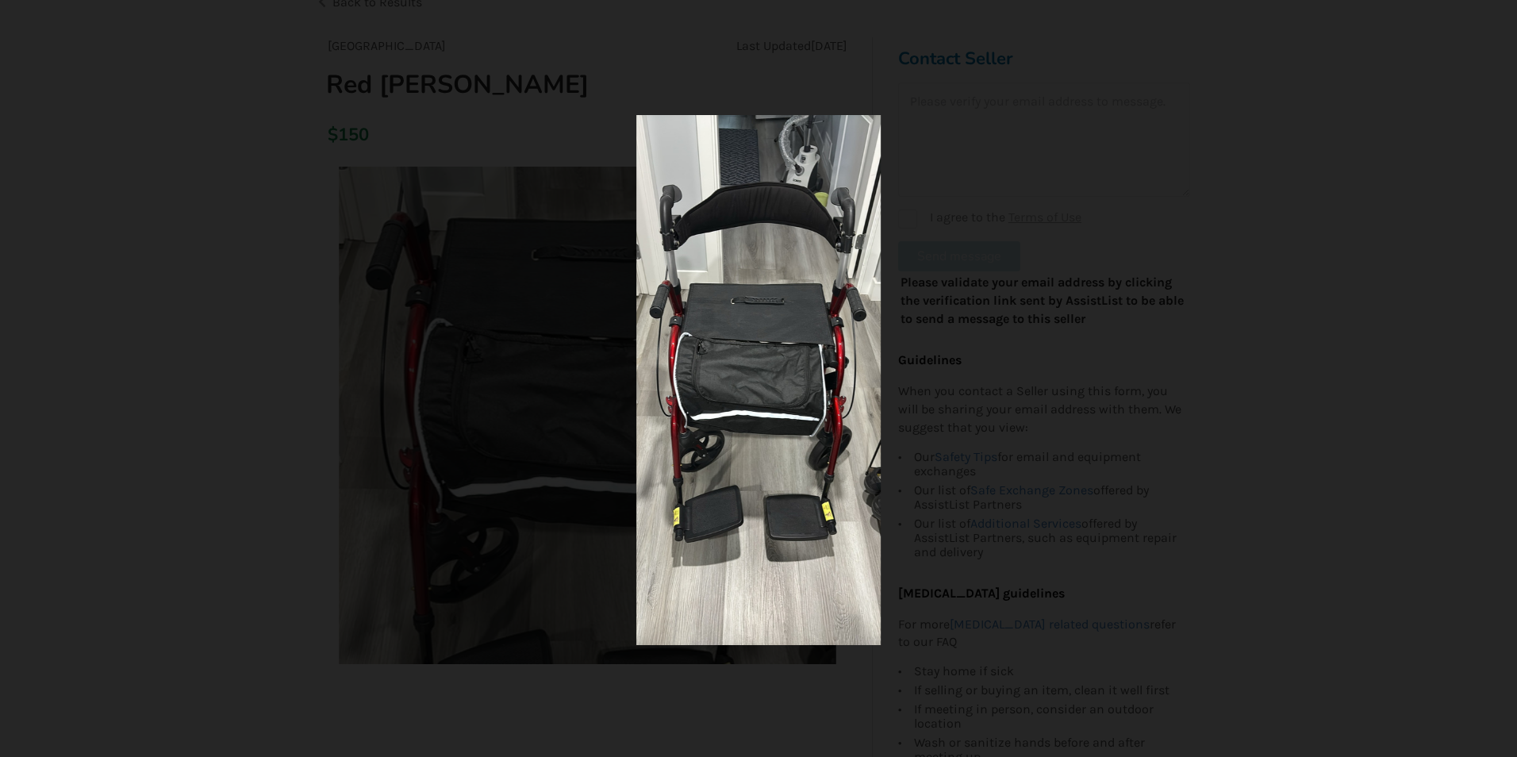
click at [815, 486] on img at bounding box center [758, 380] width 244 height 530
click at [797, 492] on img at bounding box center [758, 380] width 244 height 530
click at [534, 497] on div at bounding box center [758, 380] width 628 height 530
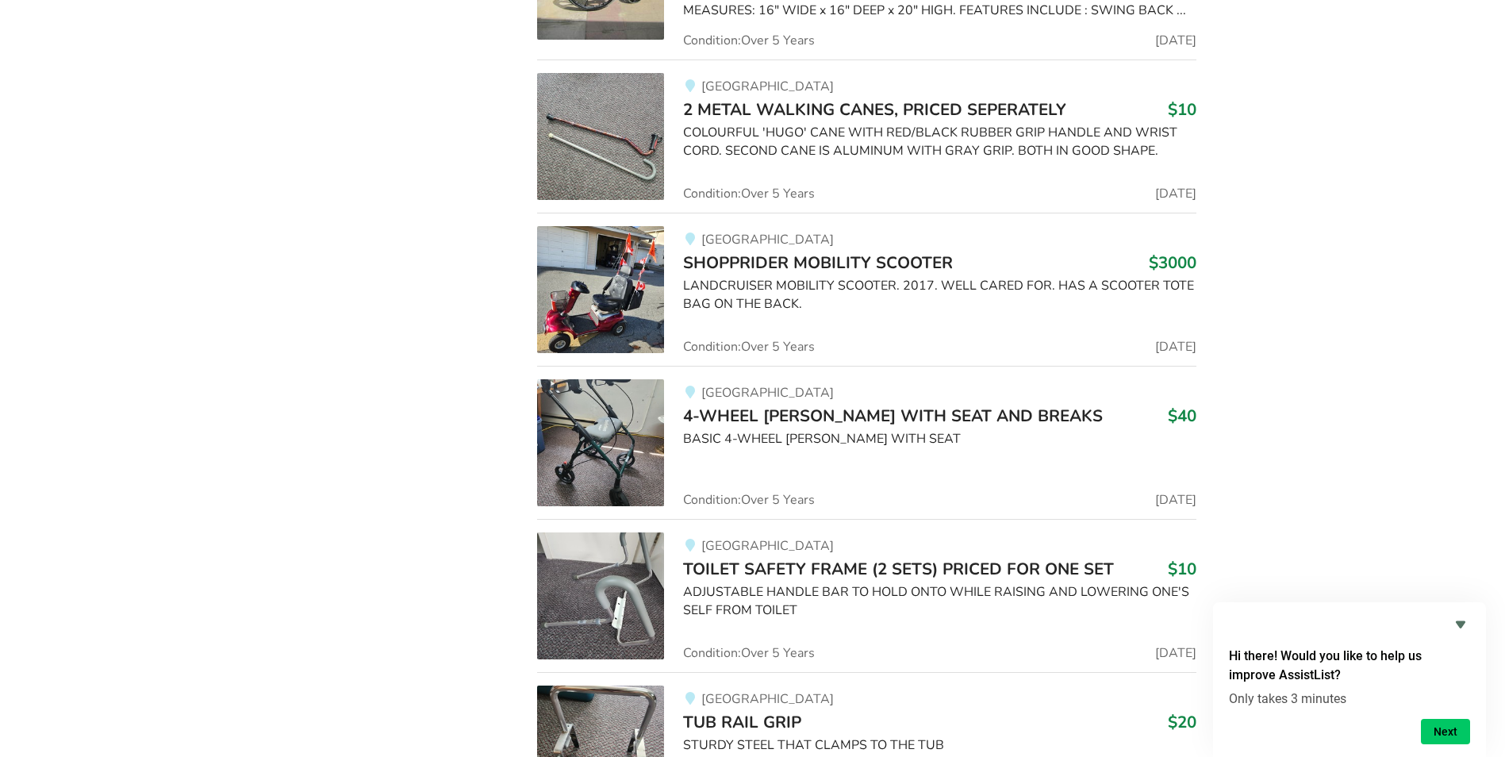
scroll to position [35557, 0]
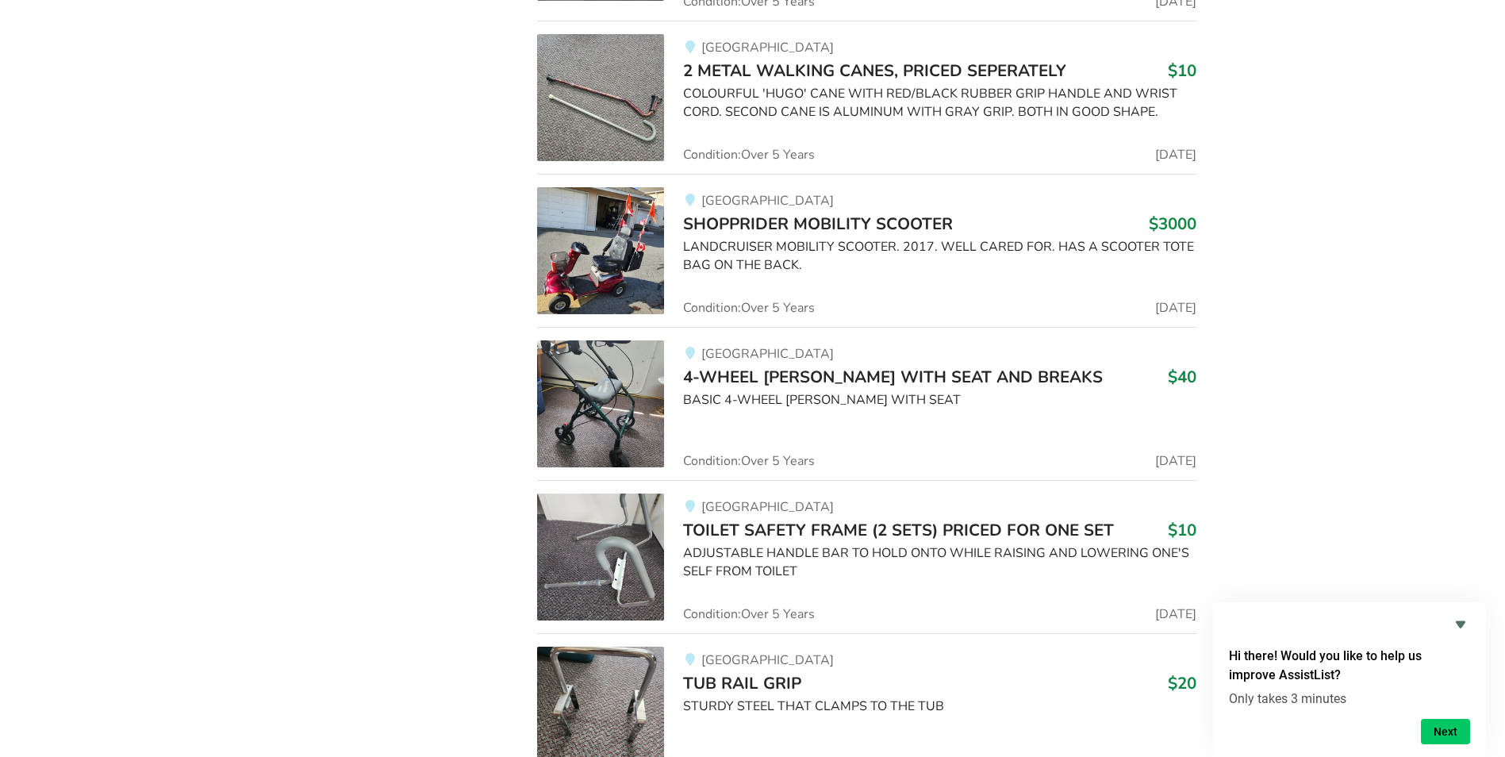
click at [628, 505] on img at bounding box center [600, 556] width 127 height 127
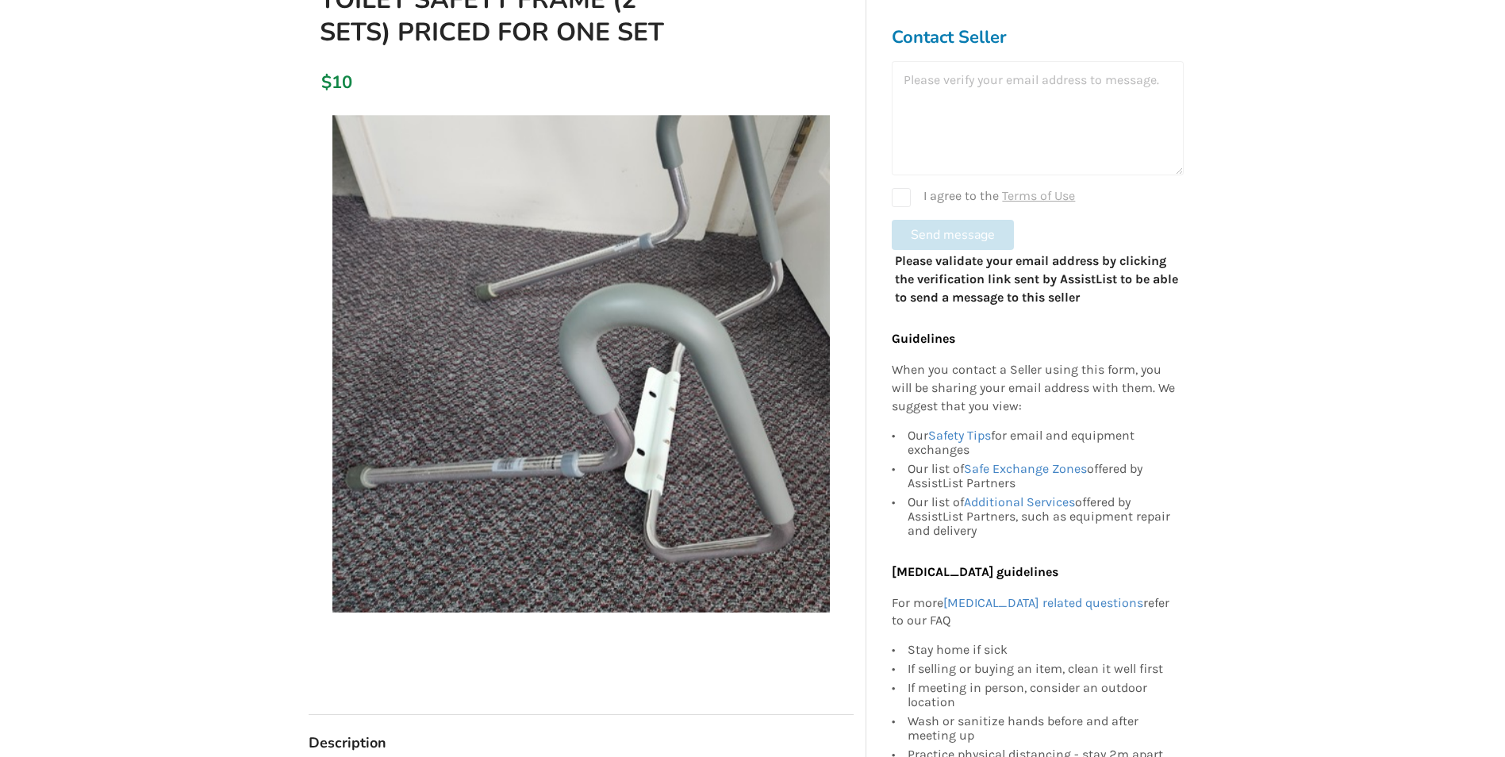
scroll to position [238, 0]
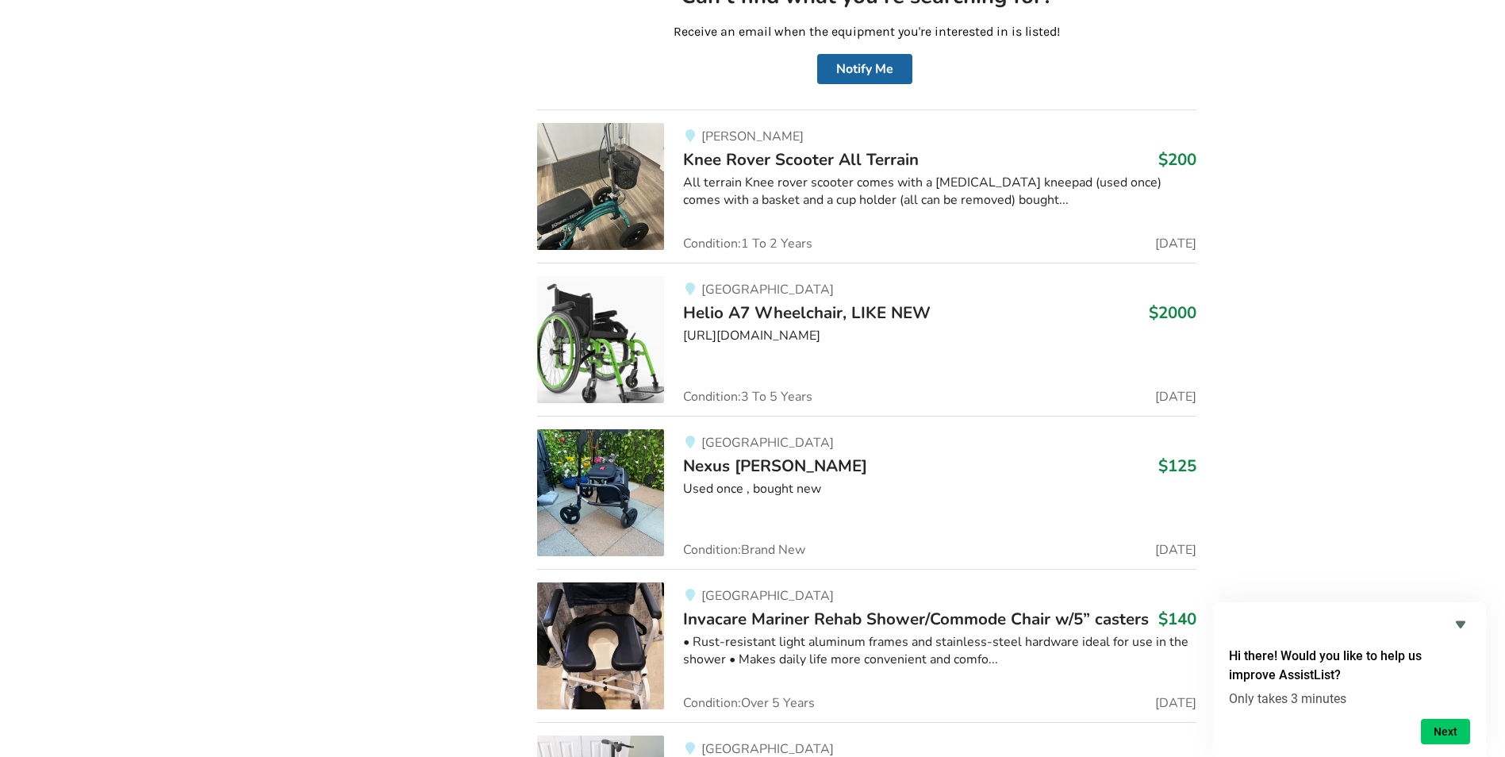
scroll to position [39026, 0]
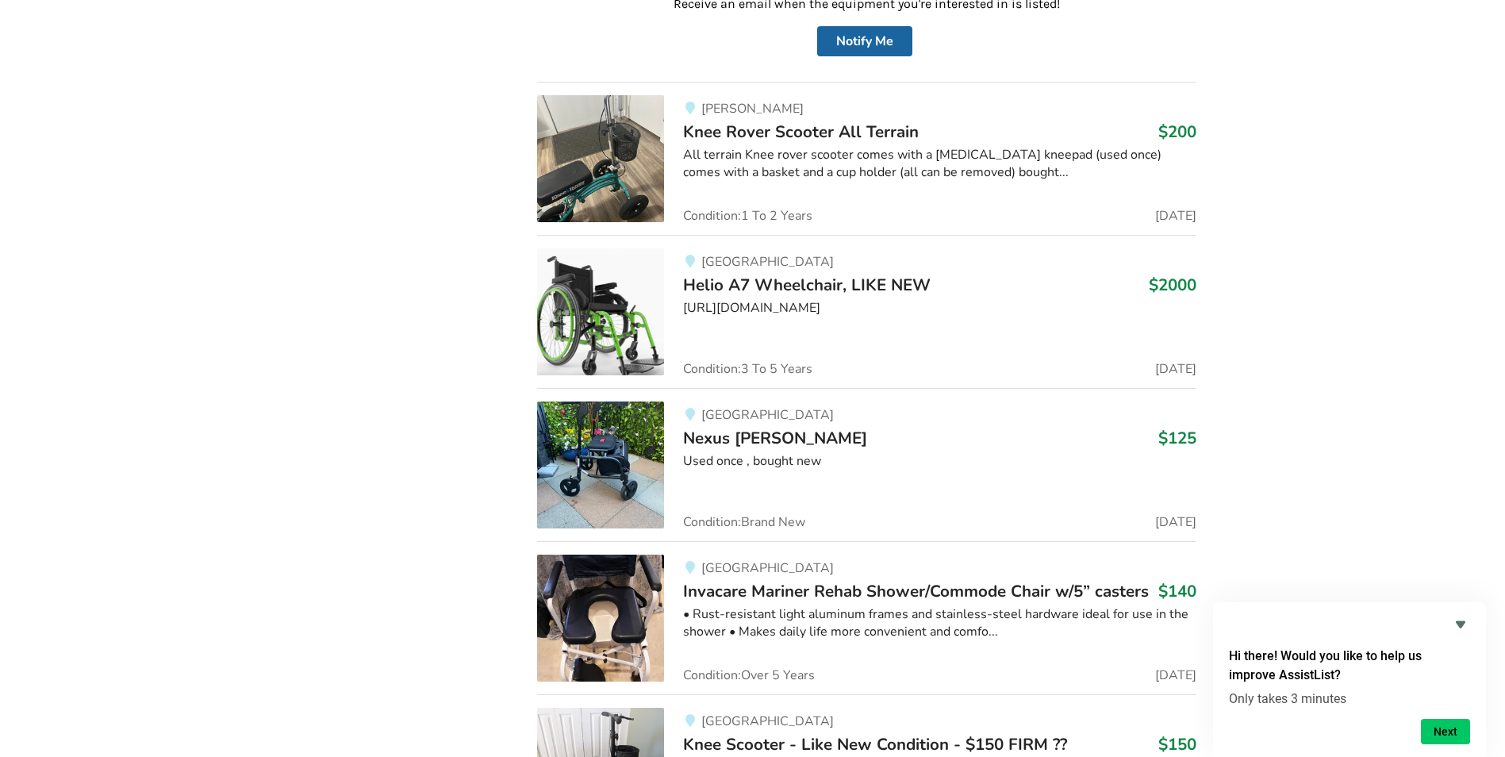
click at [623, 424] on img at bounding box center [600, 464] width 127 height 127
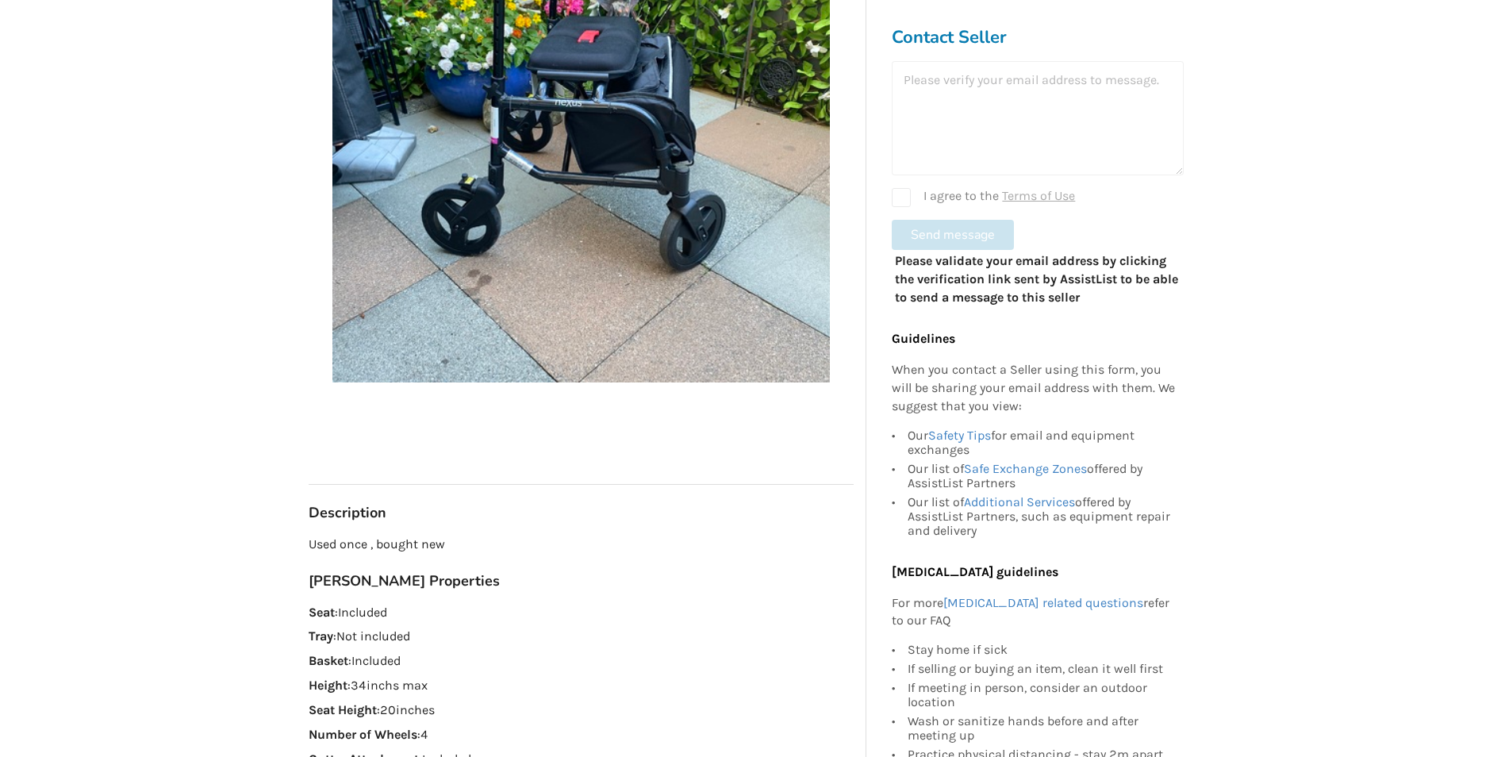
scroll to position [476, 0]
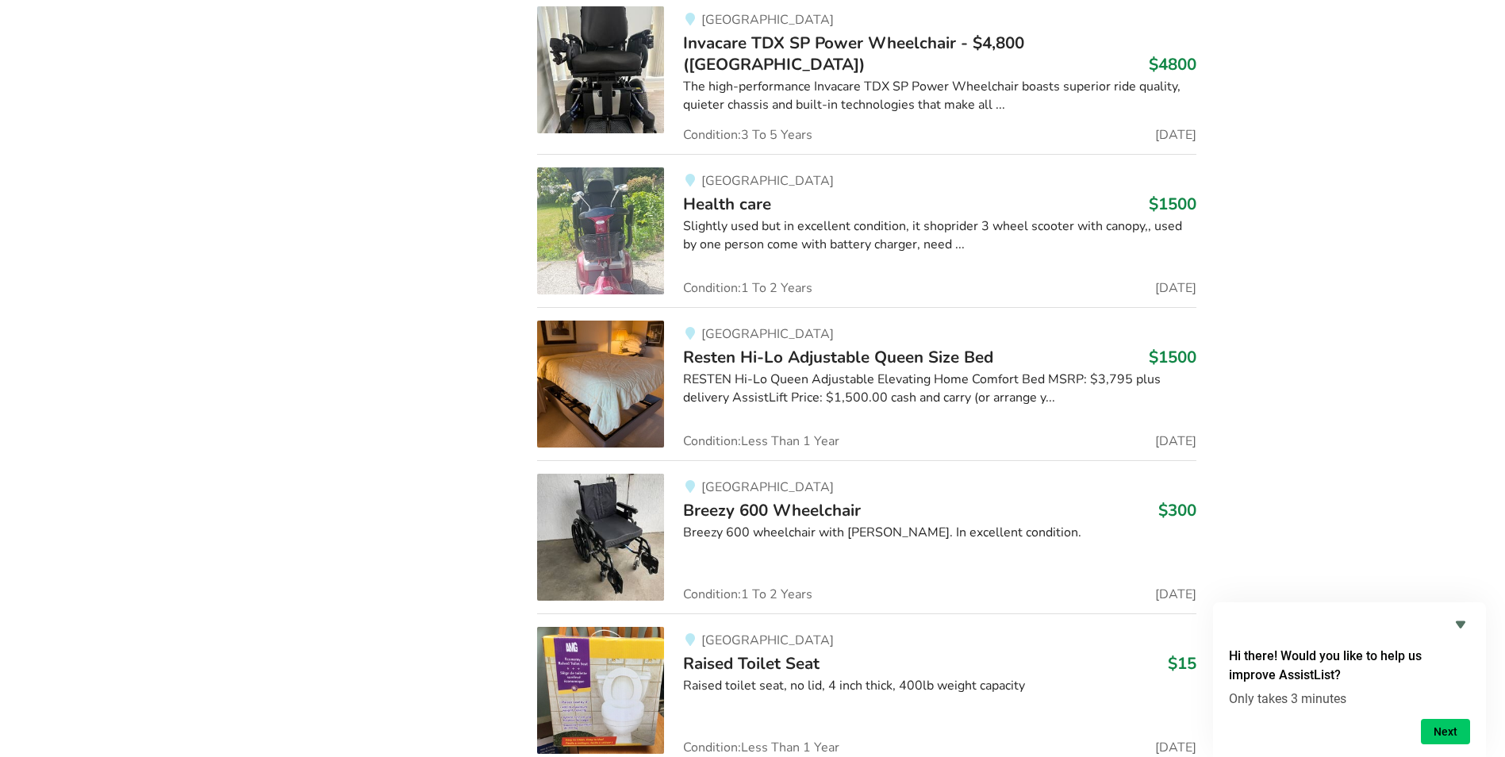
scroll to position [51495, 0]
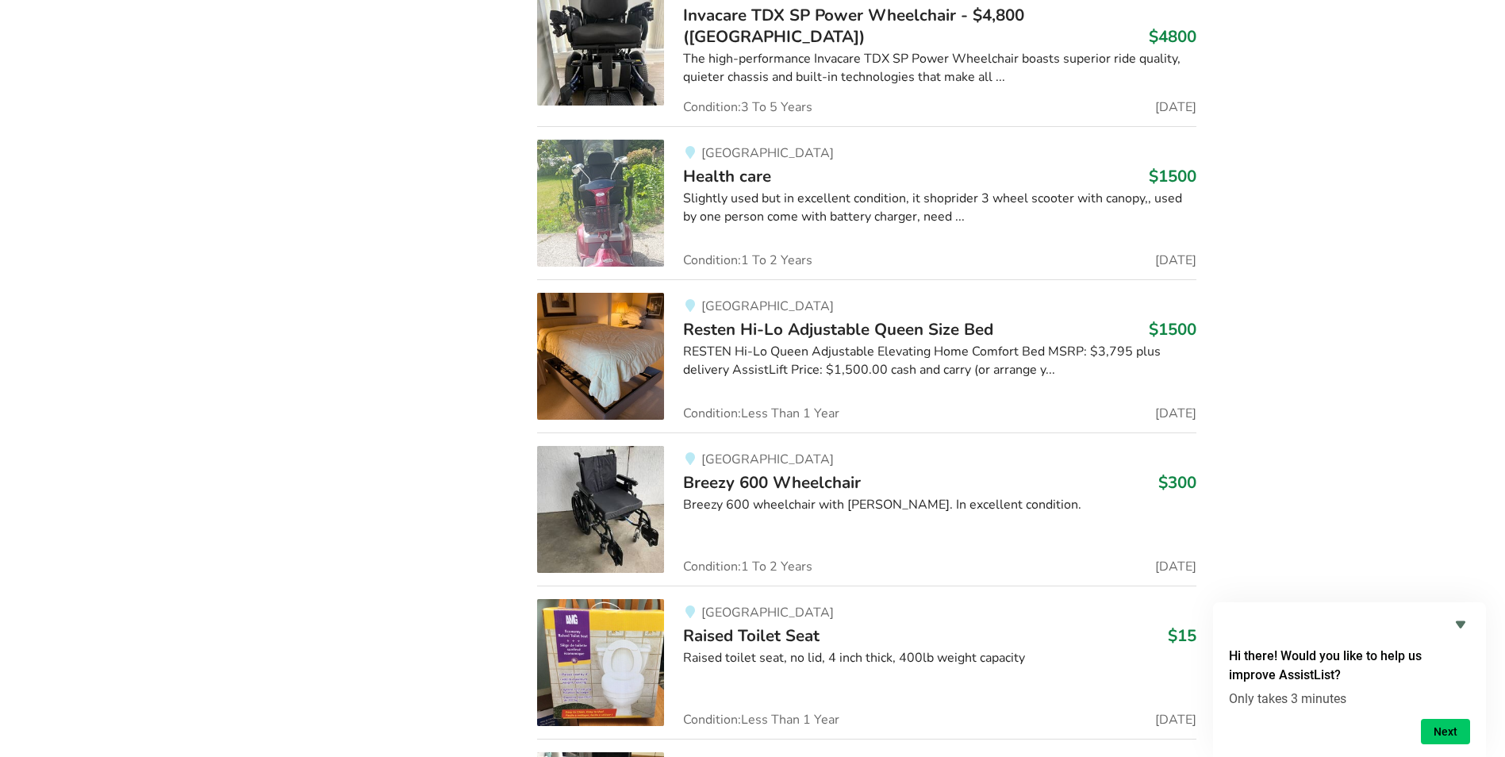
click at [617, 599] on img at bounding box center [600, 662] width 127 height 127
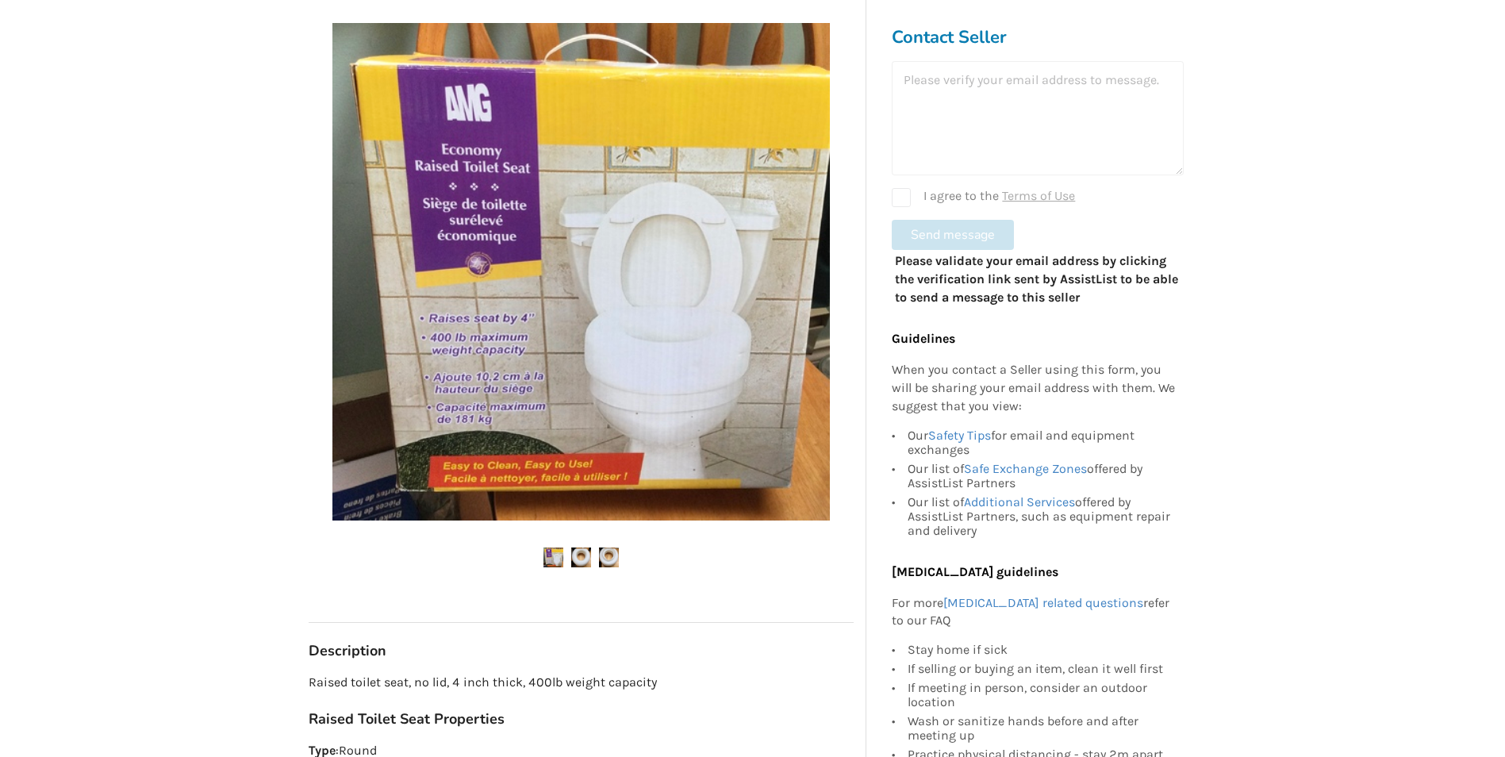
scroll to position [317, 0]
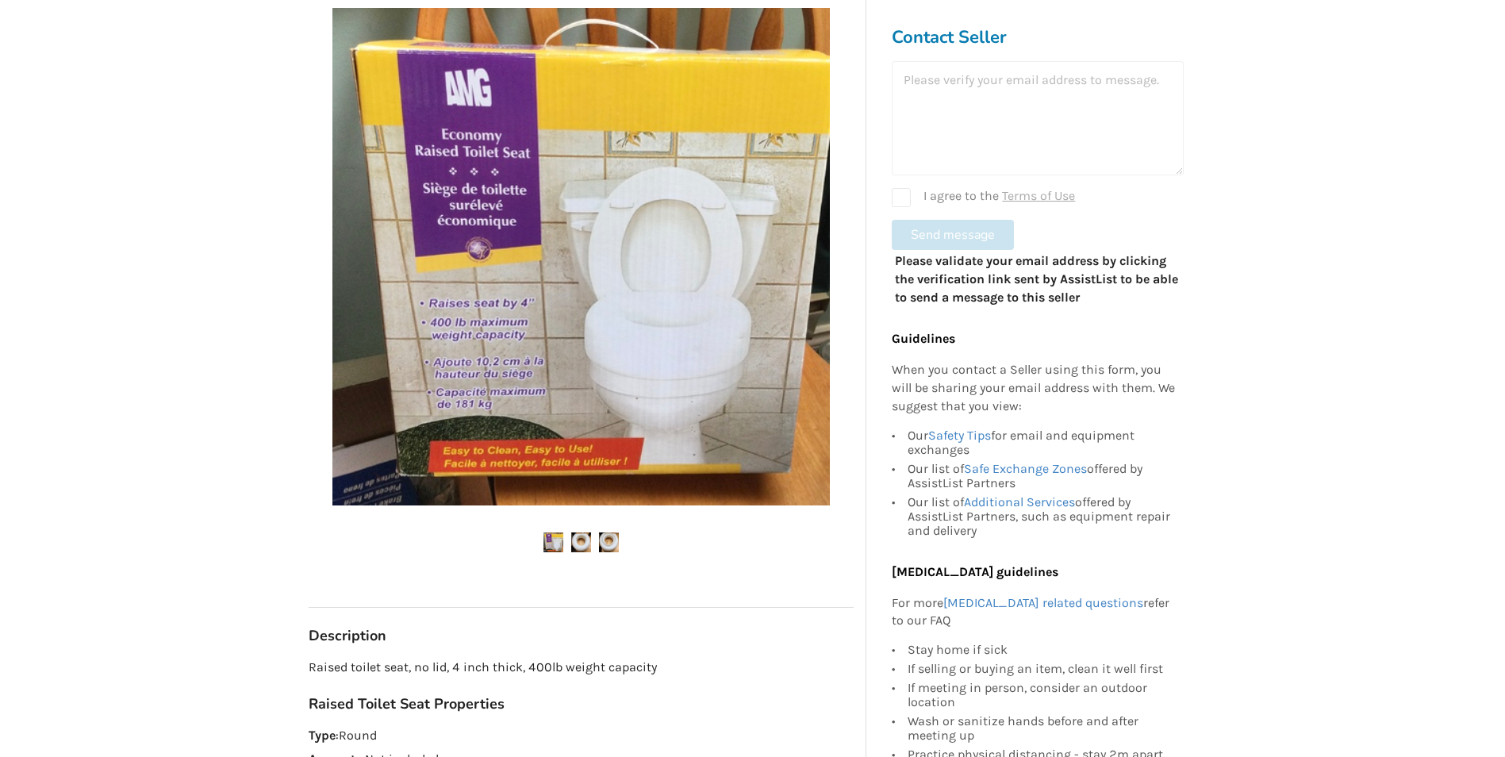
click at [583, 540] on img at bounding box center [581, 542] width 20 height 20
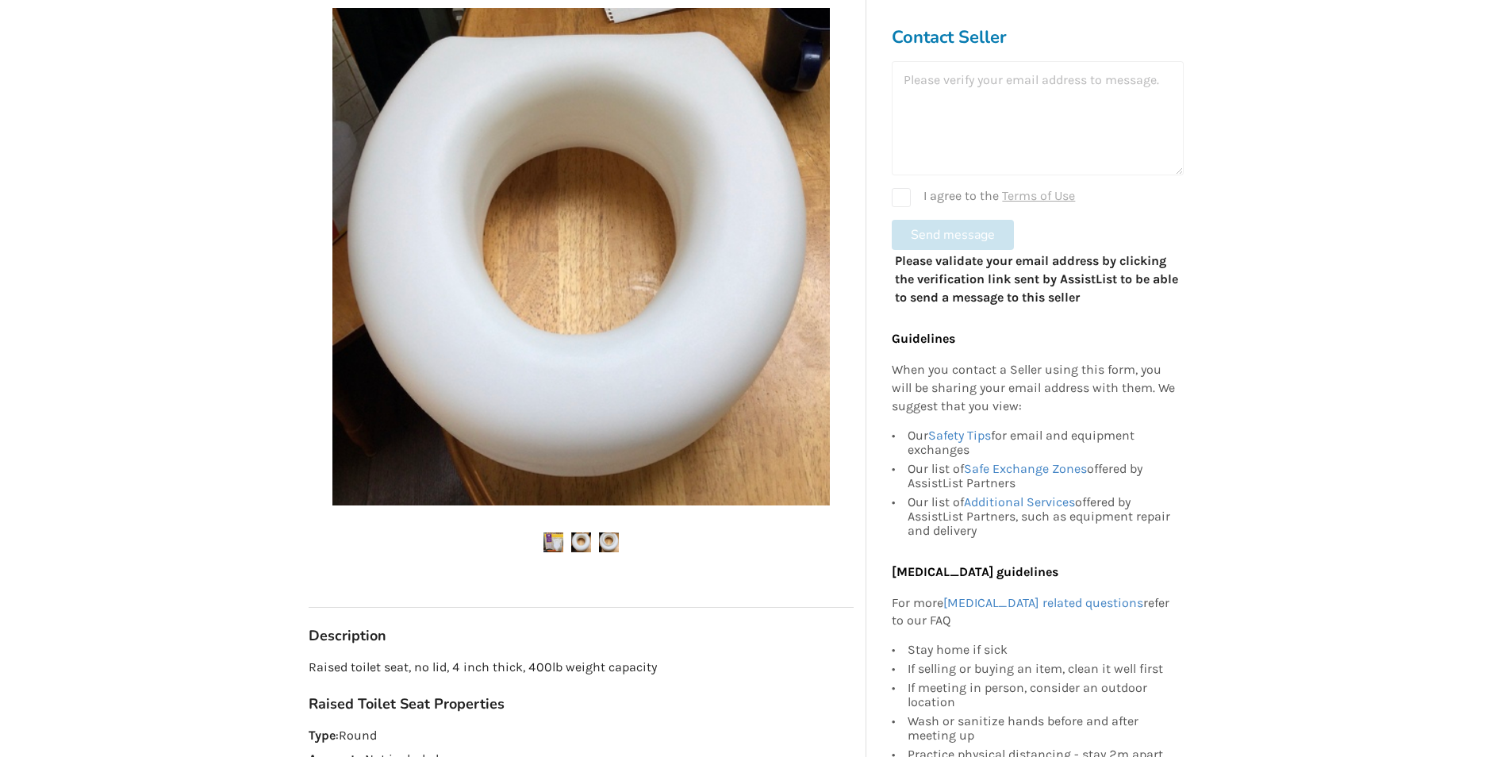
click at [605, 540] on img at bounding box center [609, 542] width 20 height 20
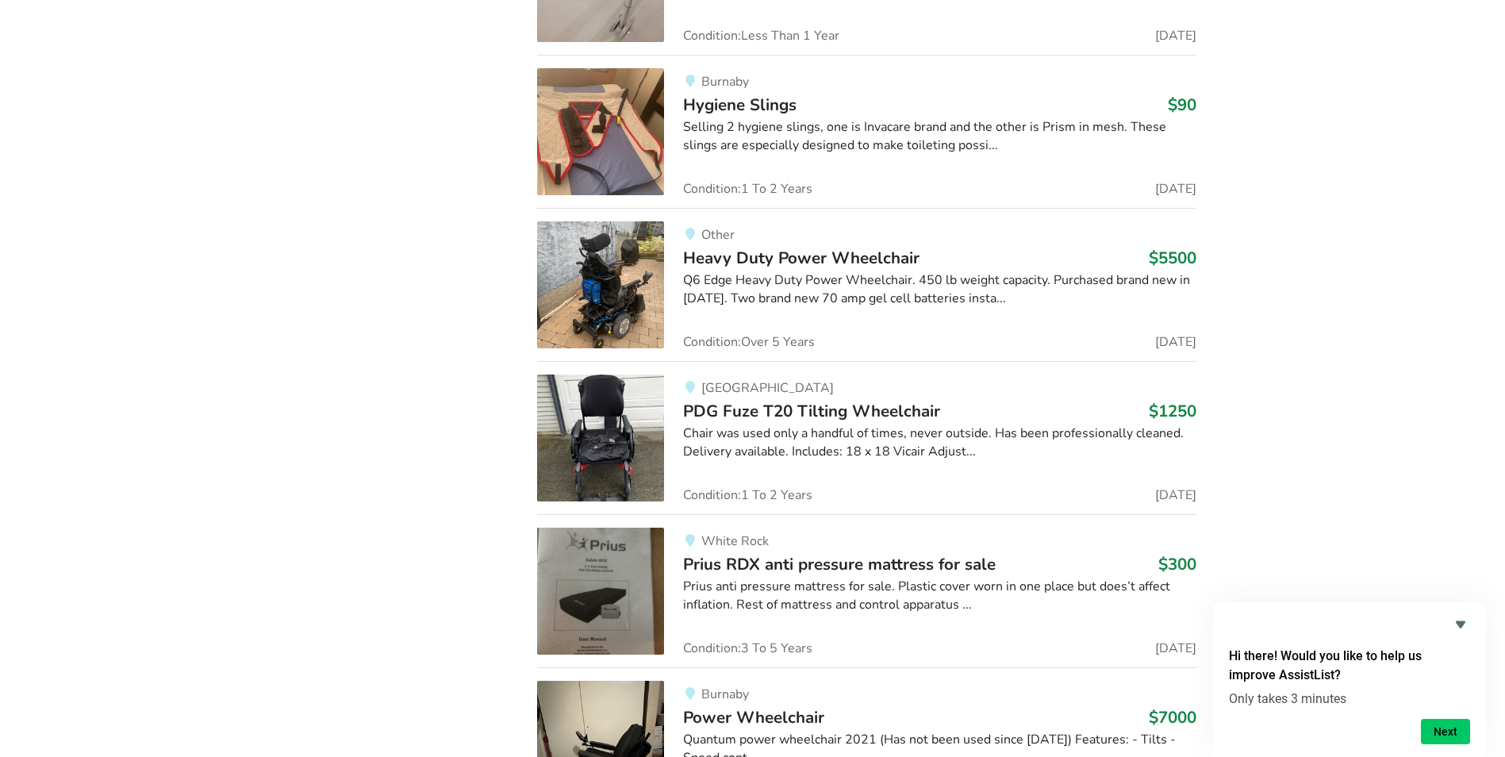
scroll to position [70168, 0]
